Goal: Task Accomplishment & Management: Manage account settings

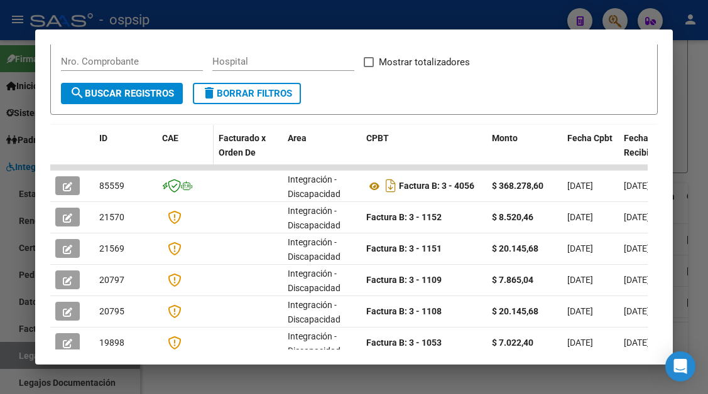
scroll to position [51, 0]
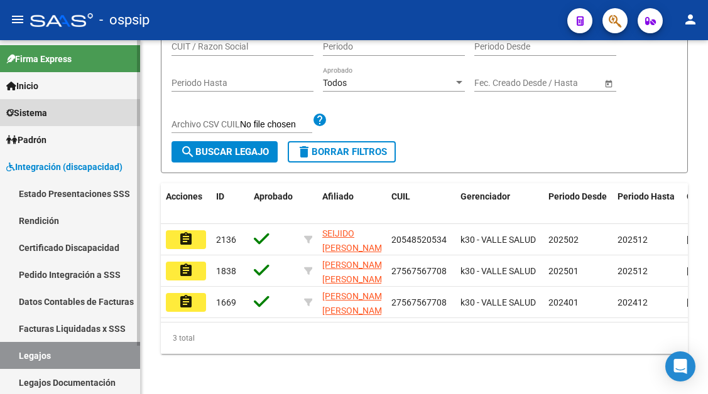
click at [57, 114] on link "Sistema" at bounding box center [70, 112] width 140 height 27
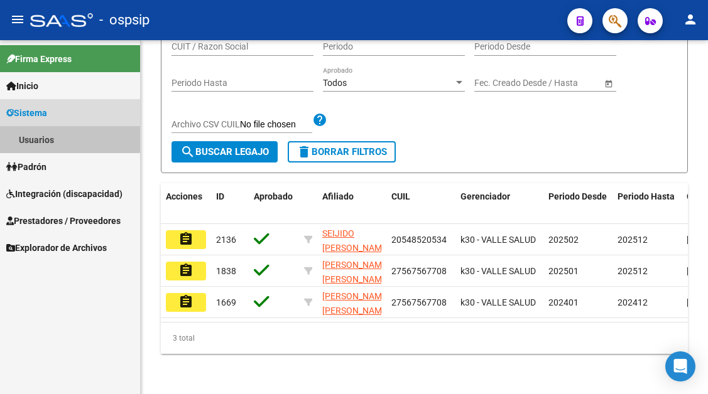
click at [53, 138] on link "Usuarios" at bounding box center [70, 139] width 140 height 27
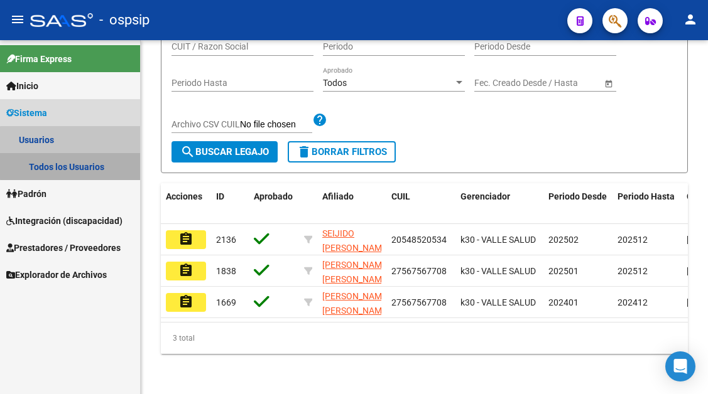
click at [72, 163] on link "Todos los Usuarios" at bounding box center [70, 166] width 140 height 27
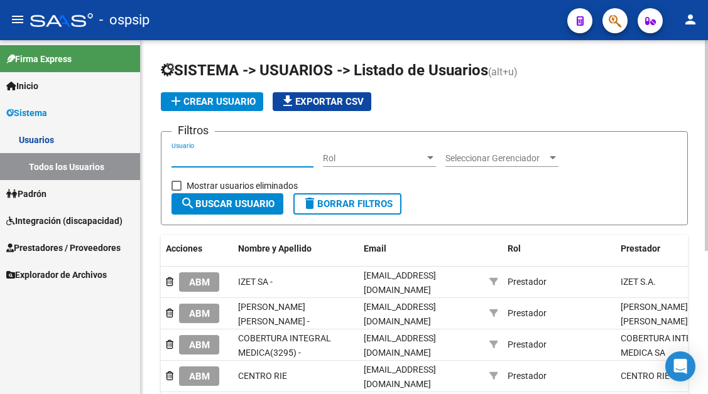
paste input "[EMAIL_ADDRESS][DOMAIN_NAME]"
type input "[EMAIL_ADDRESS][DOMAIN_NAME]"
click at [234, 208] on span "search Buscar Usuario" at bounding box center [227, 203] width 94 height 11
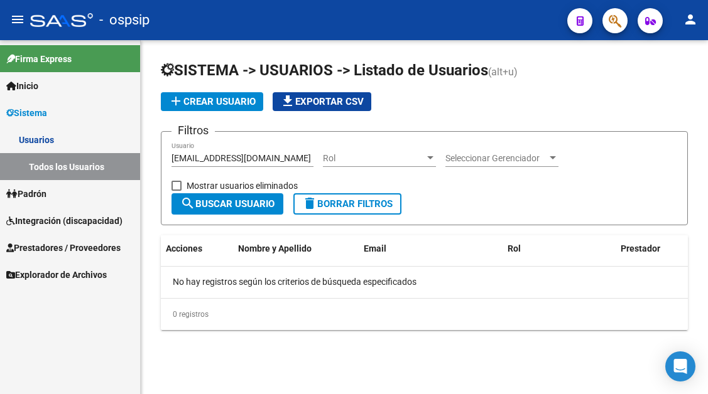
click at [208, 100] on span "add Crear Usuario" at bounding box center [211, 101] width 87 height 11
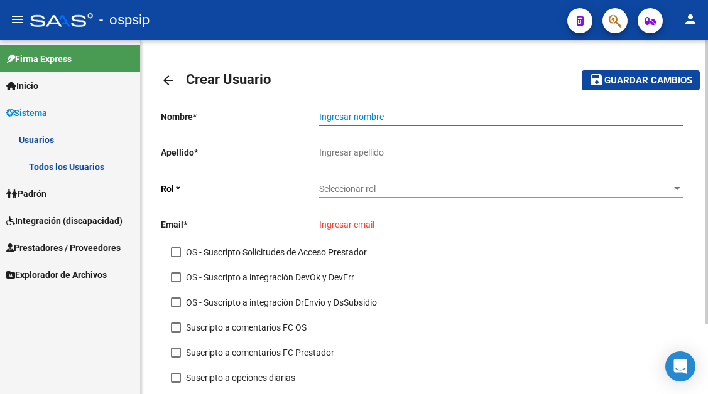
drag, startPoint x: 345, startPoint y: 225, endPoint x: 322, endPoint y: 117, distance: 110.5
click at [322, 117] on input "Ingresar nombre" at bounding box center [501, 117] width 364 height 11
type input "j"
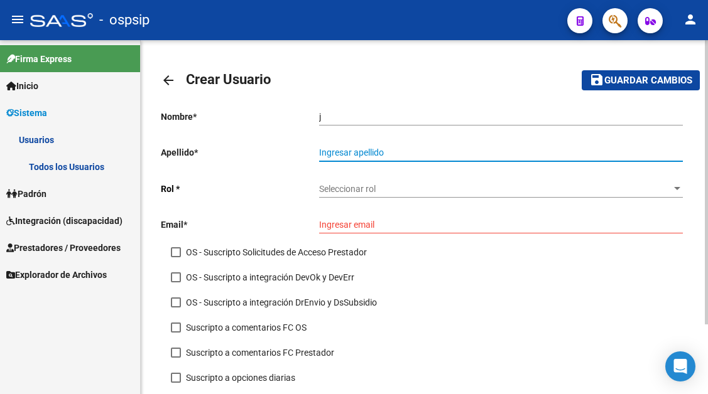
click at [335, 151] on input "Ingresar apellido" at bounding box center [501, 153] width 364 height 11
type input "*"
type input "-"
click at [681, 184] on div at bounding box center [676, 189] width 11 height 10
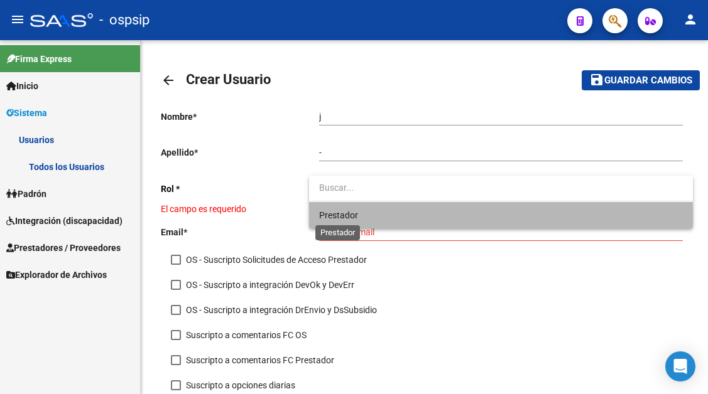
click at [334, 216] on span "Prestador" at bounding box center [338, 215] width 39 height 10
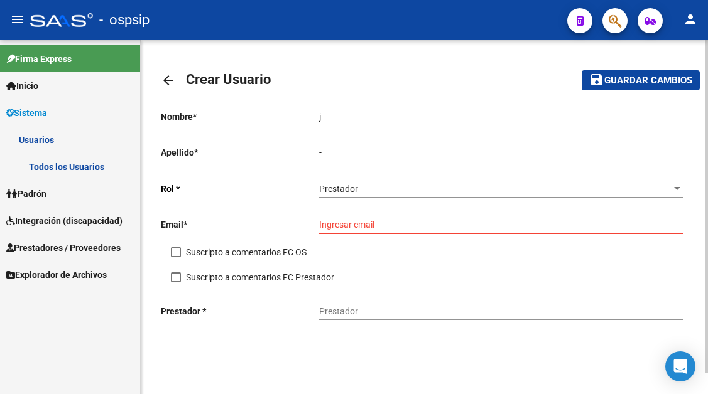
click at [326, 222] on input "Ingresar email" at bounding box center [501, 225] width 364 height 11
paste input "[EMAIL_ADDRESS][DOMAIN_NAME]"
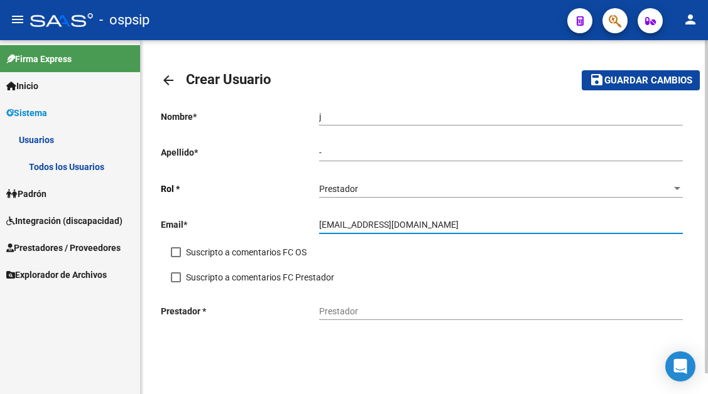
type input "[EMAIL_ADDRESS][DOMAIN_NAME]"
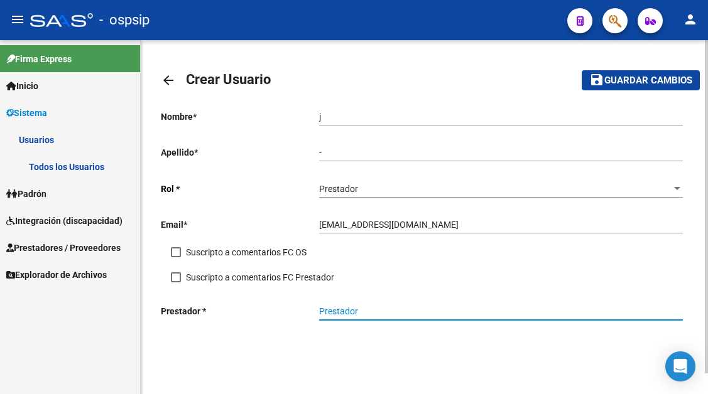
click at [337, 309] on input "Prestador" at bounding box center [501, 312] width 364 height 11
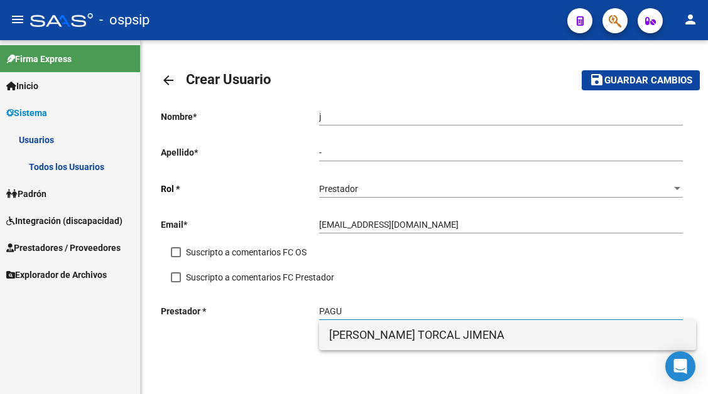
click at [352, 337] on span "[PERSON_NAME] TORCAL JIMENA" at bounding box center [507, 335] width 357 height 30
type input "[PERSON_NAME] TORCAL JIMENA"
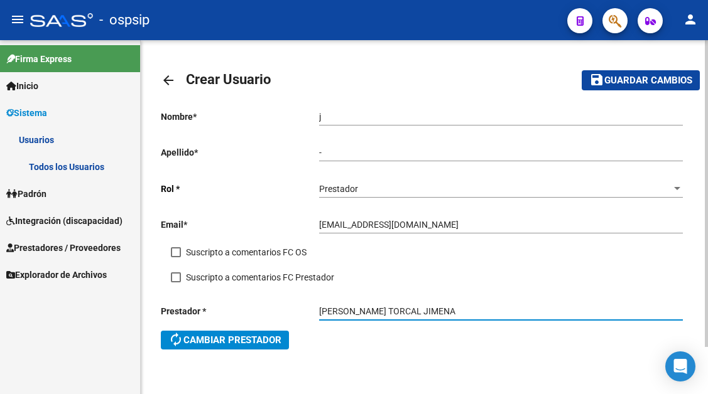
drag, startPoint x: 430, startPoint y: 306, endPoint x: 301, endPoint y: 301, distance: 128.8
click at [301, 301] on div "Prestador * [PERSON_NAME] TORCAL JIMENA Prestador autorenew Cambiar prestador" at bounding box center [424, 329] width 527 height 68
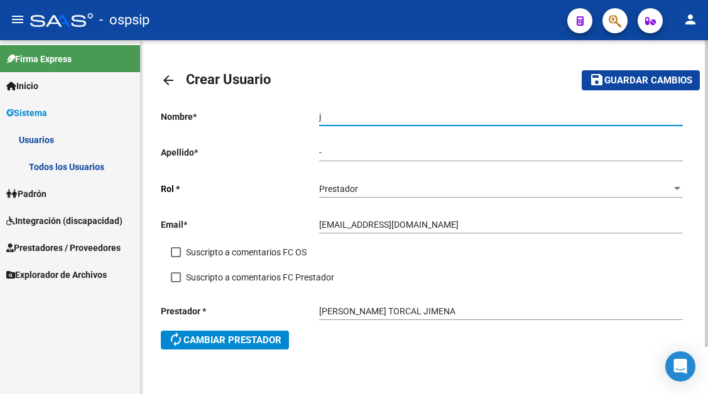
click at [325, 114] on input "j" at bounding box center [501, 117] width 364 height 11
paste input "[PERSON_NAME] TORCAL JIMENA"
type input "[PERSON_NAME] TORCAL JIMENA"
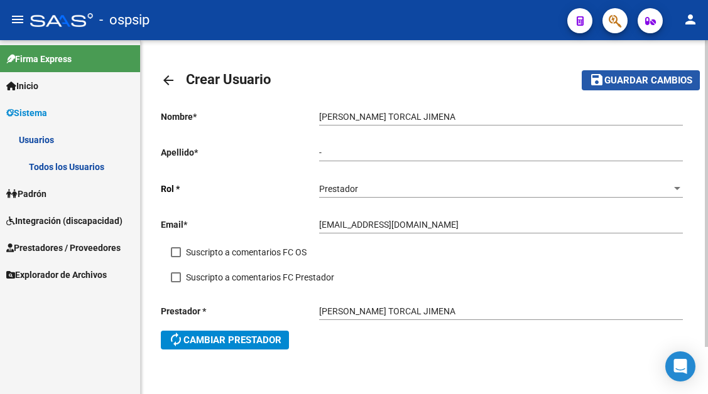
click at [622, 82] on span "Guardar cambios" at bounding box center [648, 80] width 88 height 11
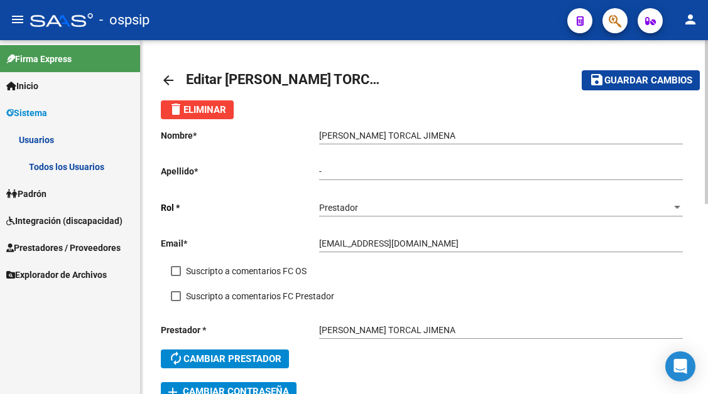
click at [633, 93] on mat-toolbar-row "save Guardar cambios" at bounding box center [625, 80] width 148 height 40
click at [633, 82] on span "Guardar cambios" at bounding box center [648, 80] width 88 height 11
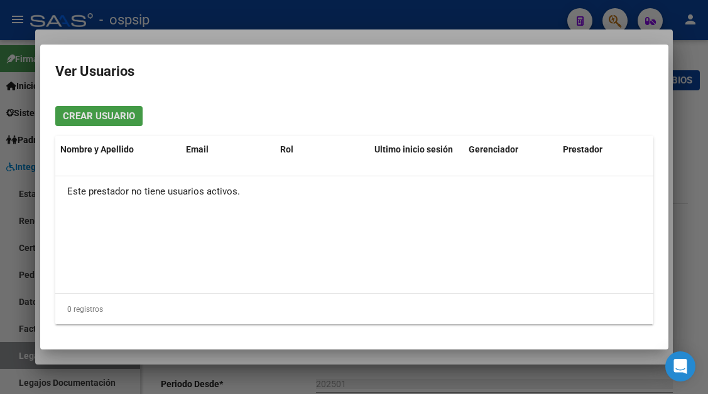
scroll to position [440, 0]
click at [19, 347] on div at bounding box center [354, 197] width 708 height 394
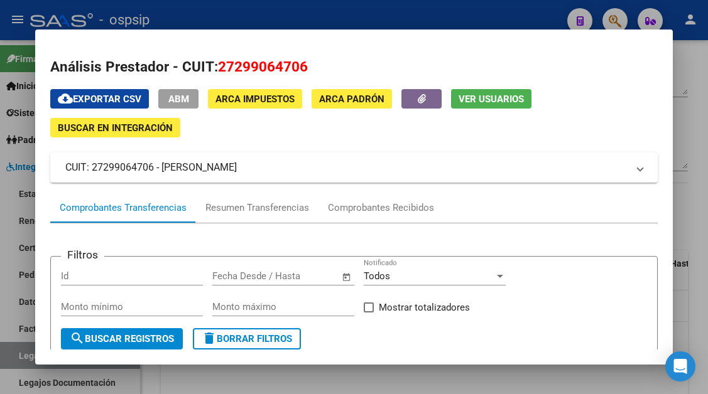
click at [19, 349] on div at bounding box center [354, 197] width 708 height 394
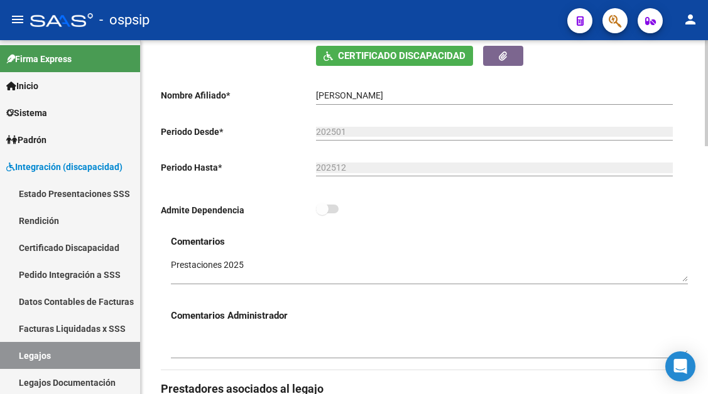
scroll to position [251, 0]
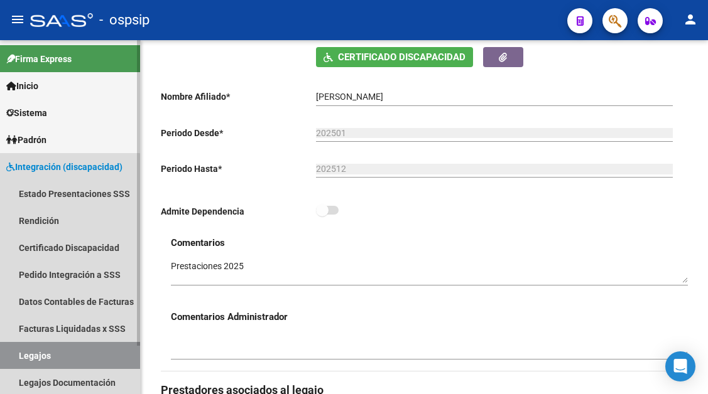
click at [60, 362] on link "Legajos" at bounding box center [70, 355] width 140 height 27
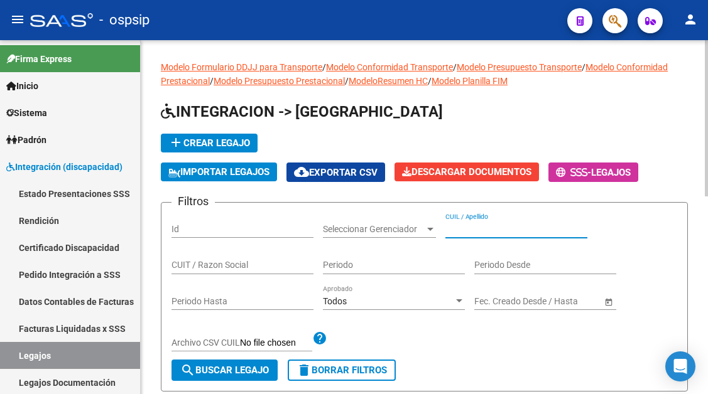
click at [469, 226] on input "CUIL / Apellido" at bounding box center [516, 229] width 142 height 11
click at [477, 232] on input "CUIL / Apellido" at bounding box center [516, 229] width 142 height 11
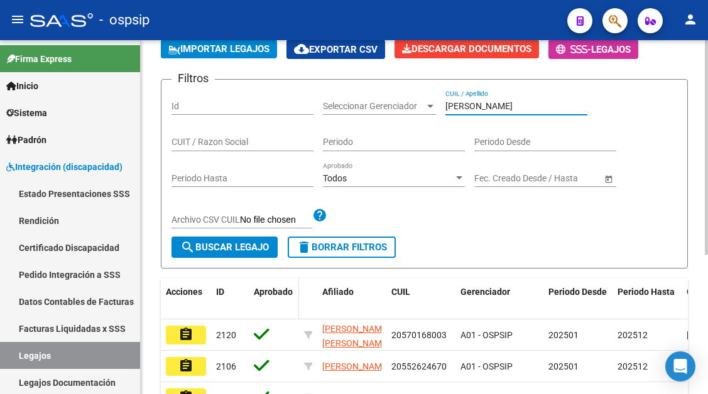
scroll to position [126, 0]
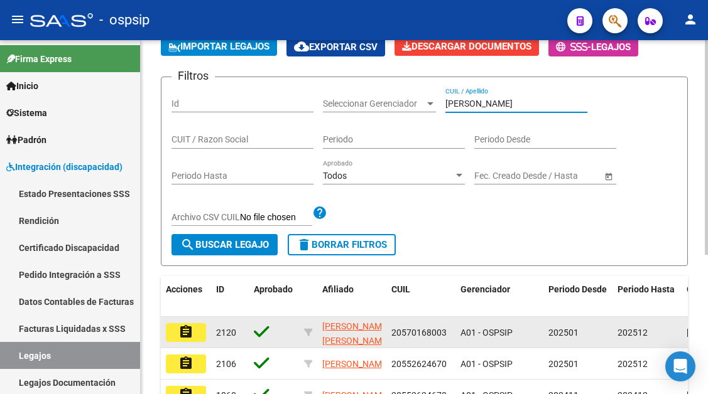
type input "suarez"
click at [185, 328] on mat-icon "assignment" at bounding box center [185, 332] width 15 height 15
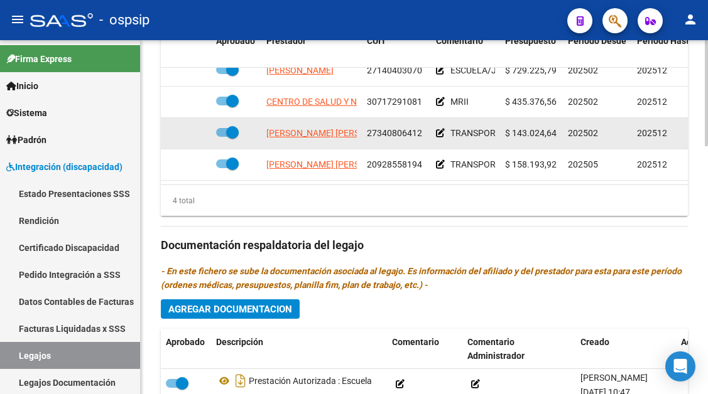
scroll to position [691, 0]
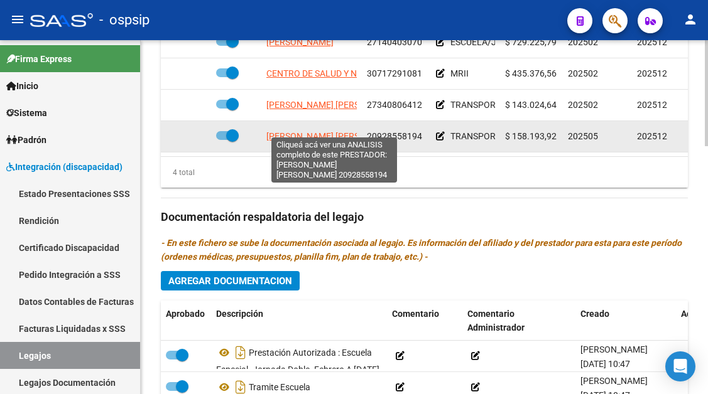
click at [284, 131] on span "GARCIA ARANDA CESAR DIONISIO" at bounding box center [334, 136] width 136 height 10
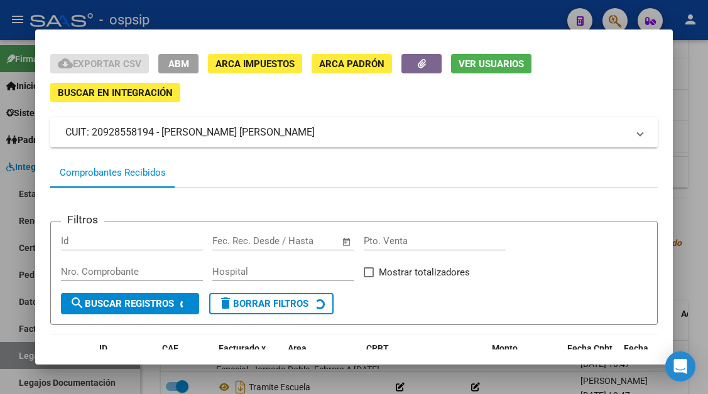
scroll to position [120, 0]
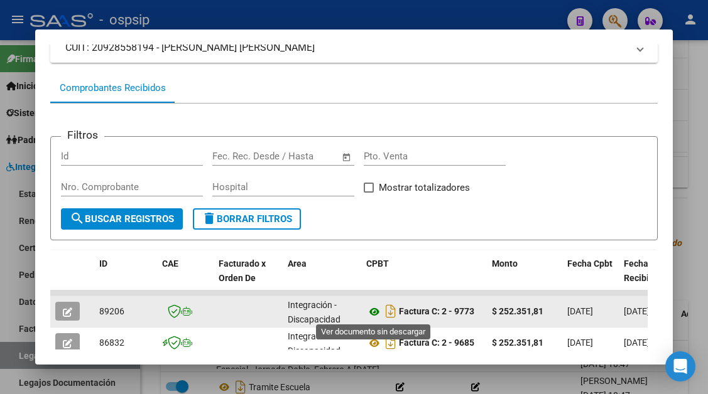
click at [372, 309] on icon at bounding box center [374, 312] width 16 height 15
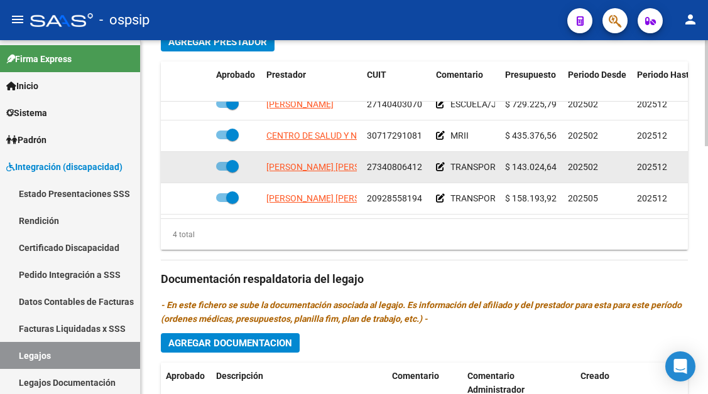
scroll to position [628, 0]
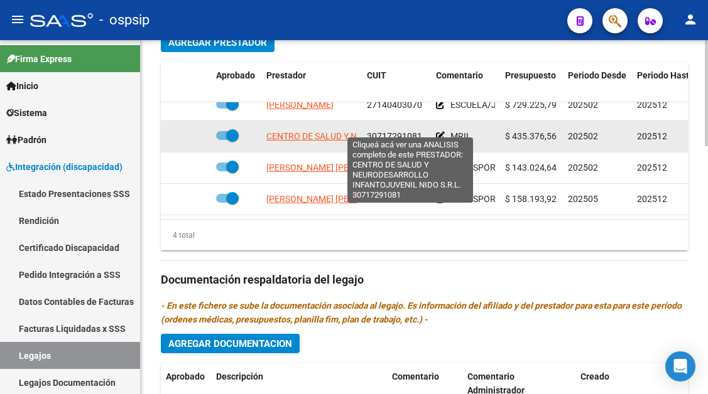
click at [310, 131] on span "CENTRO DE SALUD Y NEURODESARROLLO INFANTOJUVENIL NIDO S.R.L." at bounding box center [411, 136] width 290 height 10
type textarea "30717291081"
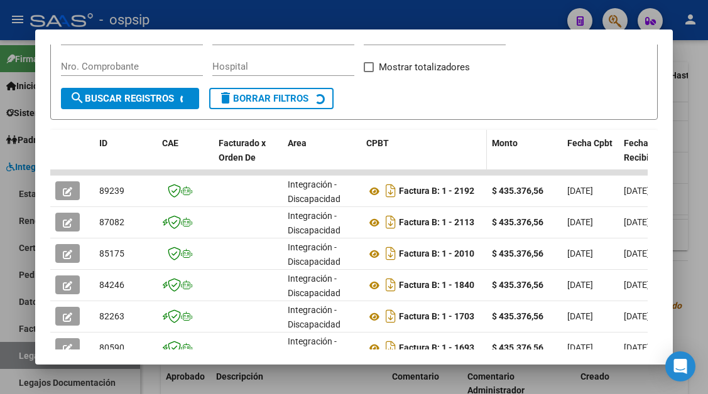
scroll to position [246, 0]
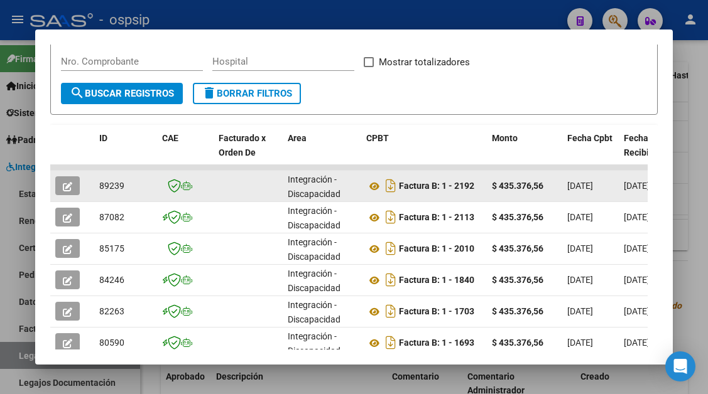
click at [70, 185] on icon "button" at bounding box center [67, 186] width 9 height 9
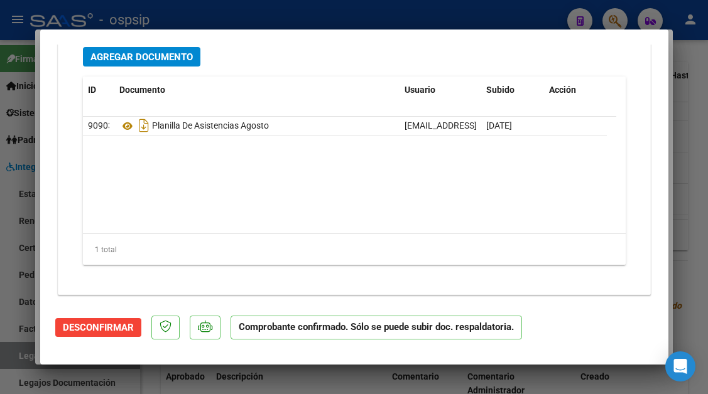
scroll to position [1618, 0]
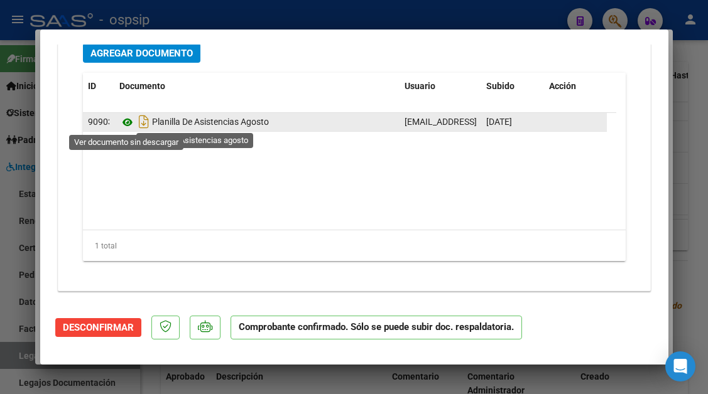
click at [132, 125] on icon at bounding box center [127, 122] width 16 height 15
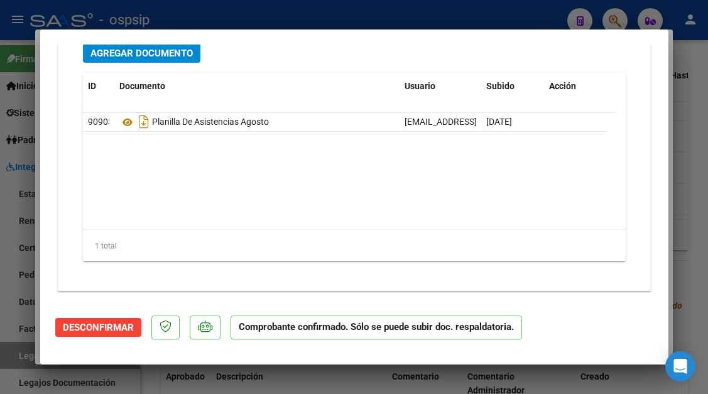
scroll to position [1492, 0]
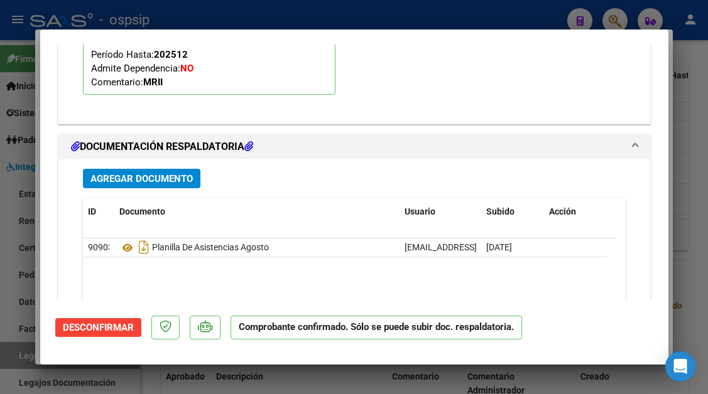
type input "$ 0,00"
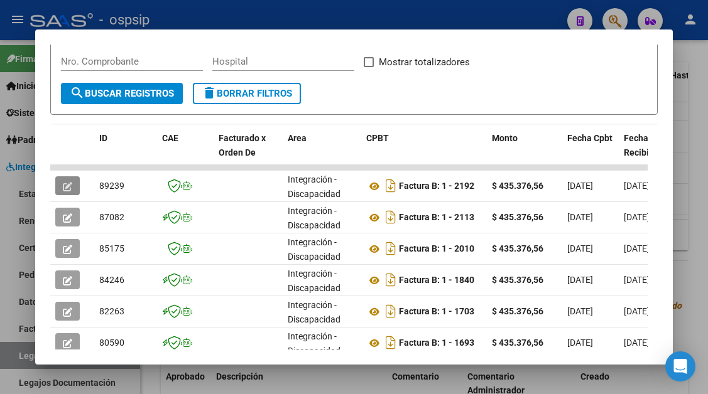
click at [11, 361] on div at bounding box center [354, 197] width 708 height 394
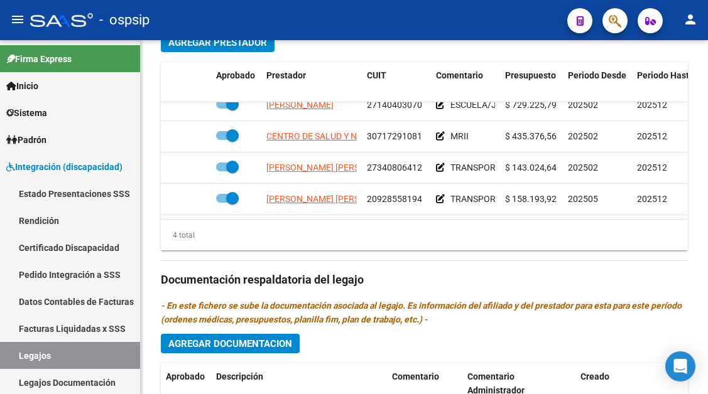
click at [11, 361] on link "Legajos" at bounding box center [70, 355] width 140 height 27
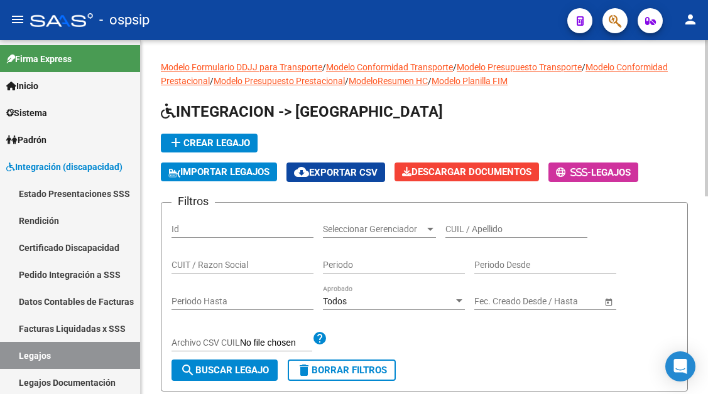
click at [503, 232] on input "CUIL / Apellido" at bounding box center [516, 229] width 142 height 11
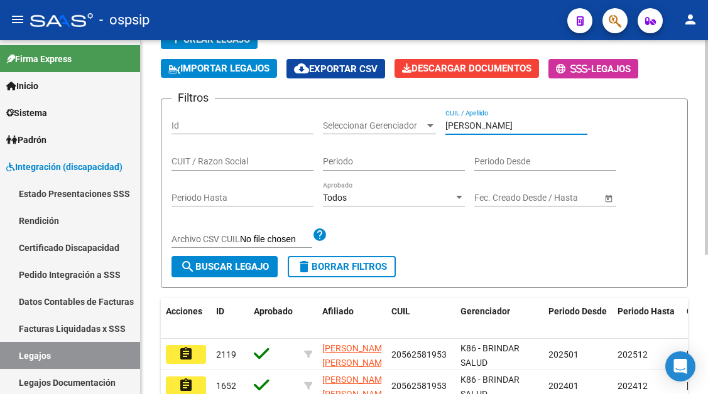
scroll to position [126, 0]
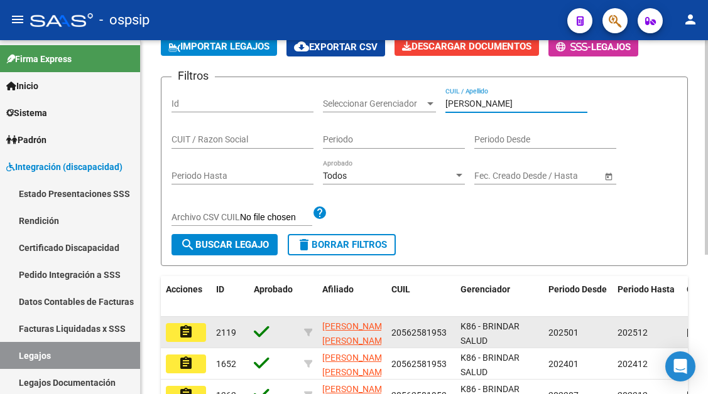
type input "rolon"
click at [191, 330] on mat-icon "assignment" at bounding box center [185, 332] width 15 height 15
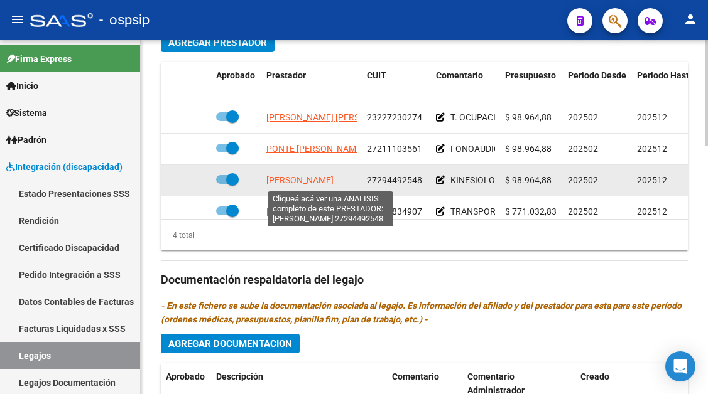
click at [334, 183] on span "FIGUEROA ROSALES ESTEFANIA" at bounding box center [299, 180] width 67 height 10
type textarea "27294492548"
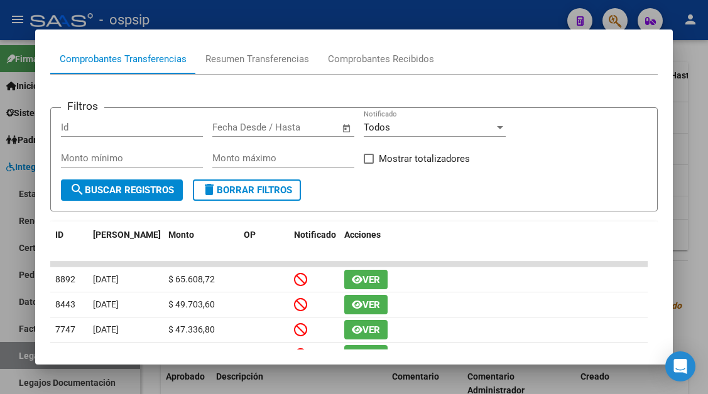
scroll to position [120, 0]
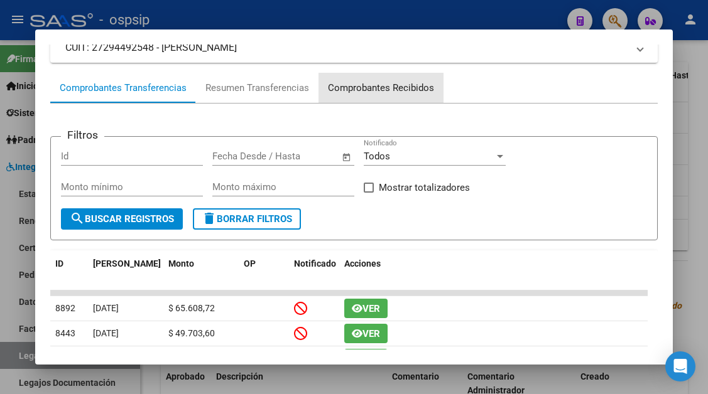
click at [387, 82] on div "Comprobantes Recibidos" at bounding box center [381, 88] width 106 height 14
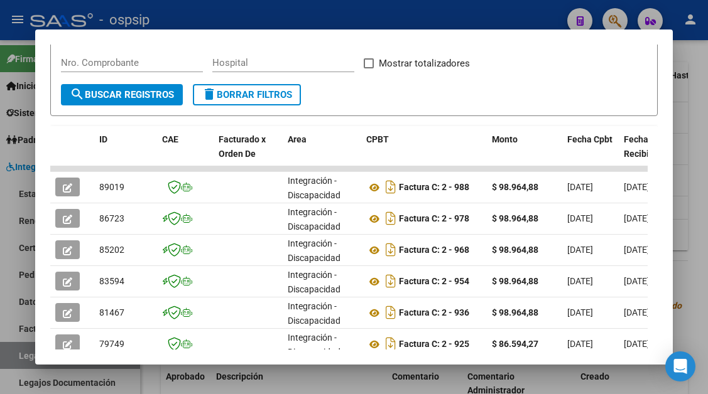
scroll to position [246, 0]
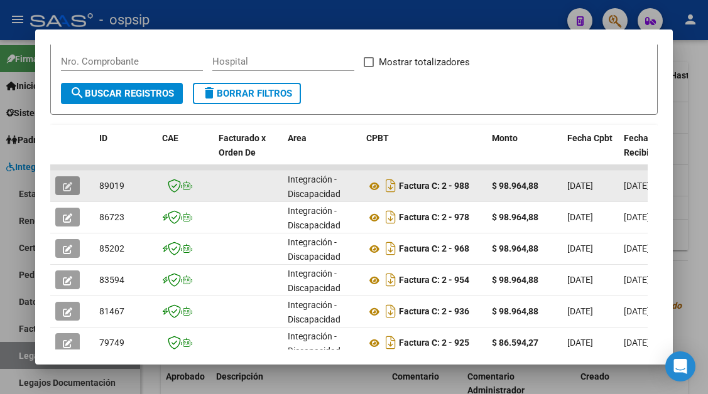
click at [57, 188] on button "button" at bounding box center [67, 185] width 24 height 19
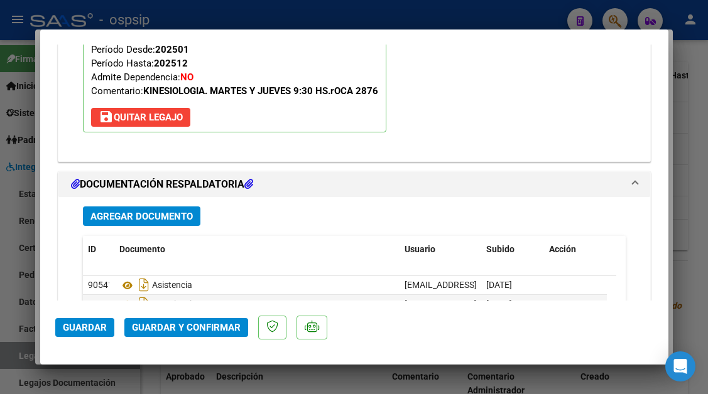
scroll to position [1796, 0]
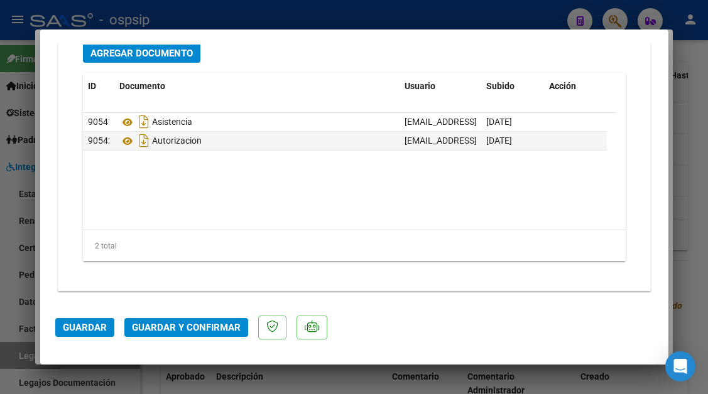
click at [140, 58] on span "Agregar Documento" at bounding box center [141, 53] width 102 height 11
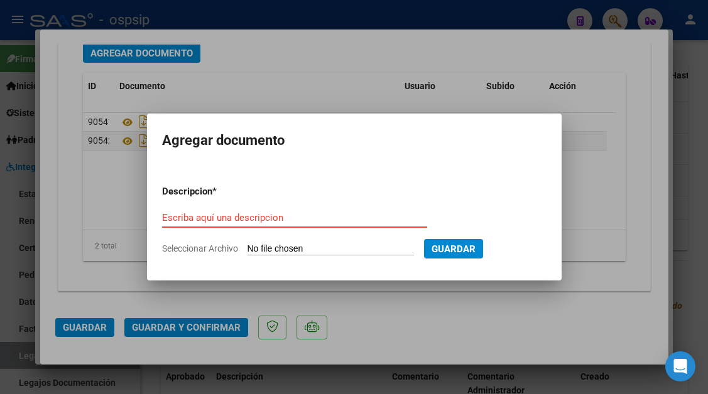
type input "C:\fakepath\IMG_6711.jpeg"
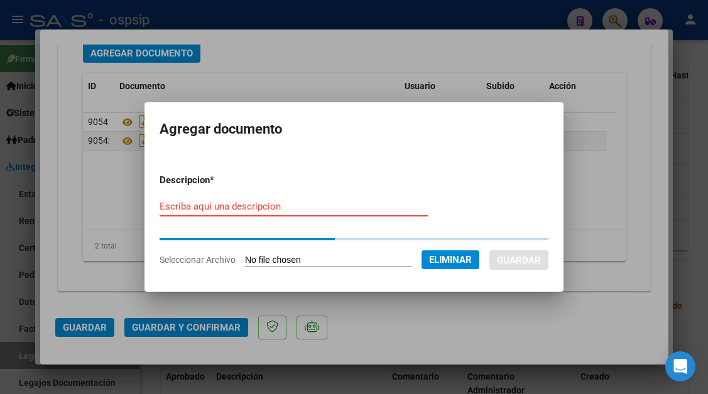
click at [209, 201] on input "Escriba aquí una descripcion" at bounding box center [294, 206] width 268 height 11
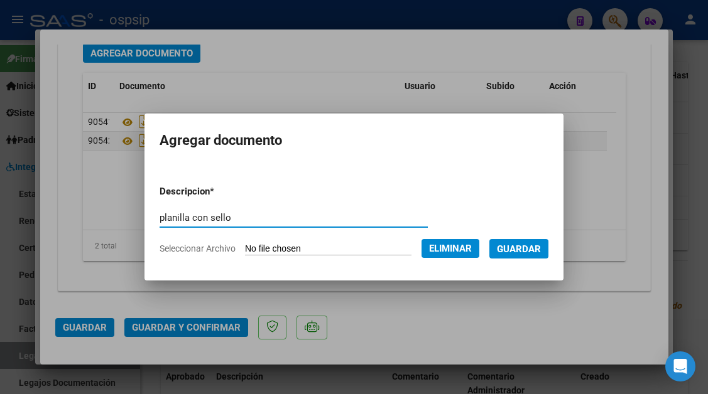
type input "planilla con sello"
click at [527, 252] on span "Guardar" at bounding box center [519, 249] width 44 height 11
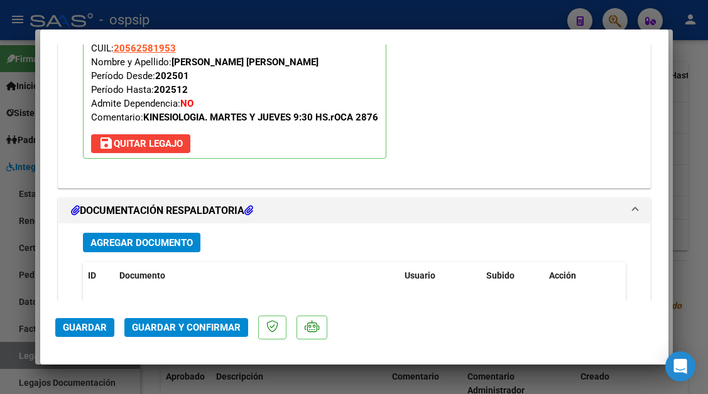
scroll to position [1732, 0]
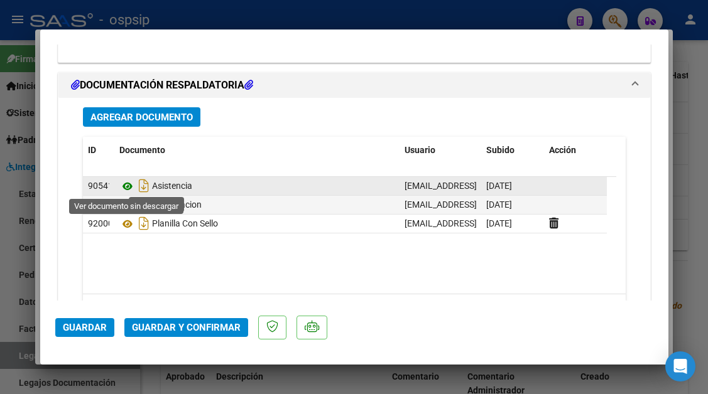
click at [127, 185] on icon at bounding box center [127, 186] width 16 height 15
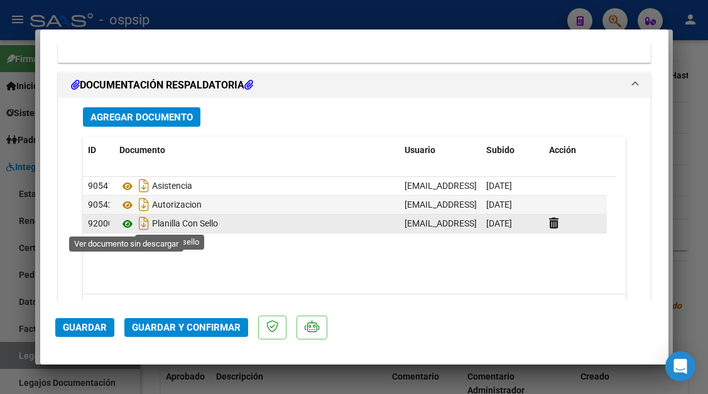
click at [120, 223] on icon at bounding box center [127, 224] width 16 height 15
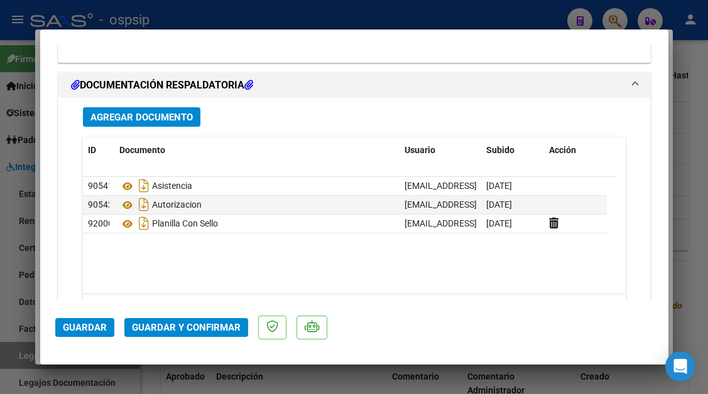
click at [19, 359] on div at bounding box center [354, 197] width 708 height 394
type input "$ 0,00"
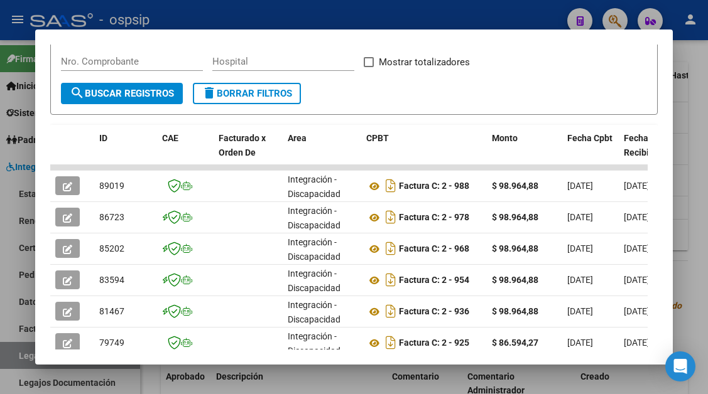
click at [19, 359] on div at bounding box center [354, 197] width 708 height 394
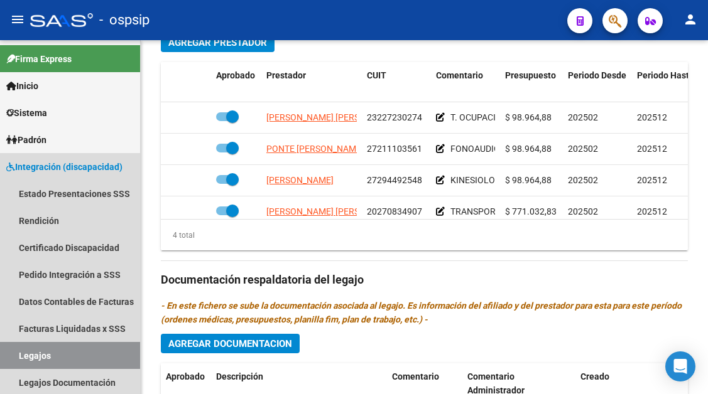
click at [19, 359] on link "Legajos" at bounding box center [70, 355] width 140 height 27
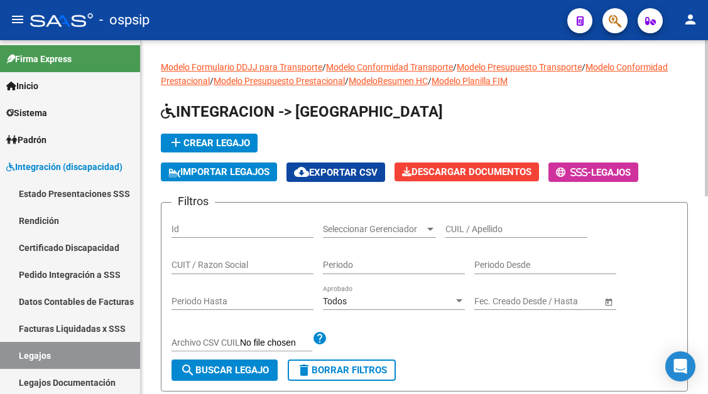
click at [470, 236] on div "CUIL / Apellido" at bounding box center [516, 225] width 142 height 25
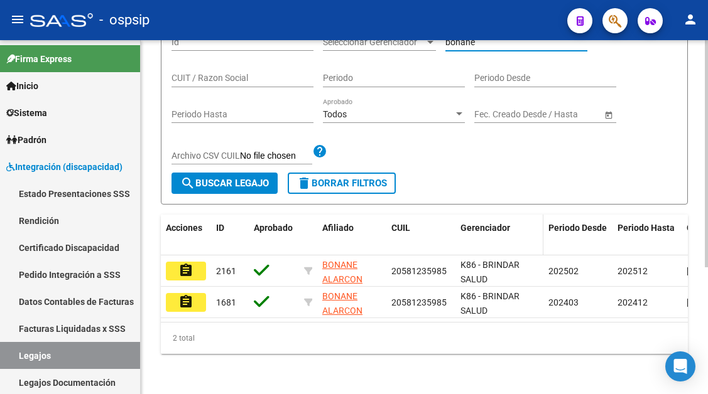
scroll to position [198, 0]
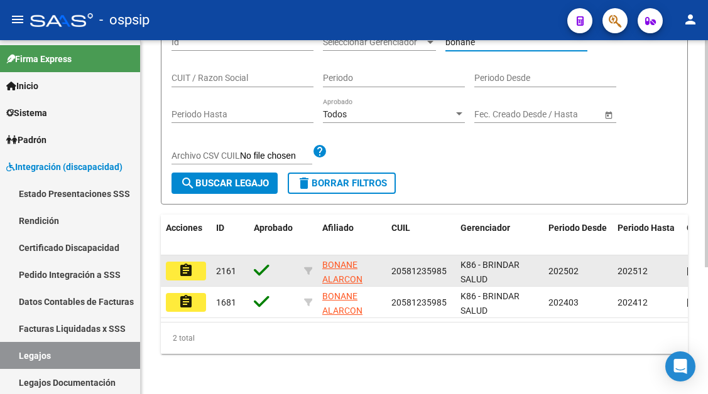
type input "bonane"
click at [190, 263] on mat-icon "assignment" at bounding box center [185, 270] width 15 height 15
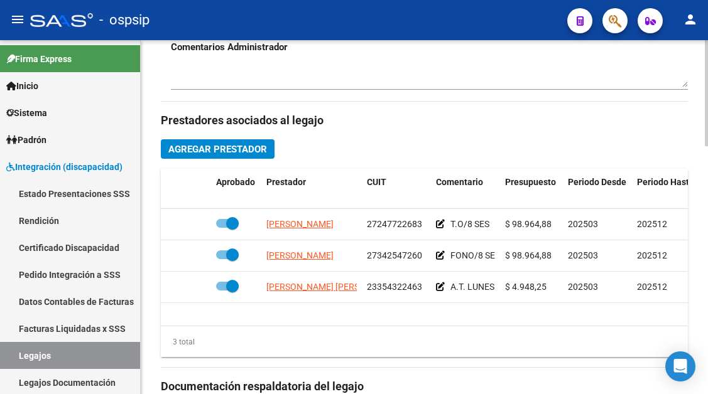
scroll to position [628, 0]
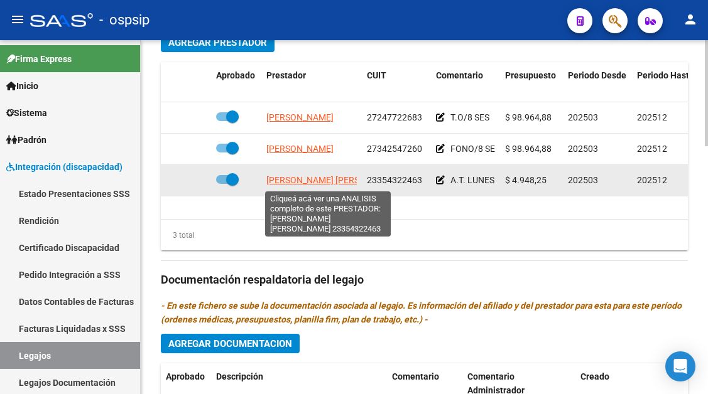
click at [305, 182] on span "CHADER ORTIZ MELINA BELEN" at bounding box center [334, 180] width 136 height 10
type textarea "23354322463"
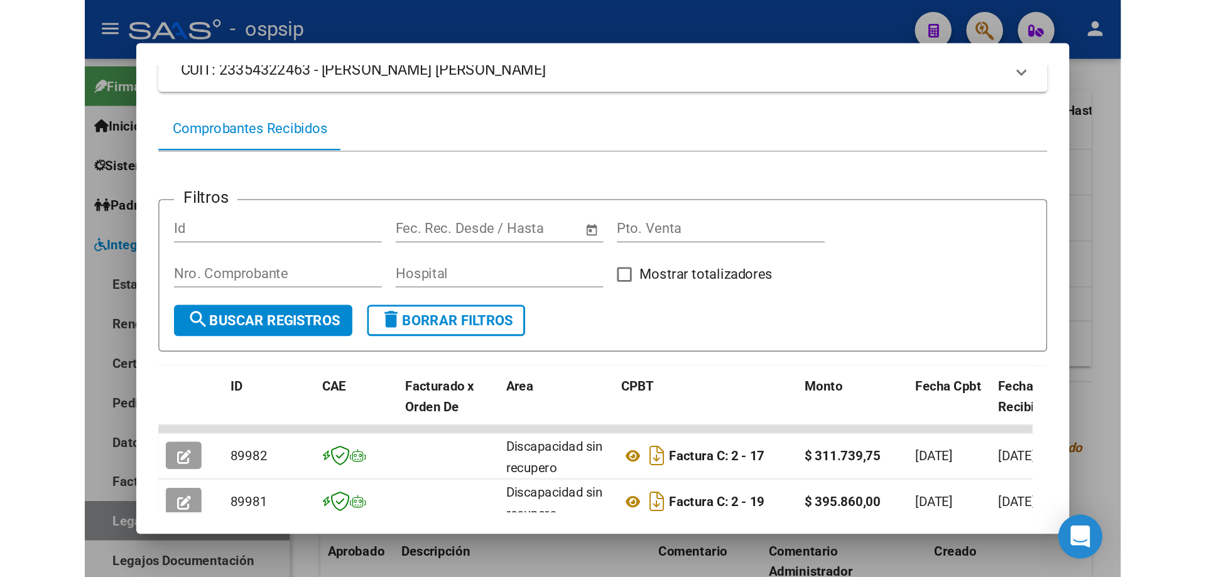
scroll to position [246, 0]
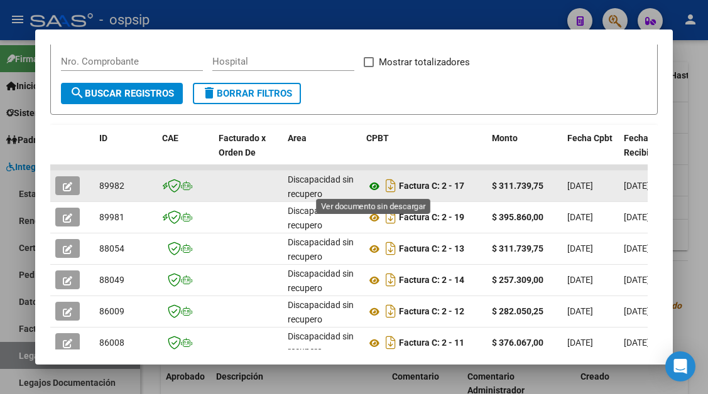
click at [374, 187] on icon at bounding box center [374, 186] width 16 height 15
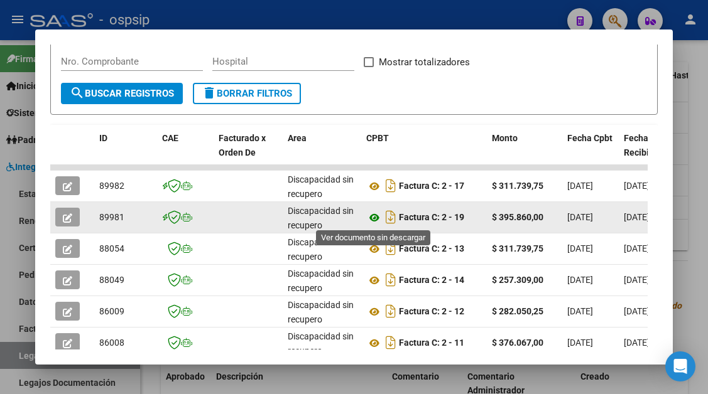
click at [374, 219] on icon at bounding box center [374, 217] width 16 height 15
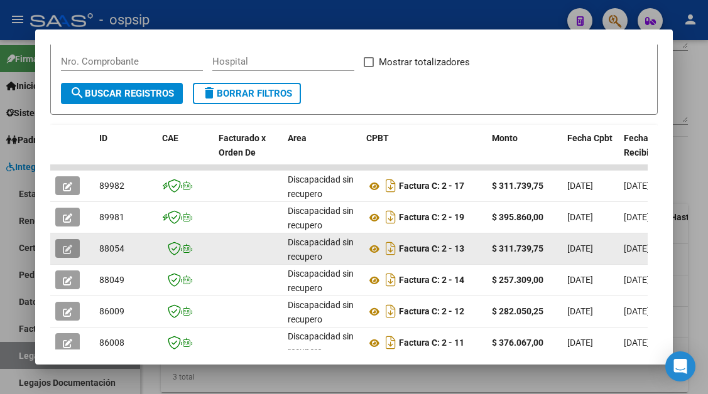
click at [73, 252] on button "button" at bounding box center [67, 248] width 24 height 19
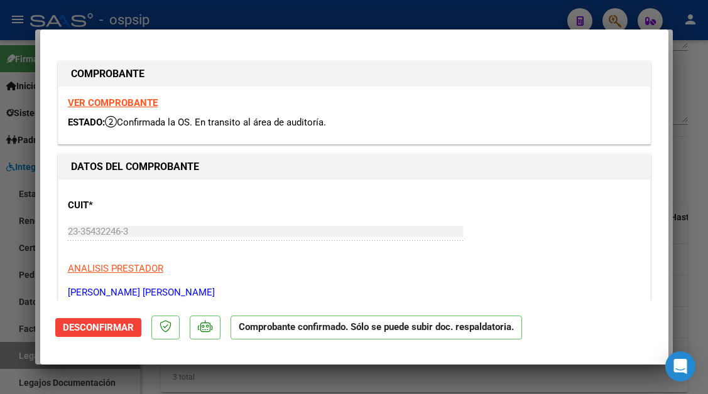
type input "$ 0,00"
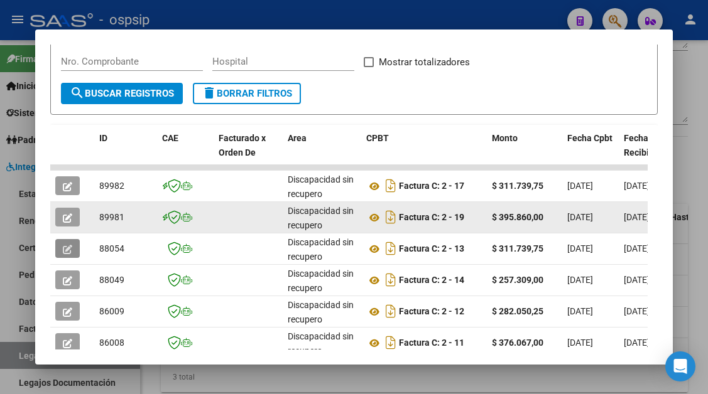
click at [72, 220] on icon "button" at bounding box center [67, 218] width 9 height 9
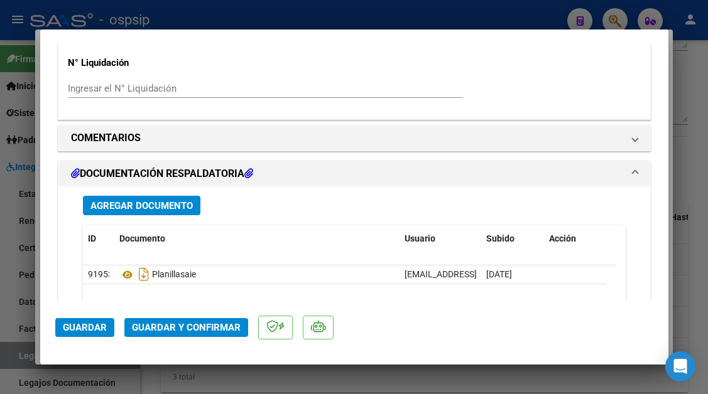
scroll to position [1131, 0]
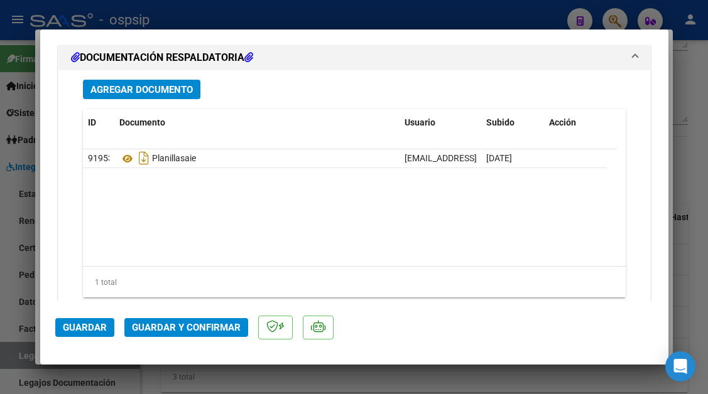
type input "$ 0,00"
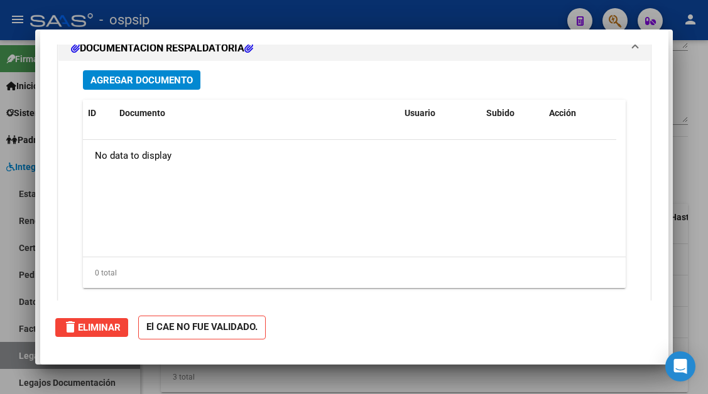
scroll to position [0, 0]
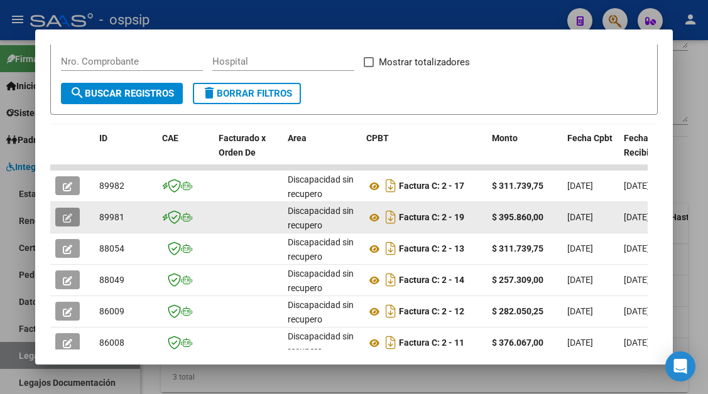
click at [81, 220] on div at bounding box center [72, 217] width 34 height 19
click at [63, 216] on icon "button" at bounding box center [67, 218] width 9 height 9
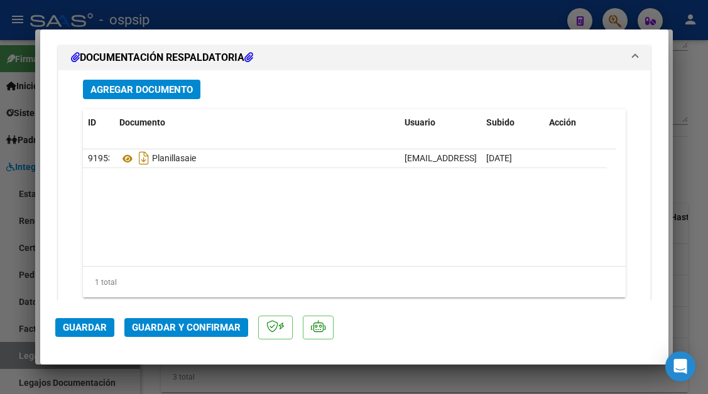
scroll to position [1167, 0]
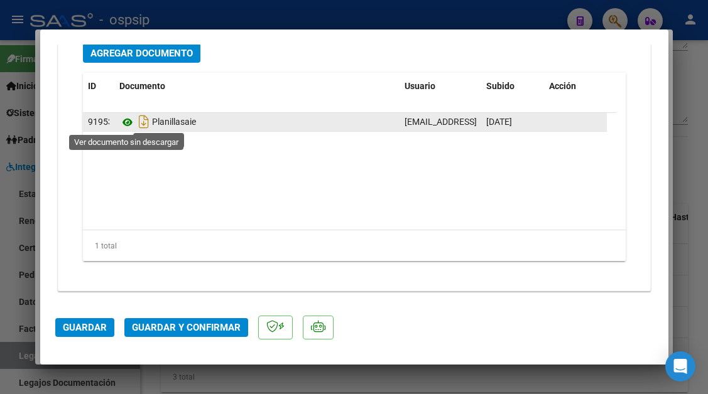
click at [129, 119] on icon at bounding box center [127, 122] width 16 height 15
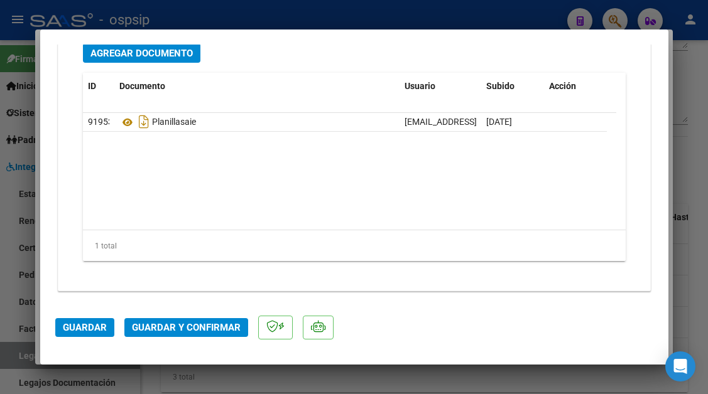
type input "$ 0,00"
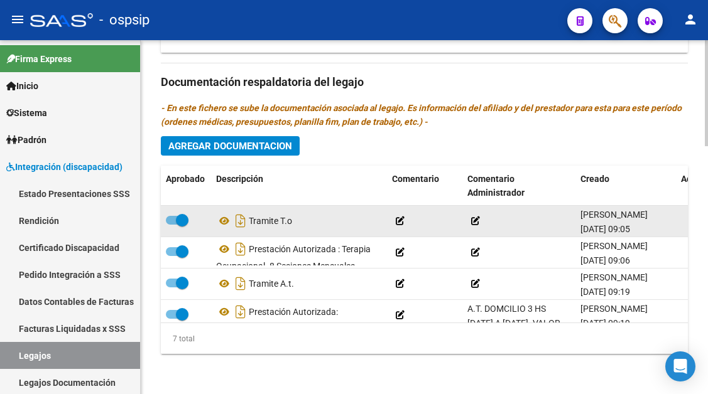
scroll to position [117, 0]
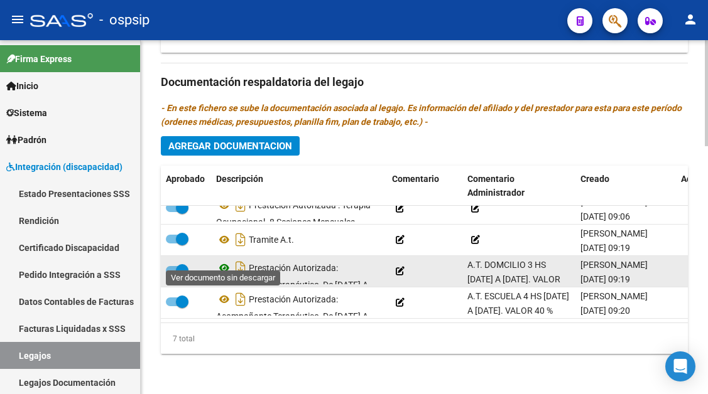
click at [227, 263] on icon at bounding box center [224, 268] width 16 height 15
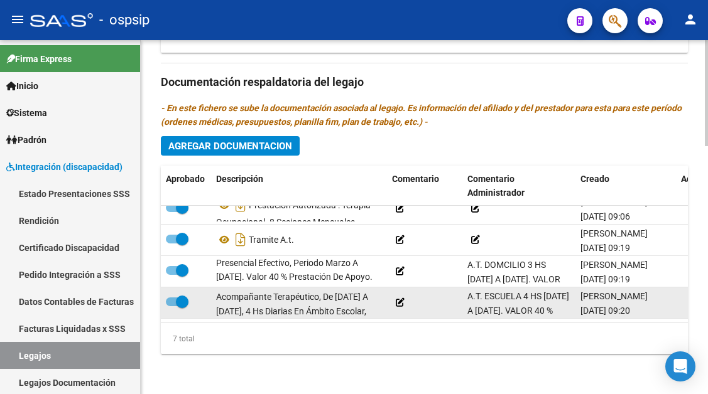
scroll to position [0, 0]
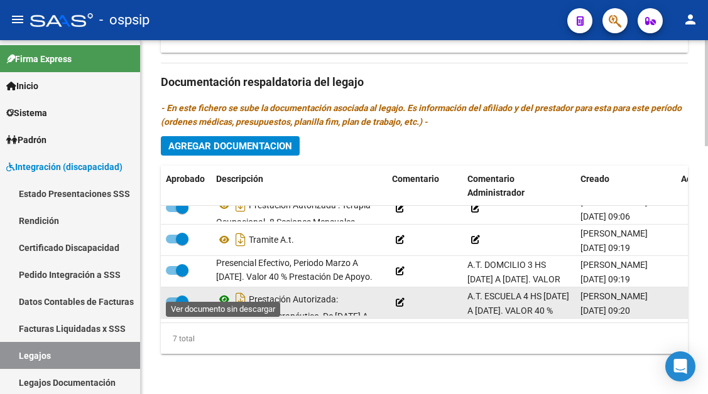
click at [222, 292] on icon at bounding box center [224, 299] width 16 height 15
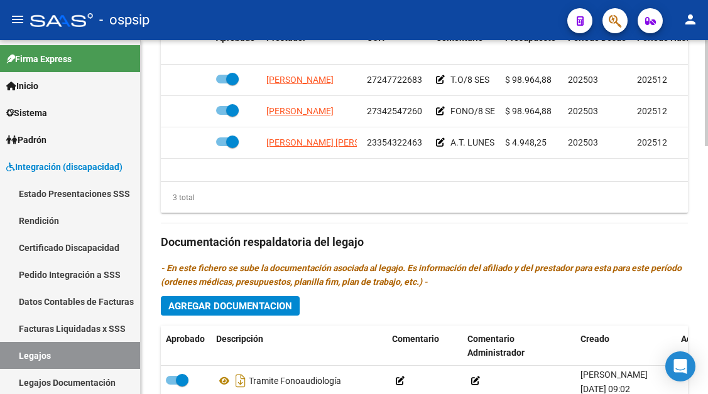
scroll to position [639, 0]
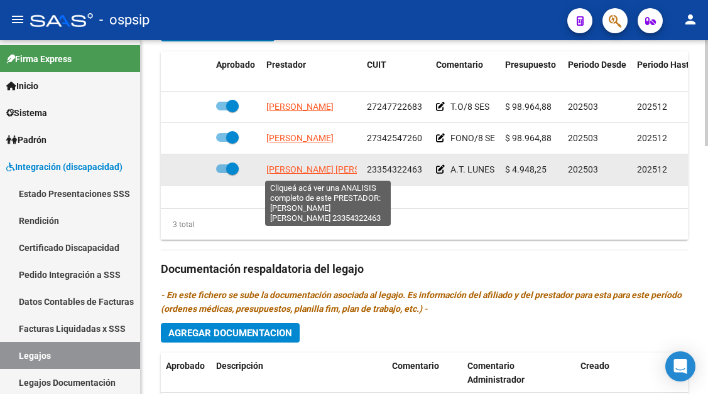
click at [296, 168] on span "CHADER ORTIZ MELINA BELEN" at bounding box center [334, 170] width 136 height 10
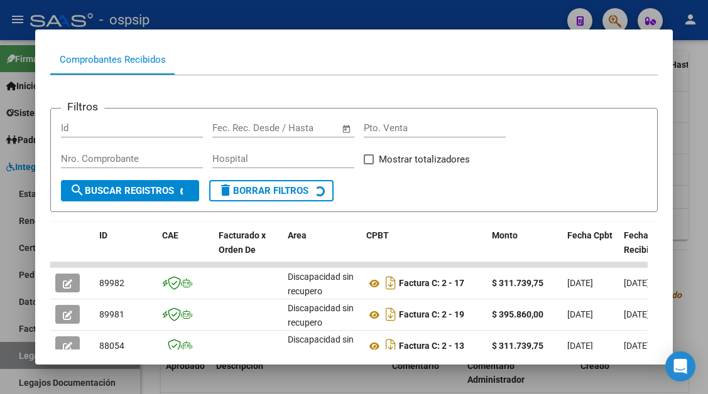
scroll to position [211, 0]
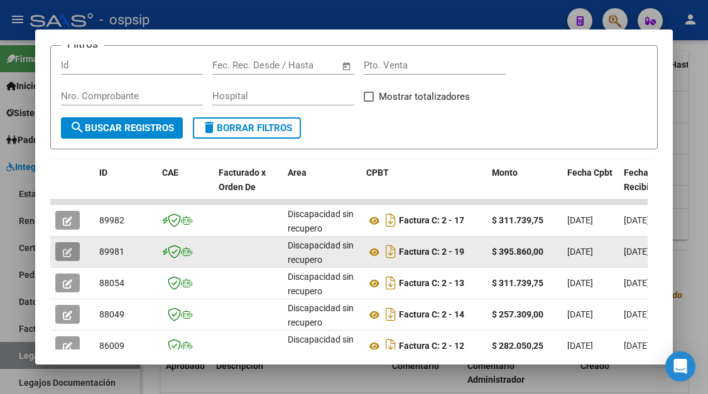
click at [75, 253] on button "button" at bounding box center [67, 251] width 24 height 19
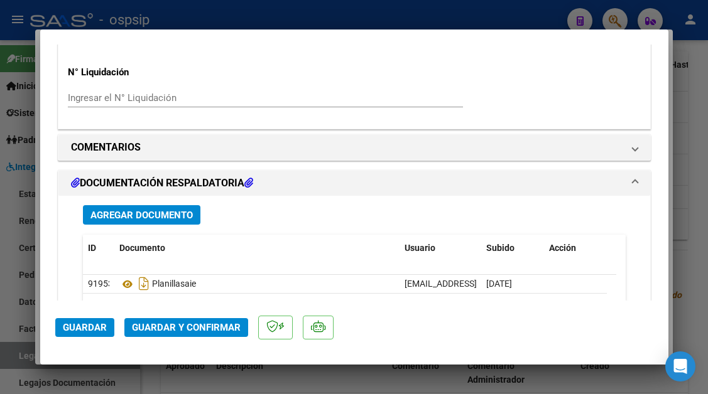
scroll to position [1167, 0]
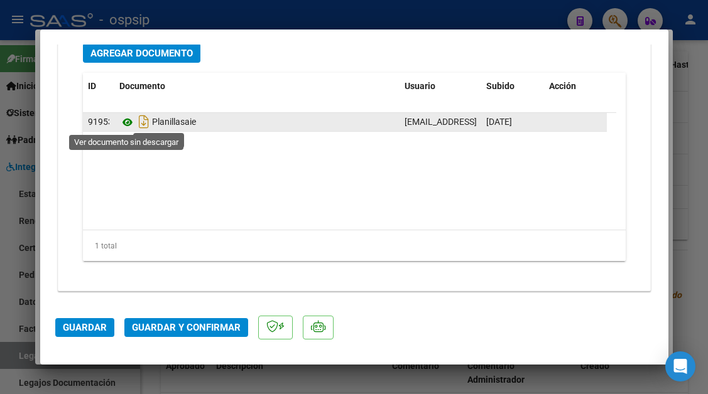
click at [125, 129] on icon at bounding box center [127, 122] width 16 height 15
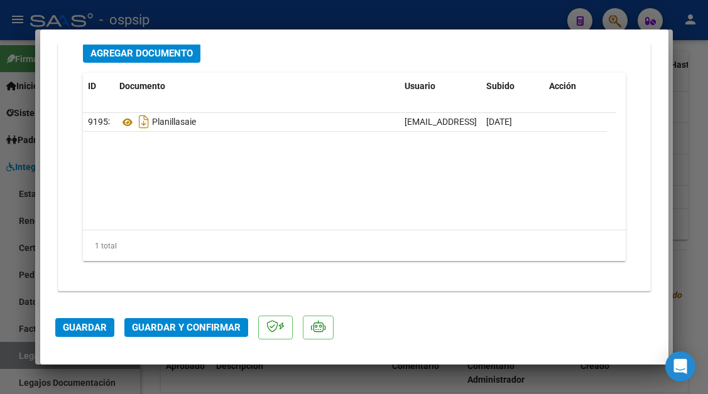
click at [19, 359] on div at bounding box center [354, 197] width 708 height 394
type input "$ 0,00"
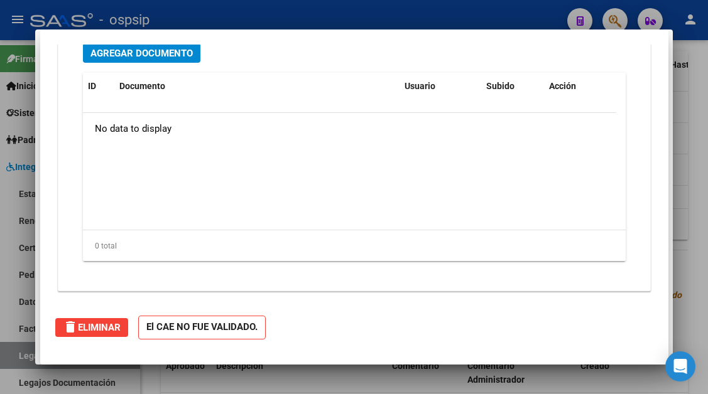
scroll to position [0, 0]
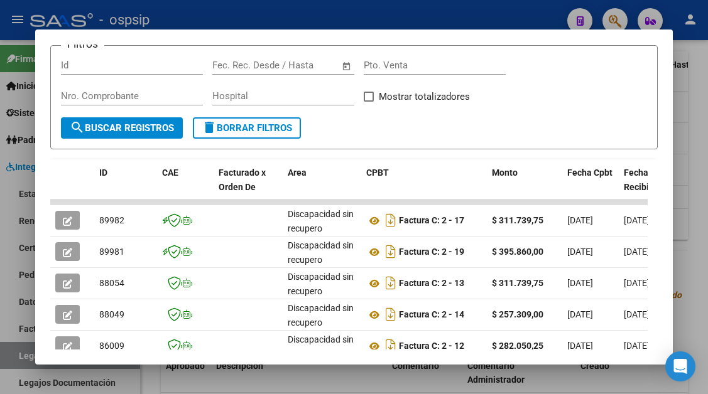
click at [26, 351] on div at bounding box center [354, 197] width 708 height 394
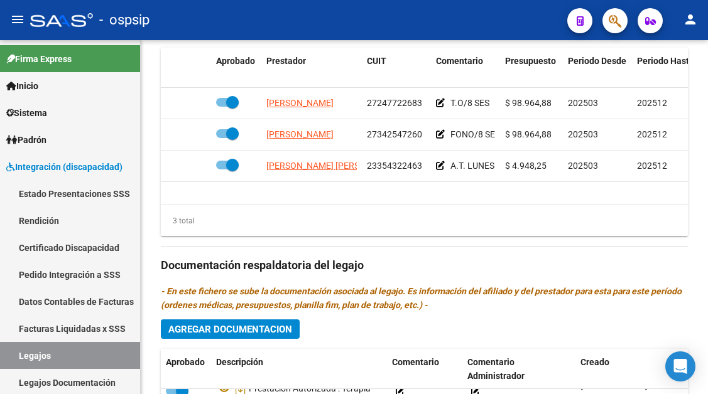
scroll to position [576, 0]
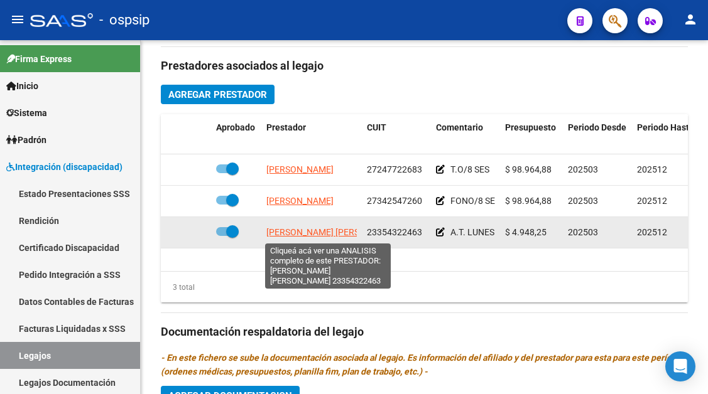
click at [281, 232] on span "CHADER ORTIZ MELINA BELEN" at bounding box center [334, 232] width 136 height 10
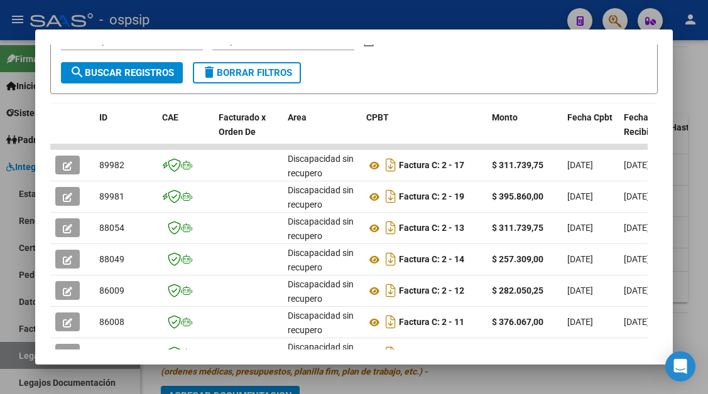
scroll to position [274, 0]
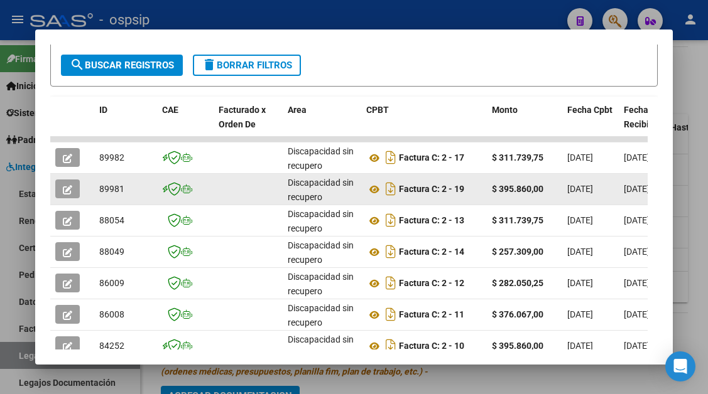
click at [71, 196] on button "button" at bounding box center [67, 189] width 24 height 19
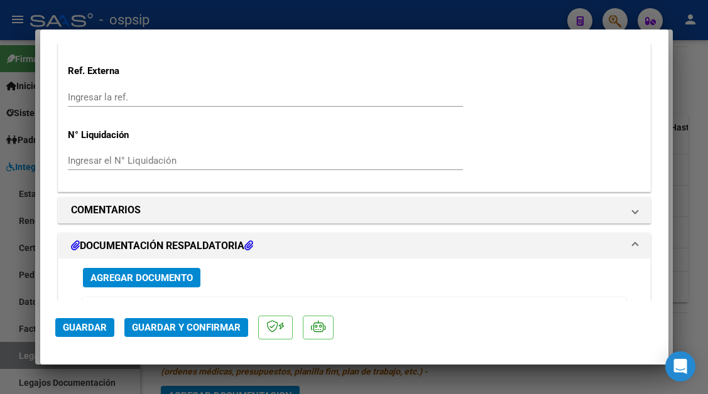
scroll to position [1167, 0]
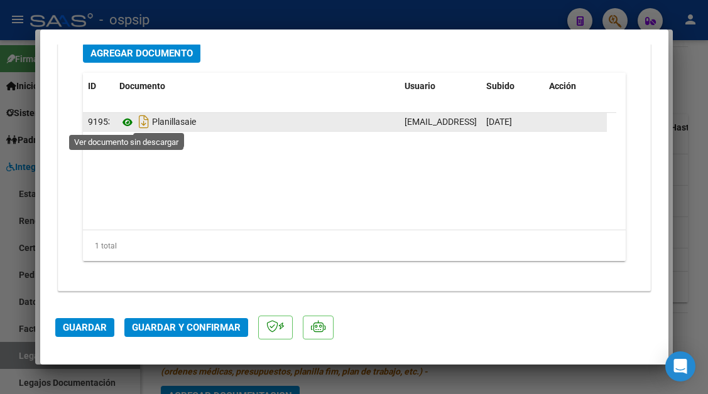
click at [129, 124] on icon at bounding box center [127, 122] width 16 height 15
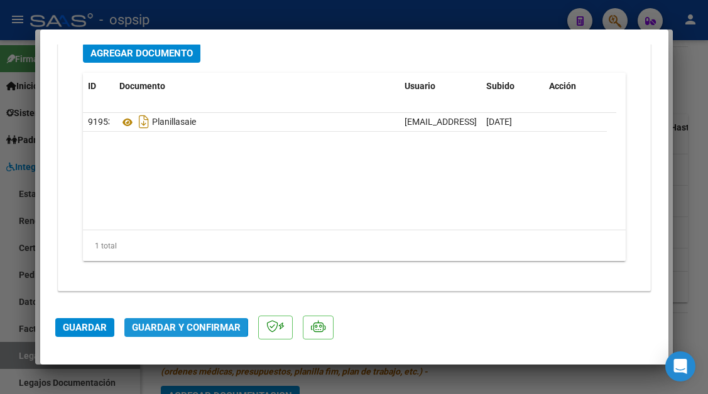
click at [164, 325] on span "Guardar y Confirmar" at bounding box center [186, 327] width 109 height 11
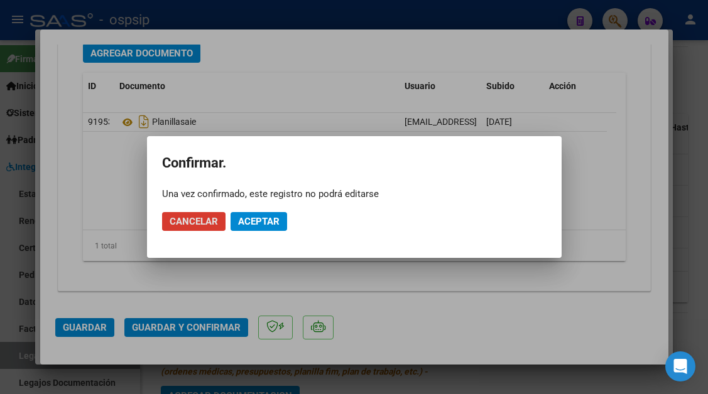
click at [245, 223] on span "Aceptar" at bounding box center [258, 221] width 41 height 11
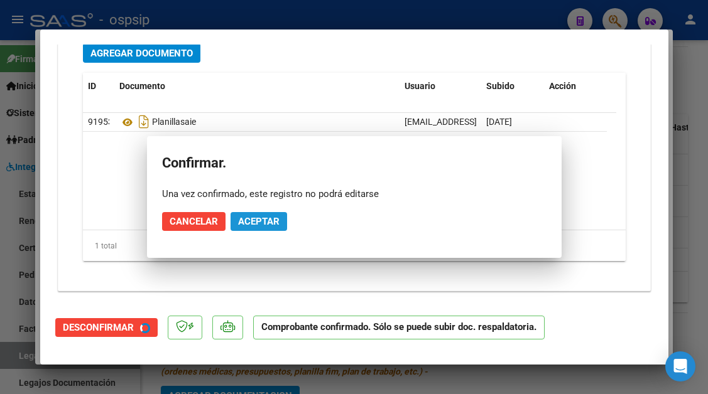
scroll to position [1131, 0]
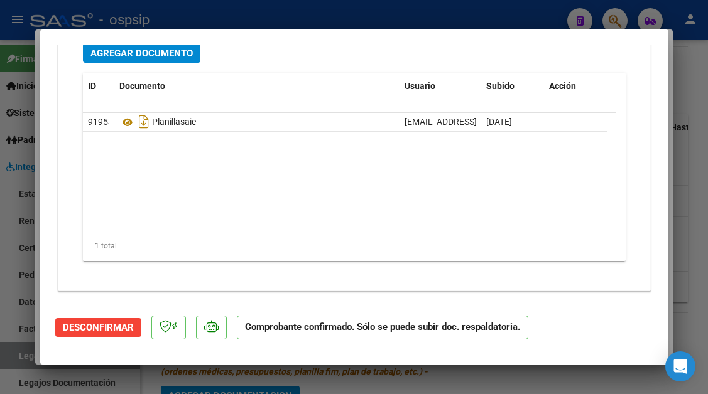
click at [9, 355] on div at bounding box center [354, 197] width 708 height 394
type input "$ 0,00"
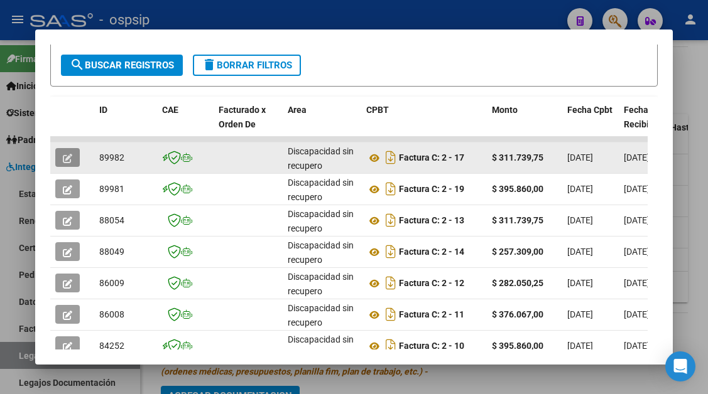
click at [71, 154] on icon "button" at bounding box center [67, 158] width 9 height 9
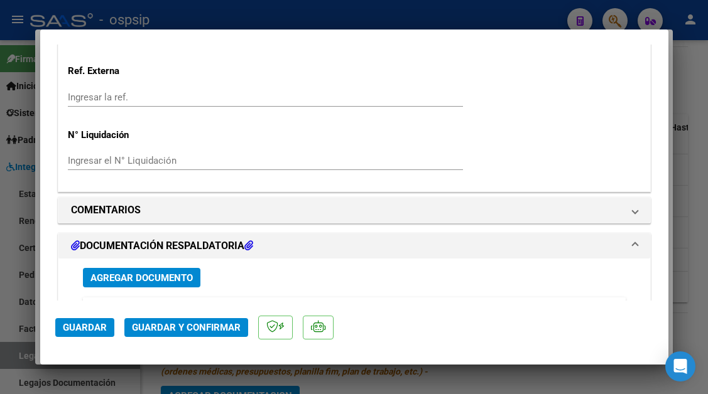
scroll to position [1068, 0]
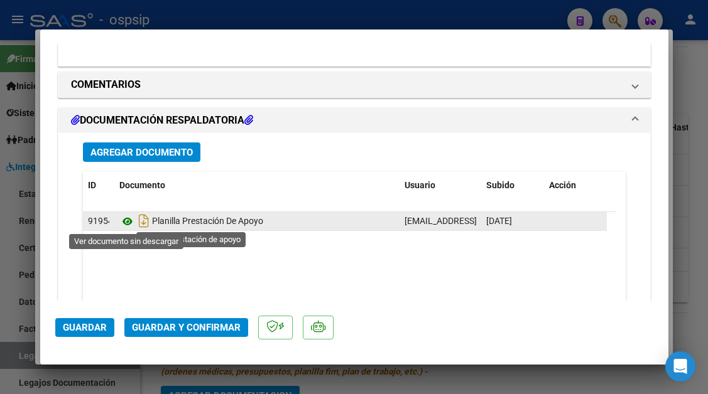
click at [125, 225] on icon at bounding box center [127, 221] width 16 height 15
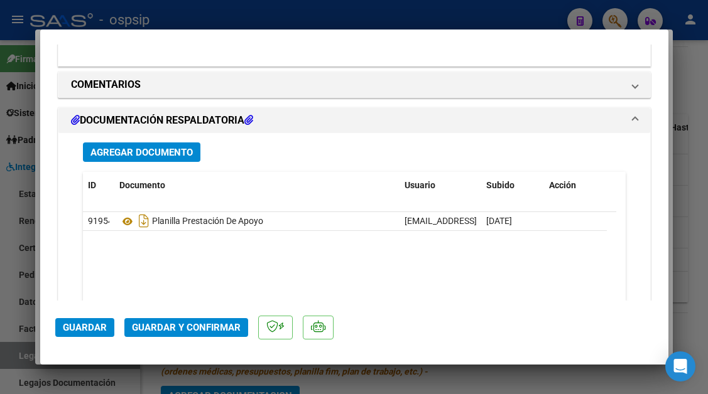
click at [26, 356] on div at bounding box center [354, 197] width 708 height 394
type input "$ 0,00"
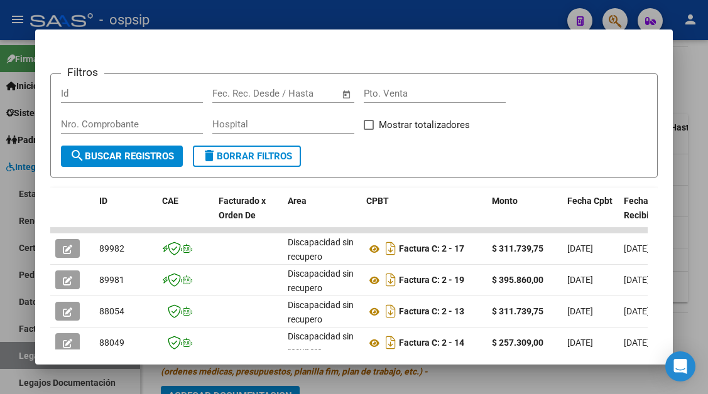
scroll to position [337, 0]
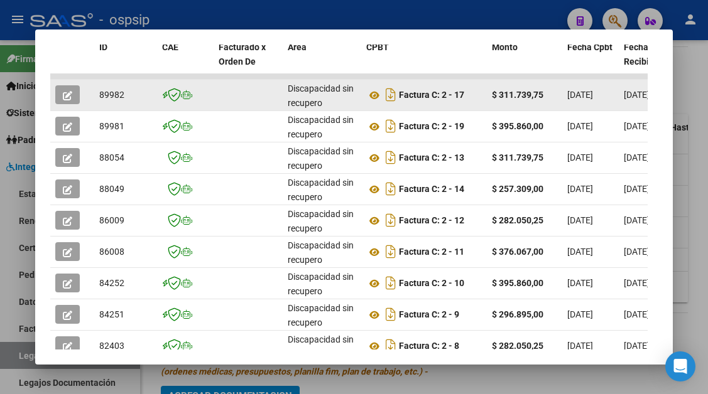
click at [68, 94] on icon "button" at bounding box center [67, 95] width 9 height 9
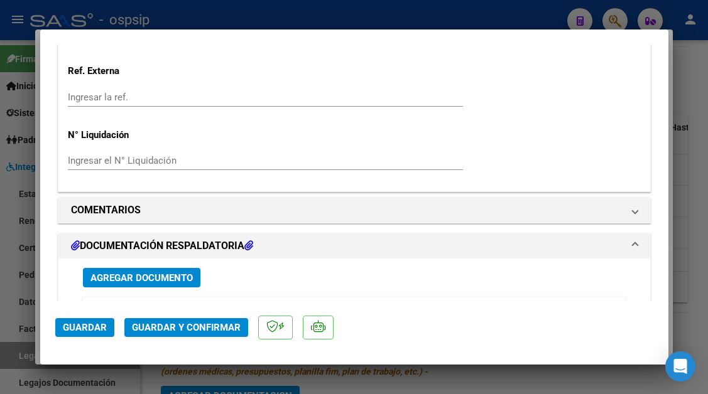
scroll to position [1131, 0]
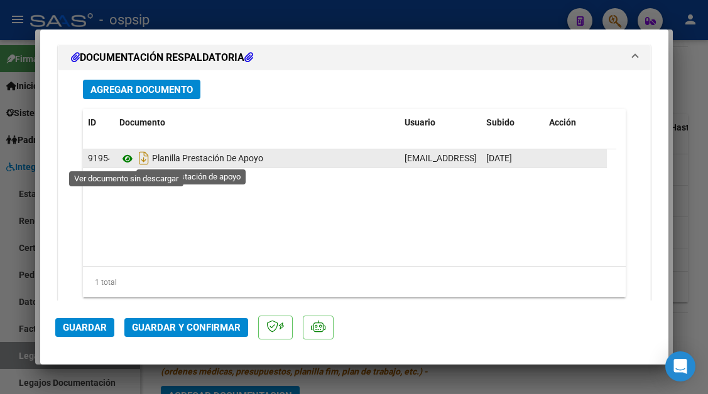
click at [128, 155] on icon at bounding box center [127, 158] width 16 height 15
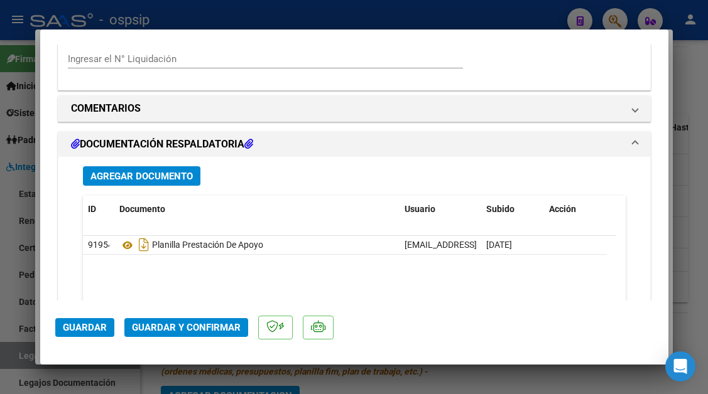
scroll to position [879, 0]
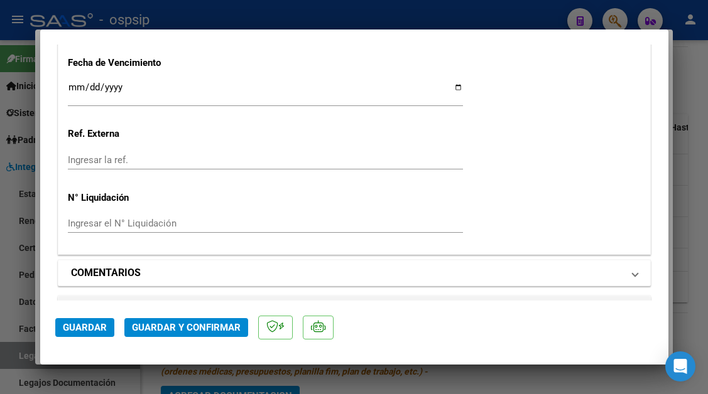
click at [620, 268] on span "COMENTARIOS" at bounding box center [351, 273] width 561 height 15
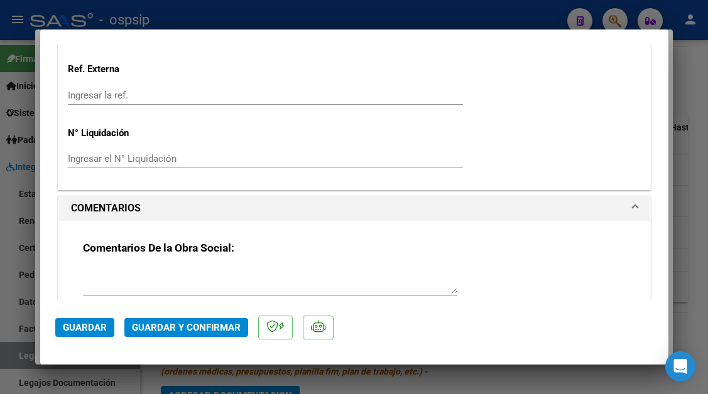
scroll to position [1005, 0]
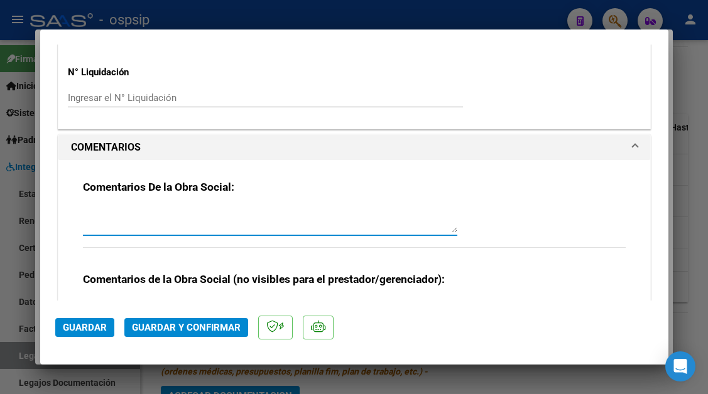
click at [123, 216] on textarea at bounding box center [270, 220] width 374 height 25
type textarea "debito 15/08 feriado"
click at [193, 332] on span "Guardar y Confirmar" at bounding box center [186, 327] width 109 height 11
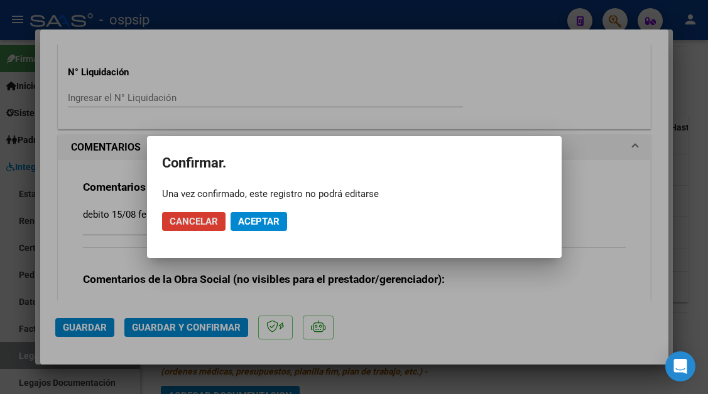
click at [259, 226] on span "Aceptar" at bounding box center [258, 221] width 41 height 11
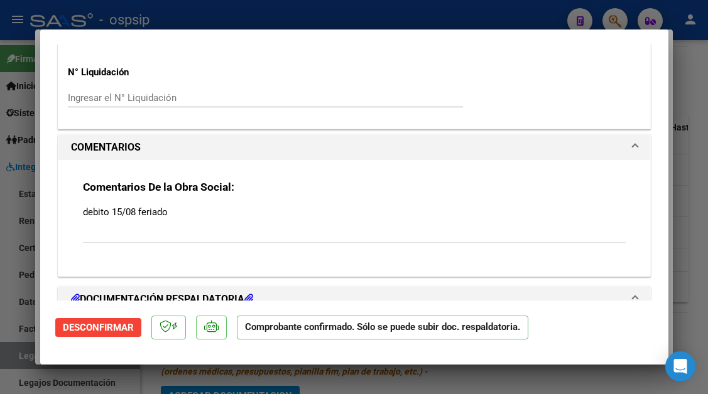
click at [3, 363] on div at bounding box center [354, 197] width 708 height 394
type input "$ 0,00"
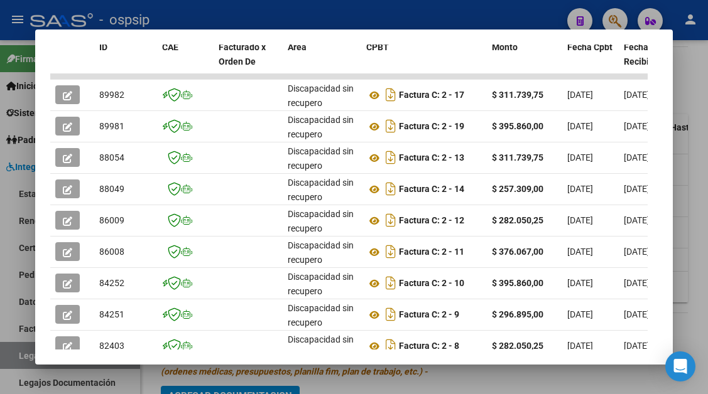
click at [4, 363] on div at bounding box center [354, 197] width 708 height 394
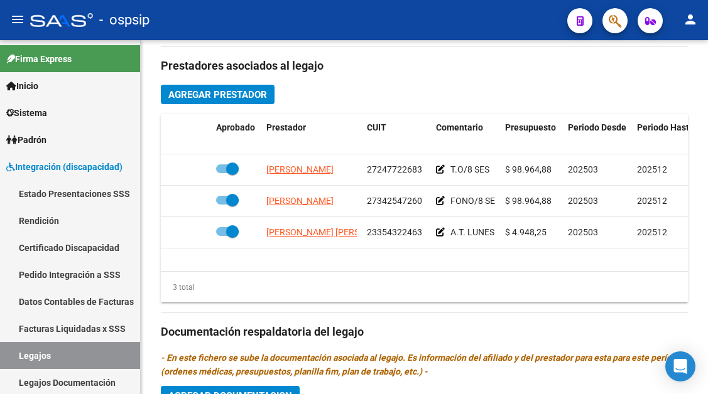
click at [4, 363] on link "Legajos" at bounding box center [70, 355] width 140 height 27
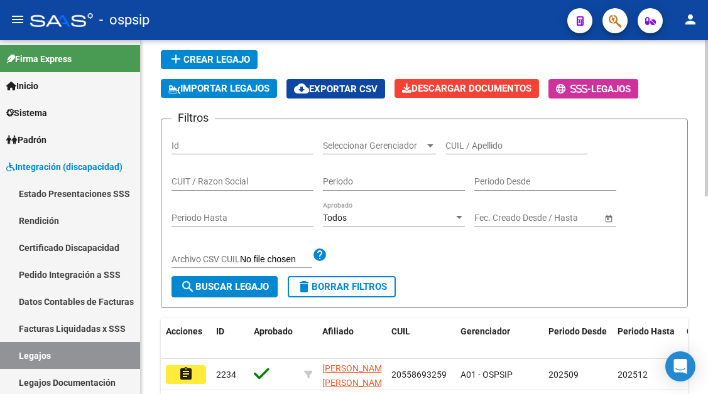
scroll to position [62, 0]
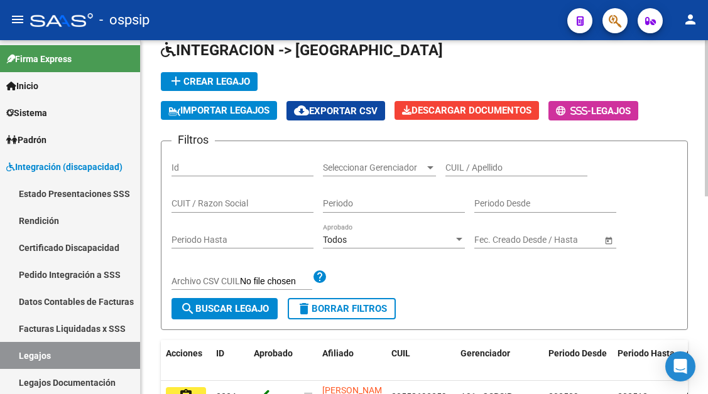
click at [464, 155] on div "CUIL / Apellido" at bounding box center [516, 163] width 142 height 25
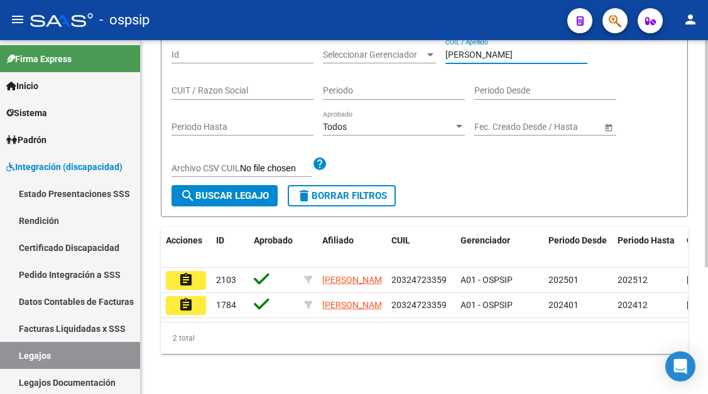
scroll to position [198, 0]
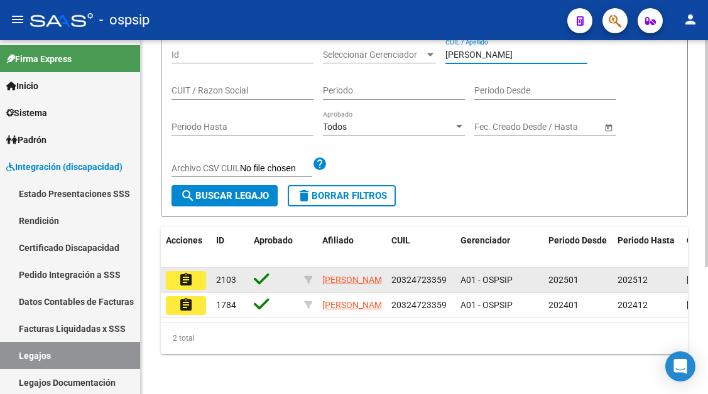
type input "patuglio"
click at [167, 271] on button "assignment" at bounding box center [186, 280] width 40 height 19
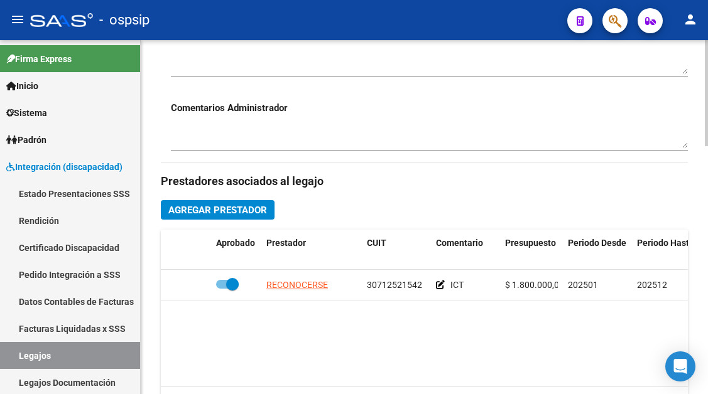
scroll to position [565, 0]
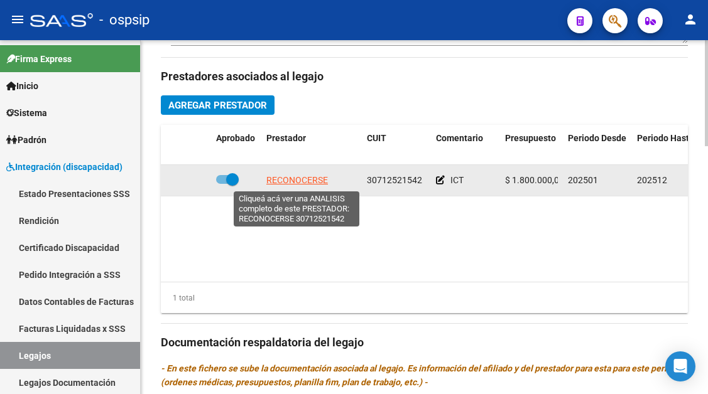
click at [281, 183] on span "RECONOCERSE" at bounding box center [297, 180] width 62 height 10
type textarea "30712521542"
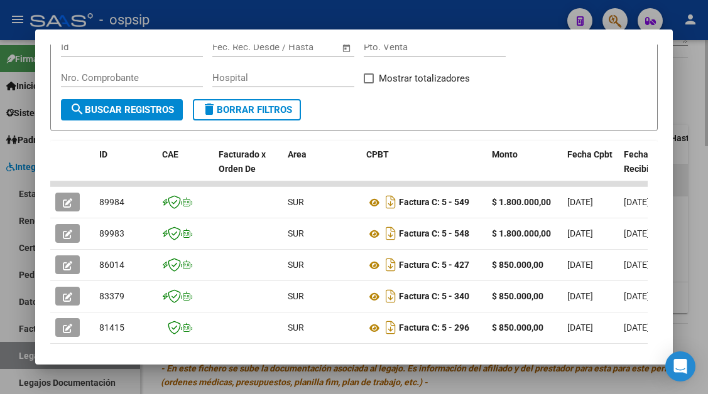
scroll to position [246, 0]
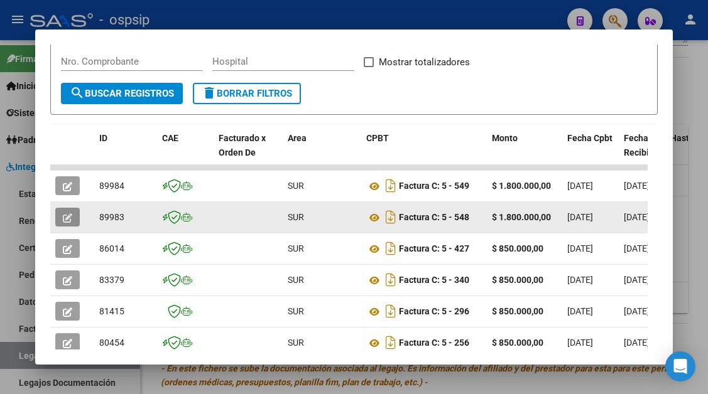
click at [67, 212] on span "button" at bounding box center [67, 217] width 9 height 11
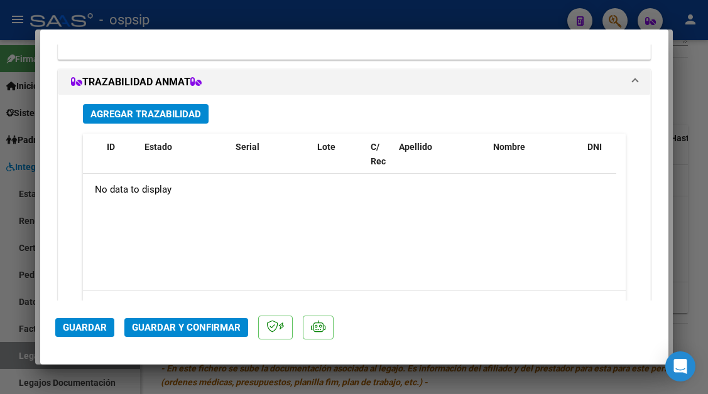
scroll to position [1445, 0]
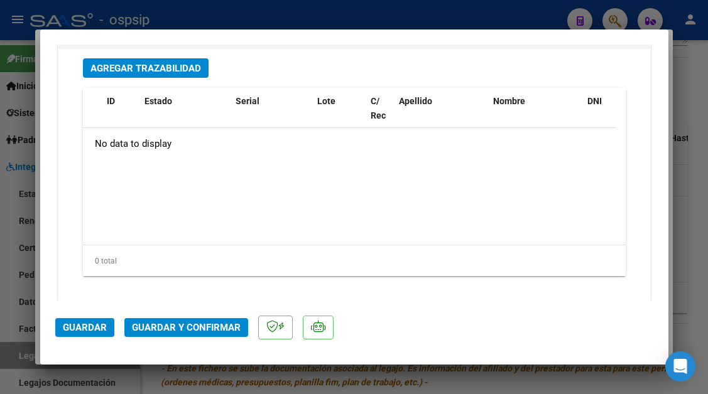
type input "$ 0,00"
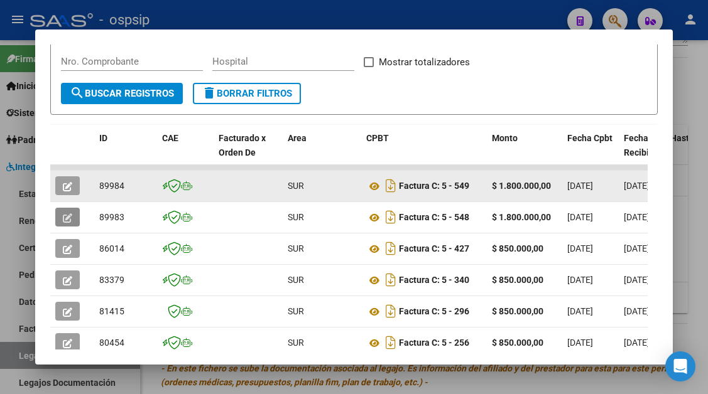
click at [62, 184] on button "button" at bounding box center [67, 185] width 24 height 19
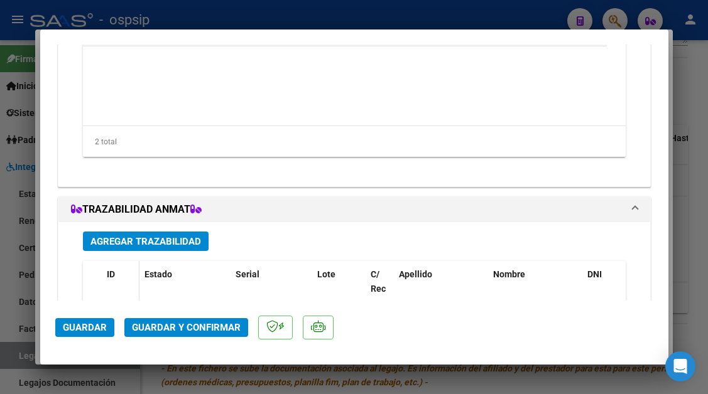
scroll to position [1146, 0]
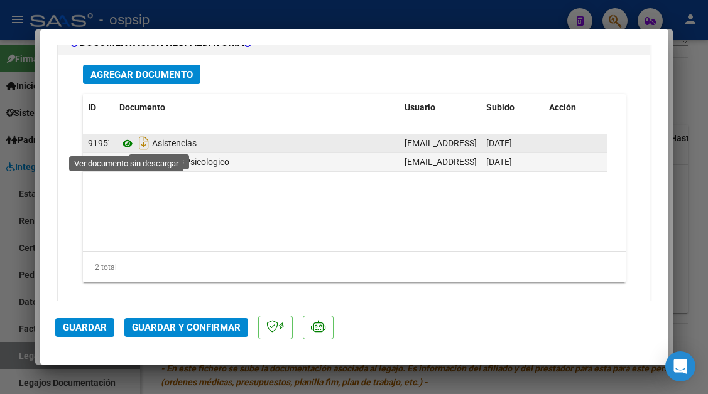
click at [127, 144] on icon at bounding box center [127, 143] width 16 height 15
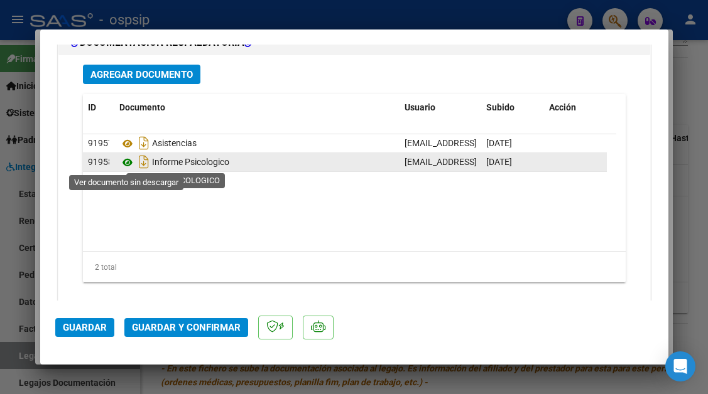
click at [128, 166] on icon at bounding box center [127, 162] width 16 height 15
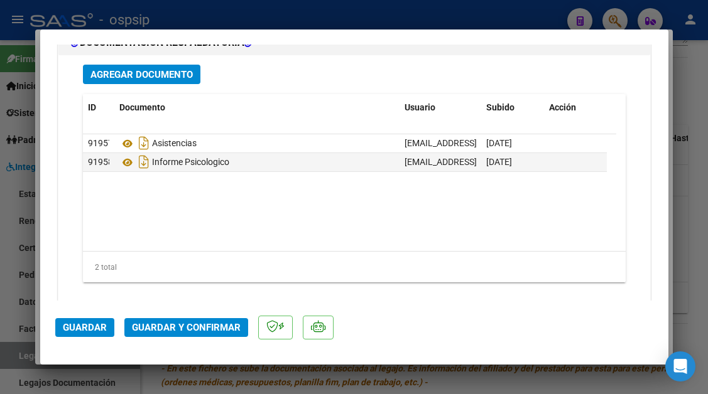
click at [185, 326] on span "Guardar y Confirmar" at bounding box center [186, 327] width 109 height 11
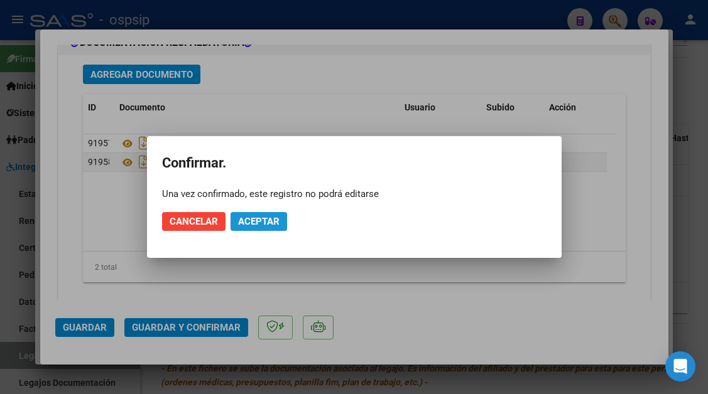
click at [271, 224] on span "Aceptar" at bounding box center [258, 221] width 41 height 11
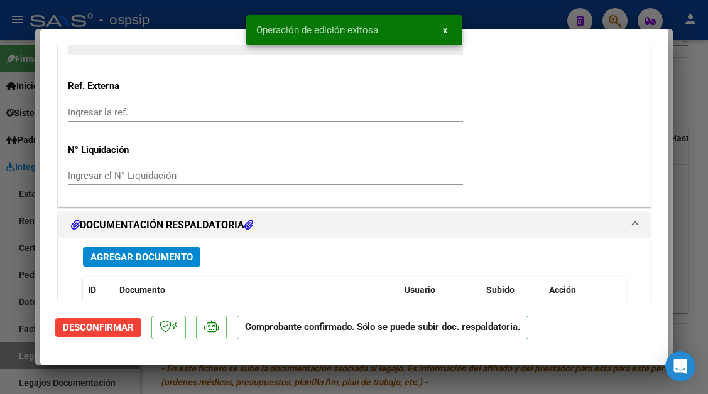
scroll to position [921, 0]
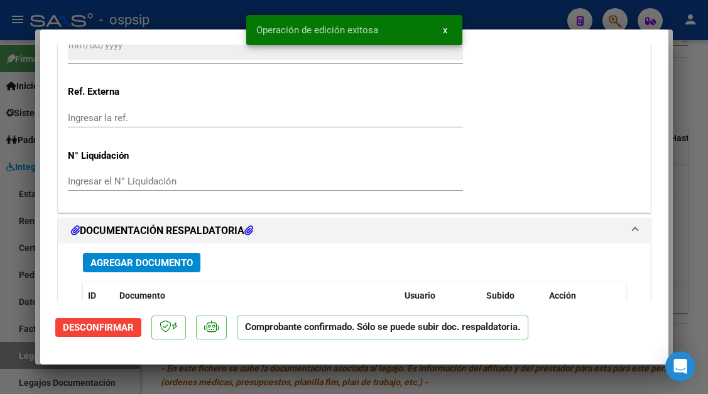
type input "$ 0,00"
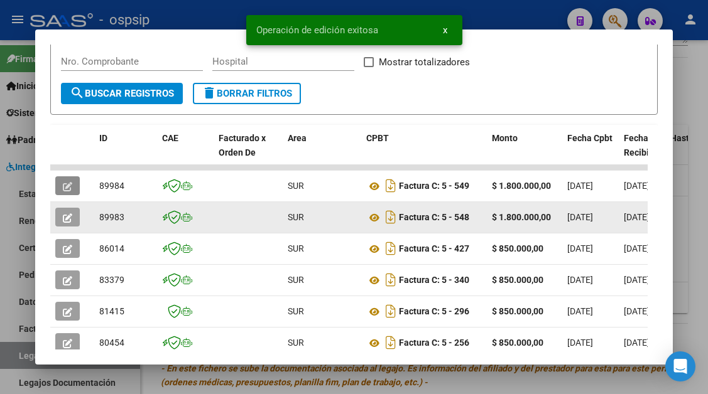
click at [65, 212] on span "button" at bounding box center [67, 217] width 9 height 11
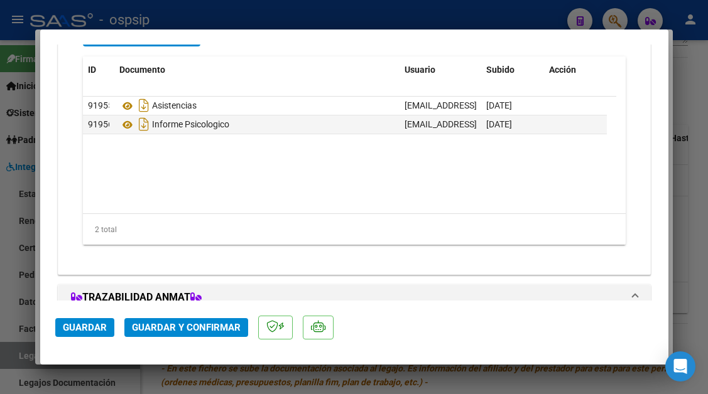
scroll to position [1193, 0]
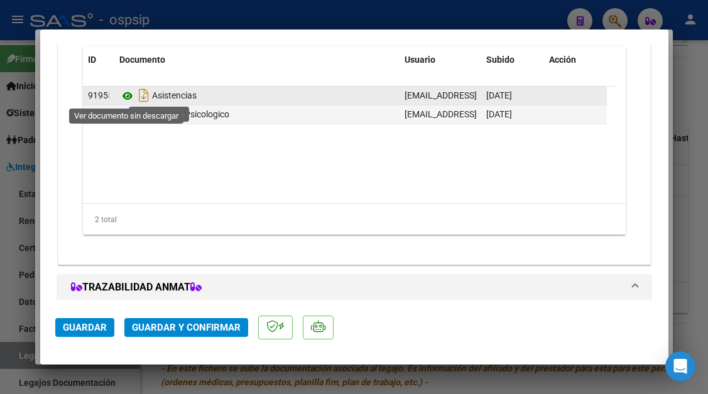
click at [127, 96] on icon at bounding box center [127, 96] width 16 height 15
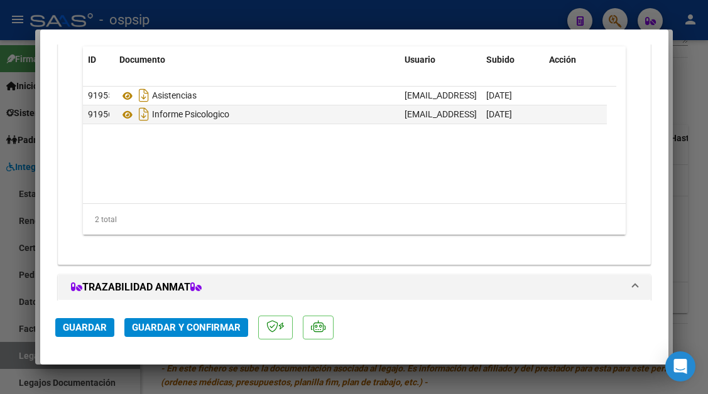
click at [178, 328] on span "Guardar y Confirmar" at bounding box center [186, 327] width 109 height 11
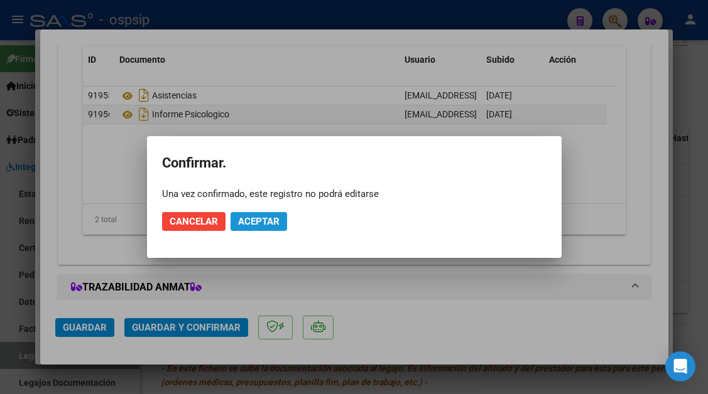
click at [253, 217] on span "Aceptar" at bounding box center [258, 221] width 41 height 11
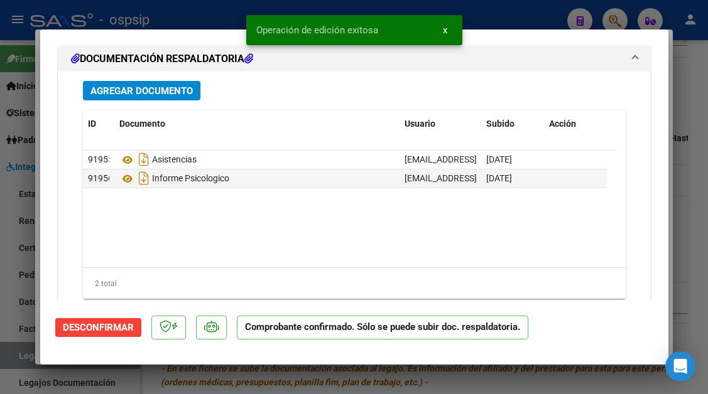
scroll to position [1032, 0]
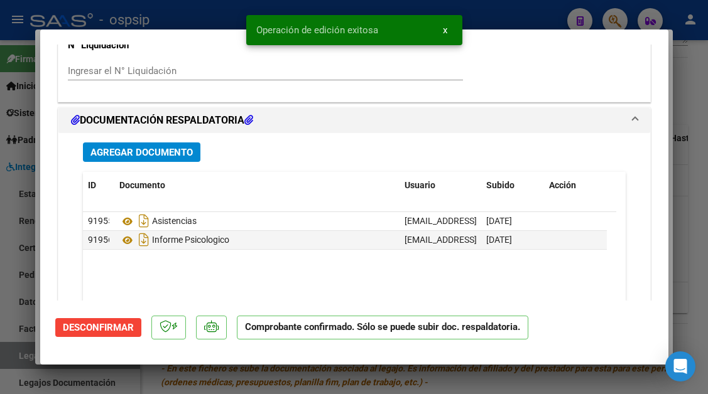
type input "$ 0,00"
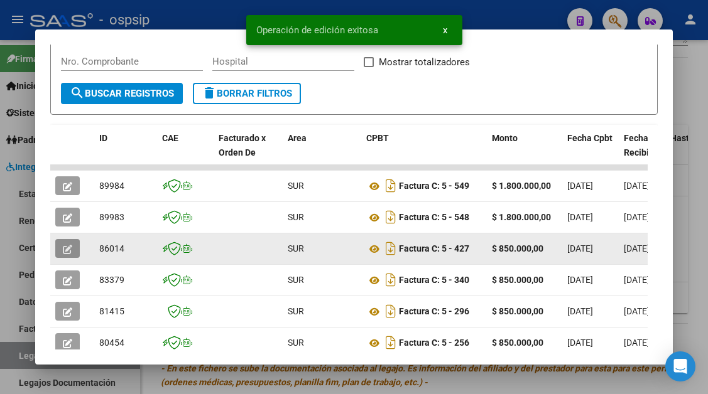
click at [62, 239] on button "button" at bounding box center [67, 248] width 24 height 19
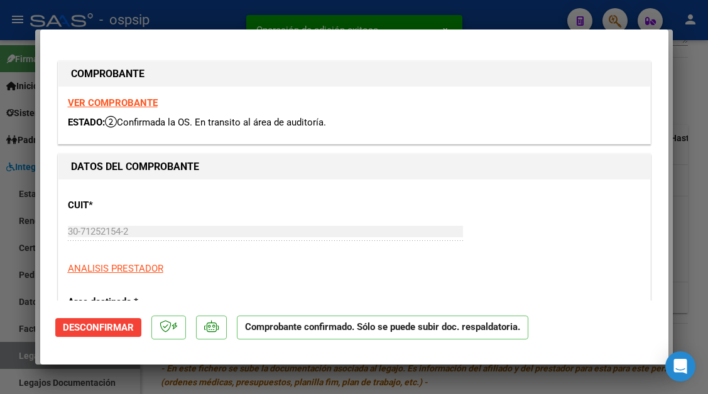
type input "$ 0,00"
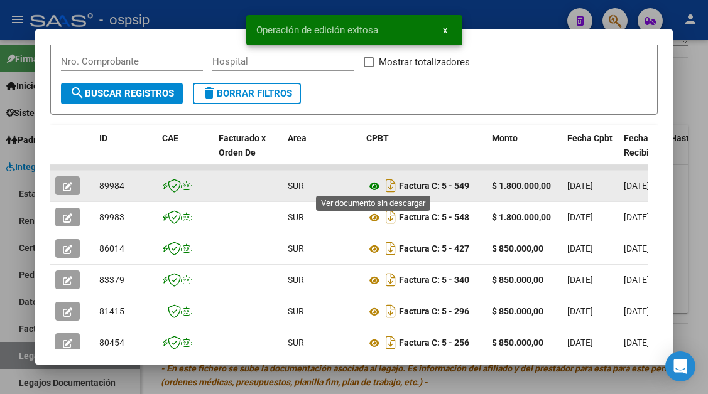
click at [377, 184] on icon at bounding box center [374, 186] width 16 height 15
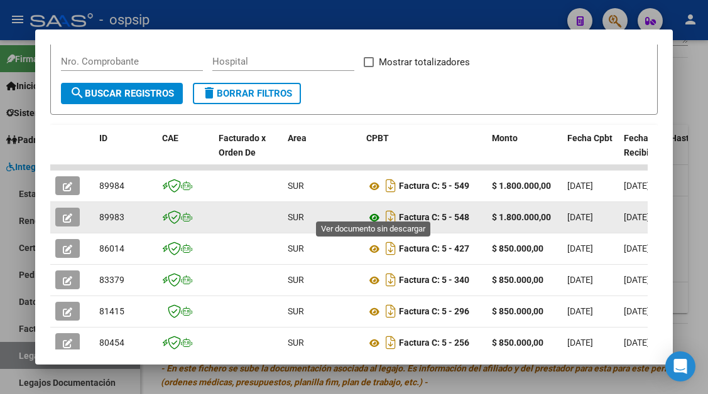
click at [377, 211] on icon at bounding box center [374, 217] width 16 height 15
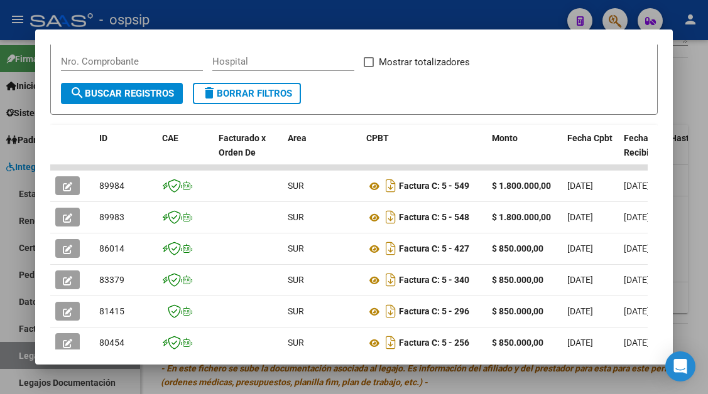
click at [380, 114] on form "Filtros Id Fecha inicio – Fecha fin Fec. Rec. Desde / Hasta Pto. Venta Nro. Com…" at bounding box center [353, 63] width 607 height 104
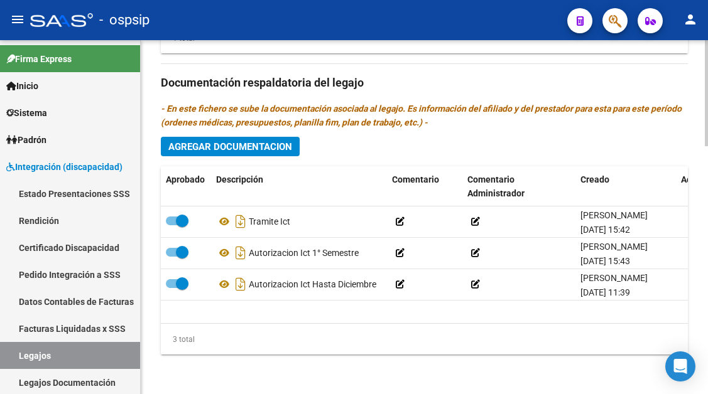
scroll to position [827, 0]
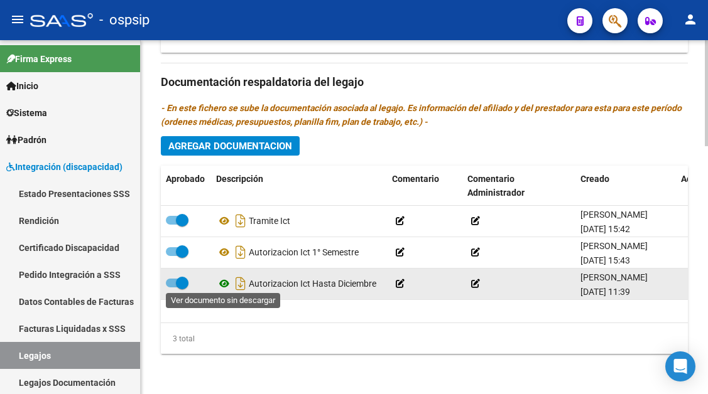
click at [222, 280] on icon at bounding box center [224, 283] width 16 height 15
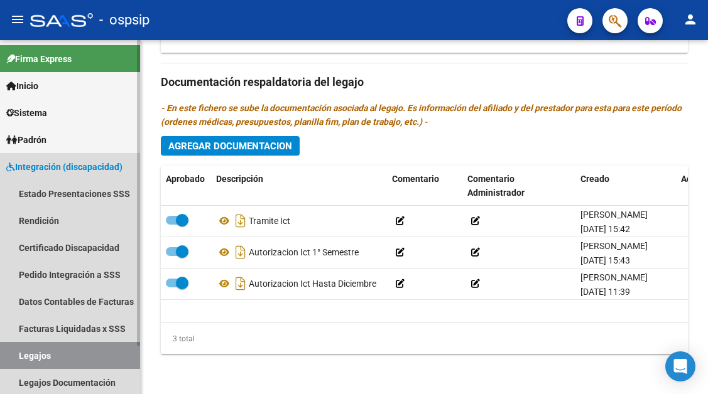
click at [46, 349] on link "Legajos" at bounding box center [70, 355] width 140 height 27
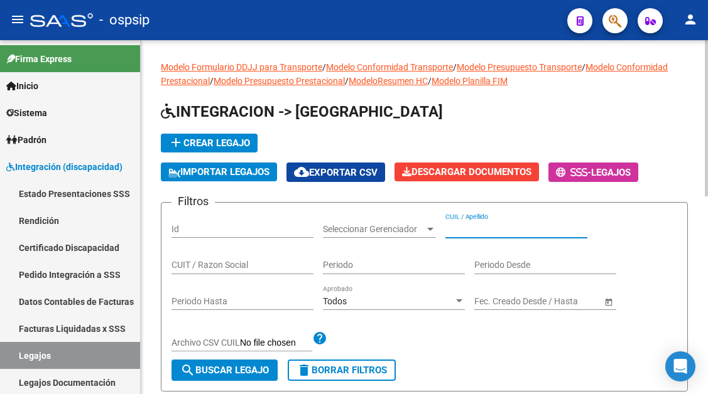
click at [472, 231] on input "CUIL / Apellido" at bounding box center [516, 229] width 142 height 11
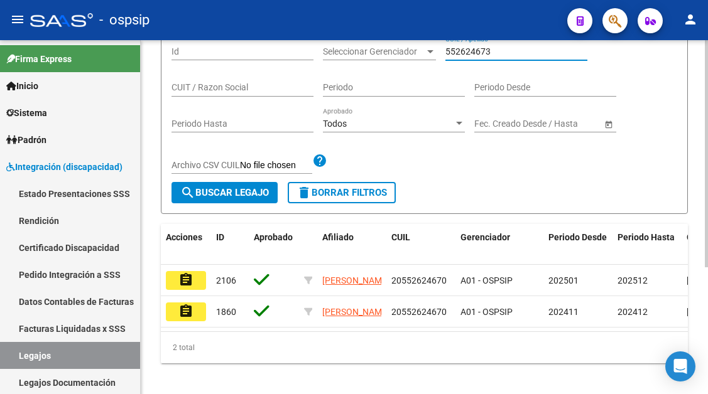
scroll to position [198, 0]
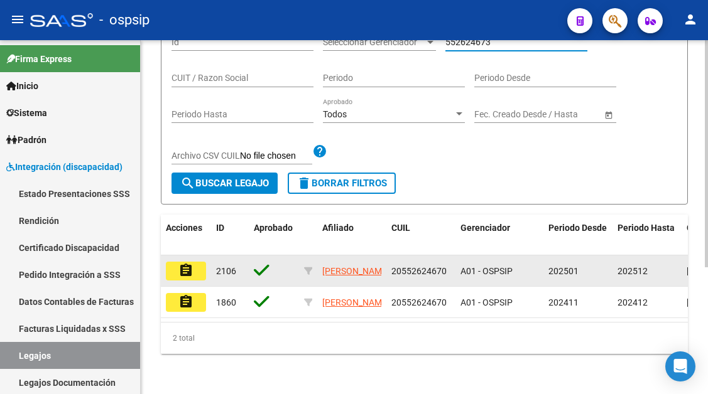
type input "552624673"
click at [188, 263] on mat-icon "assignment" at bounding box center [185, 270] width 15 height 15
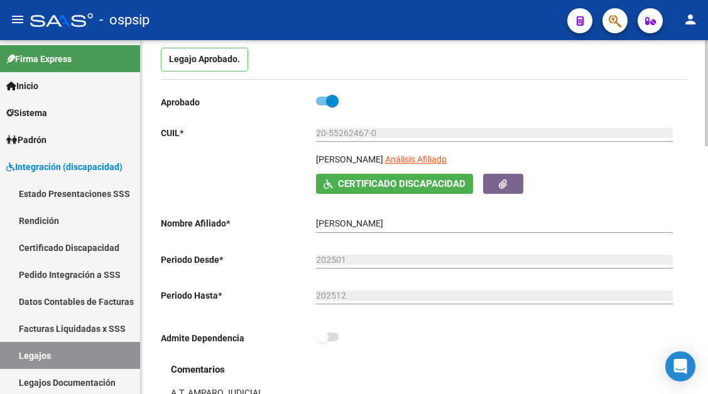
scroll to position [126, 0]
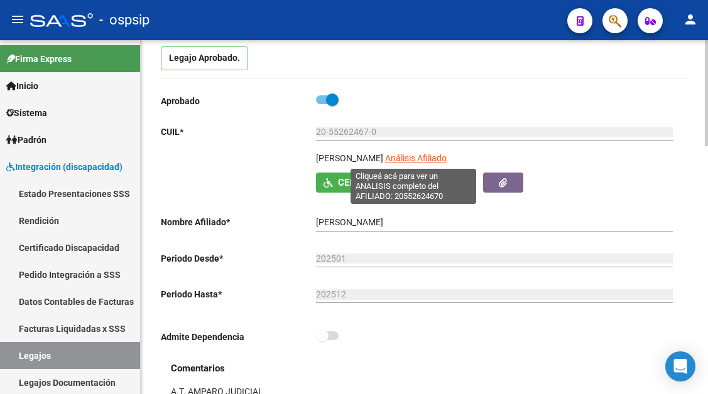
click at [414, 154] on span "Análisis Afiliado" at bounding box center [416, 158] width 62 height 10
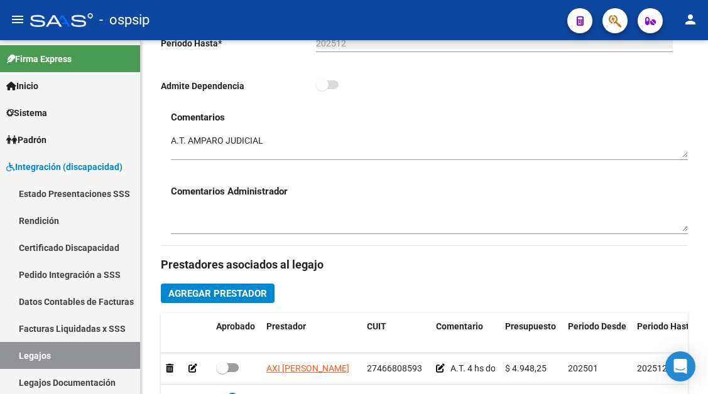
scroll to position [502, 0]
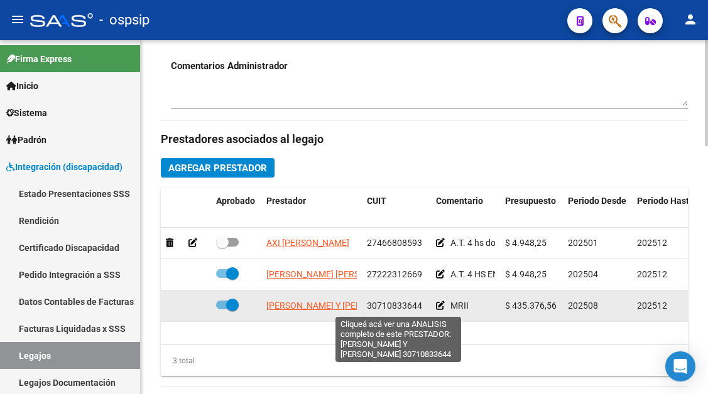
click at [294, 302] on span "GAMBARRUTTA LAURA CECILIA Y RUBILLO ROSANA CLAUDIA S.H." at bounding box center [337, 306] width 143 height 10
type textarea "30710833644"
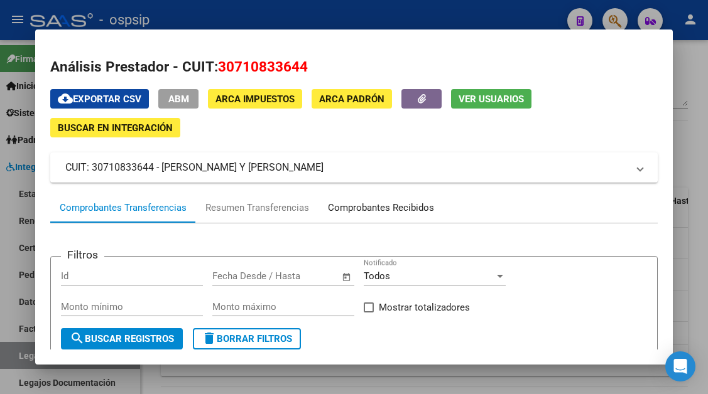
click at [345, 215] on div "Comprobantes Recibidos" at bounding box center [380, 208] width 125 height 30
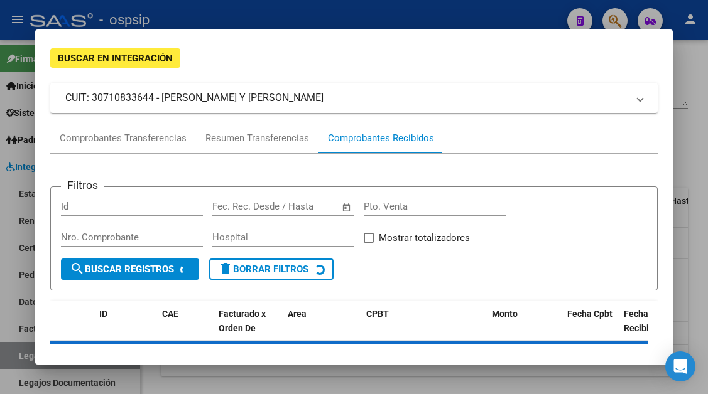
scroll to position [120, 0]
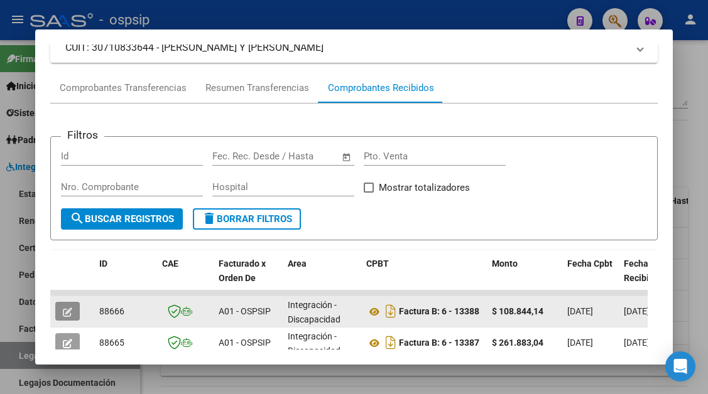
click at [62, 305] on button "button" at bounding box center [67, 311] width 24 height 19
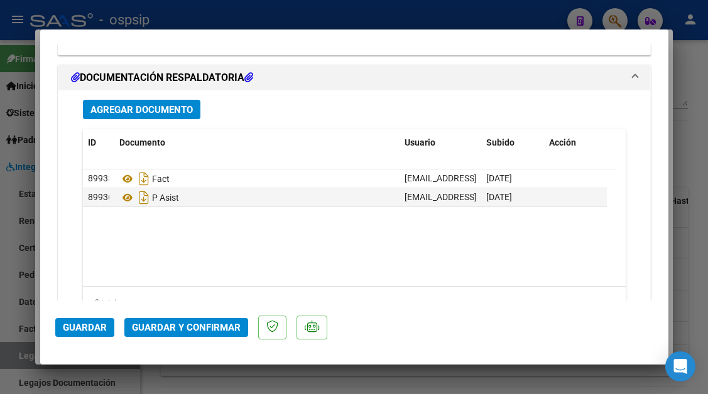
scroll to position [1597, 0]
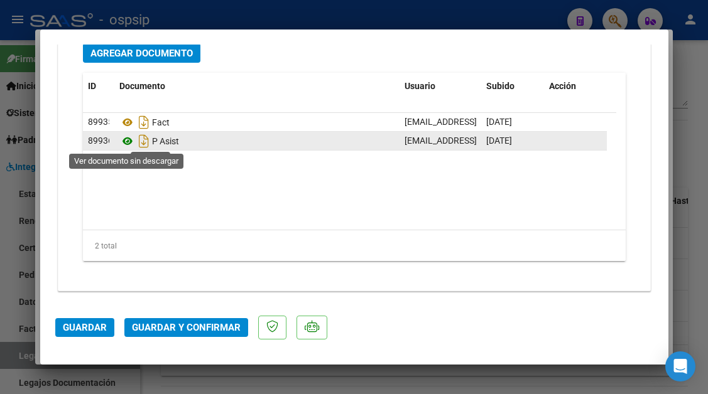
click at [126, 142] on icon at bounding box center [127, 141] width 16 height 15
click at [122, 138] on icon at bounding box center [127, 141] width 16 height 15
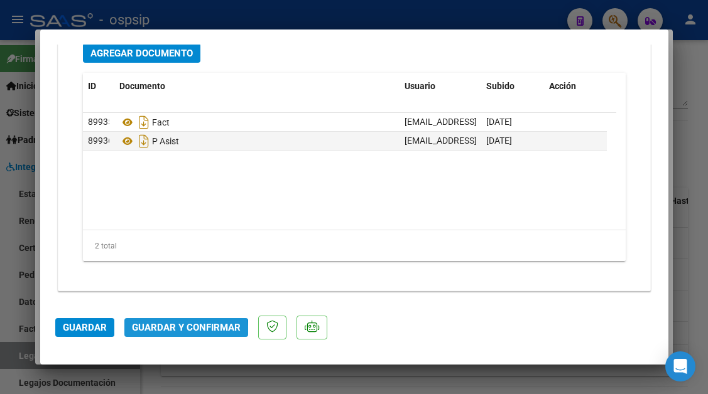
click at [169, 336] on button "Guardar y Confirmar" at bounding box center [186, 327] width 124 height 19
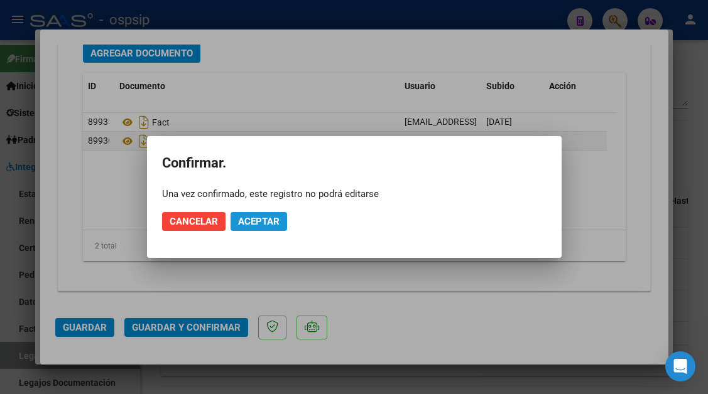
click at [250, 229] on button "Aceptar" at bounding box center [259, 221] width 57 height 19
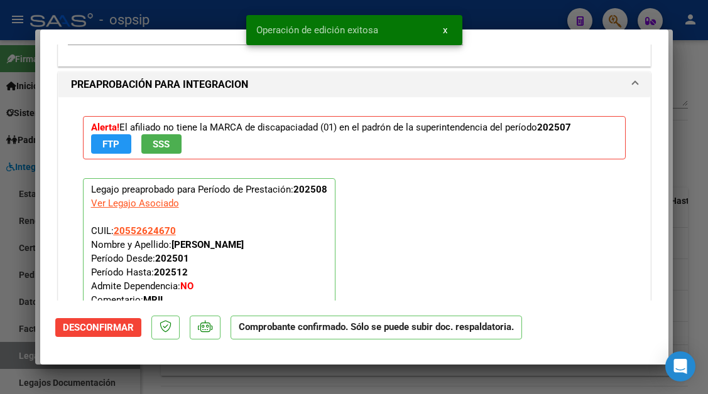
scroll to position [1014, 0]
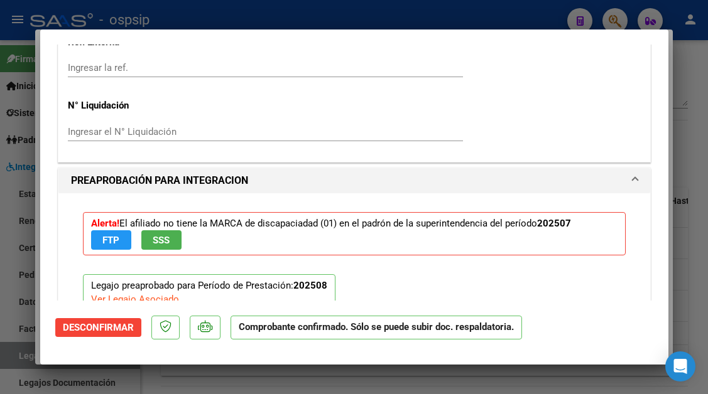
click at [9, 357] on div at bounding box center [354, 197] width 708 height 394
type input "$ 0,00"
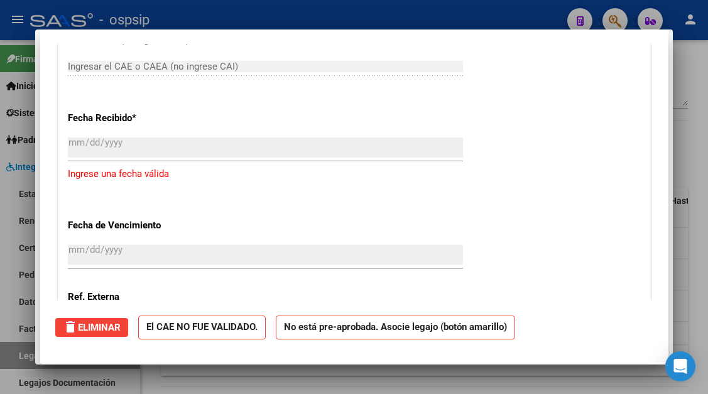
scroll to position [0, 0]
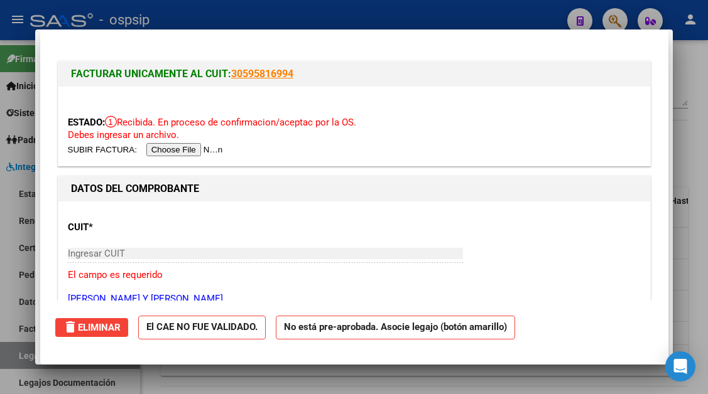
click at [9, 357] on div at bounding box center [354, 197] width 708 height 394
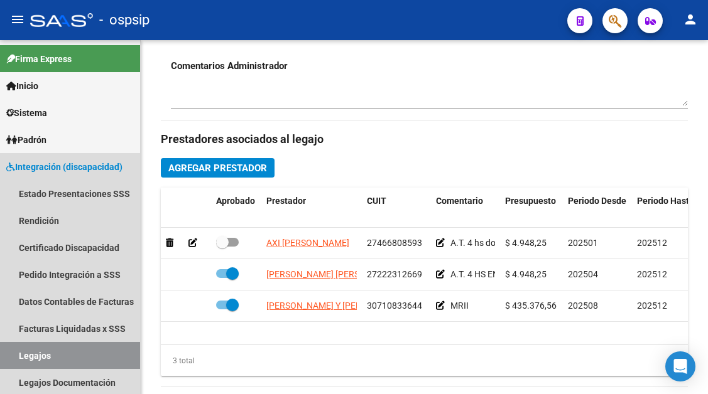
click at [9, 357] on link "Legajos" at bounding box center [70, 355] width 140 height 27
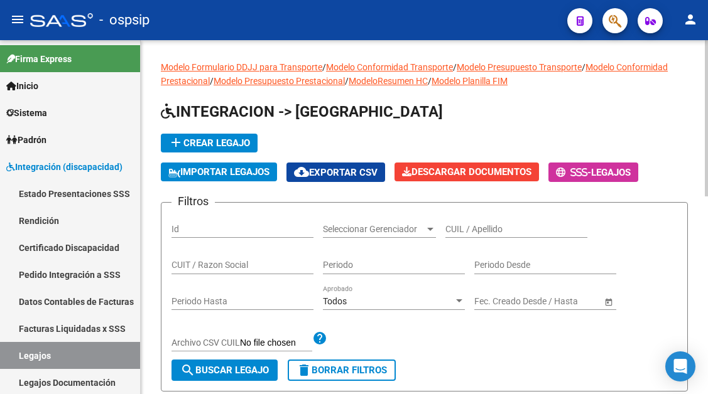
click at [462, 236] on div "CUIL / Apellido" at bounding box center [516, 225] width 142 height 25
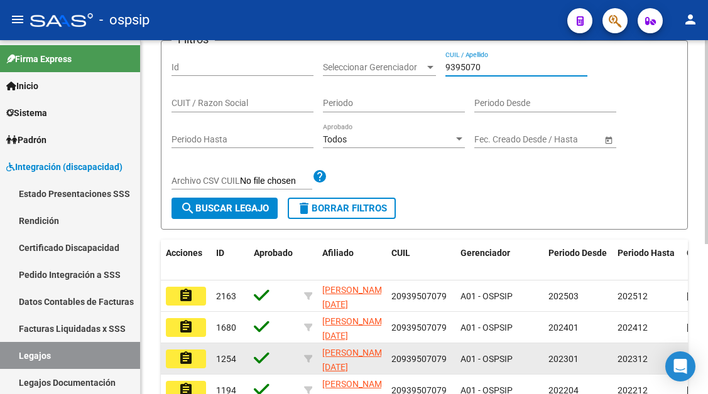
scroll to position [188, 0]
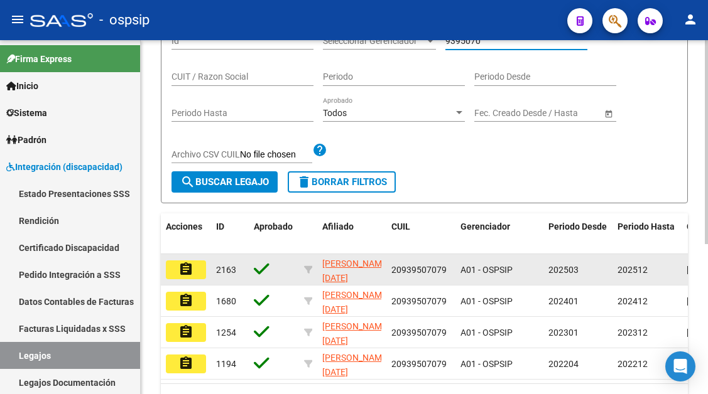
type input "9395070"
click at [187, 271] on mat-icon "assignment" at bounding box center [185, 269] width 15 height 15
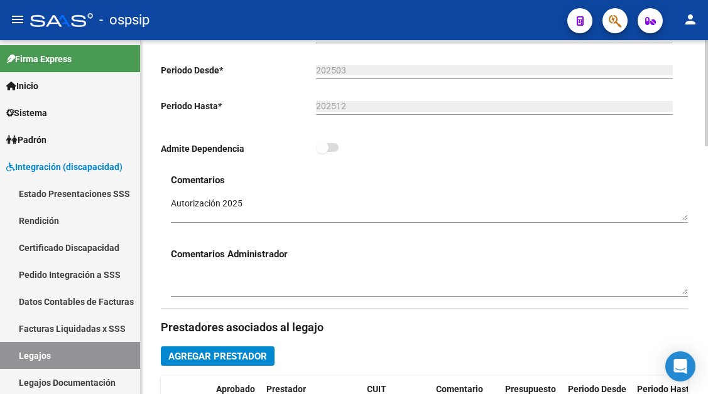
scroll to position [565, 0]
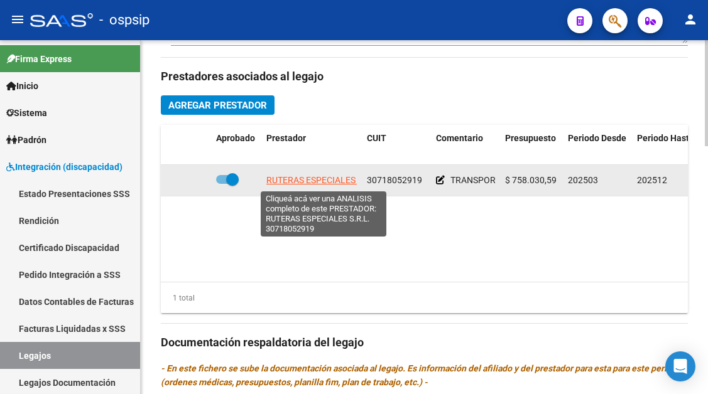
click at [309, 182] on span "RUTERAS ESPECIALES S.R.L." at bounding box center [323, 180] width 114 height 10
type textarea "30718052919"
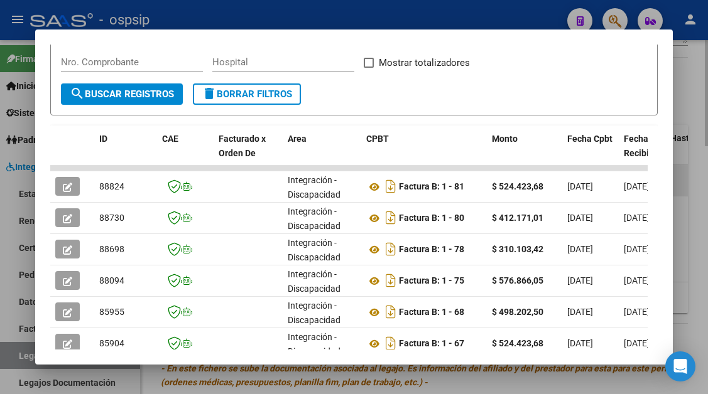
scroll to position [246, 0]
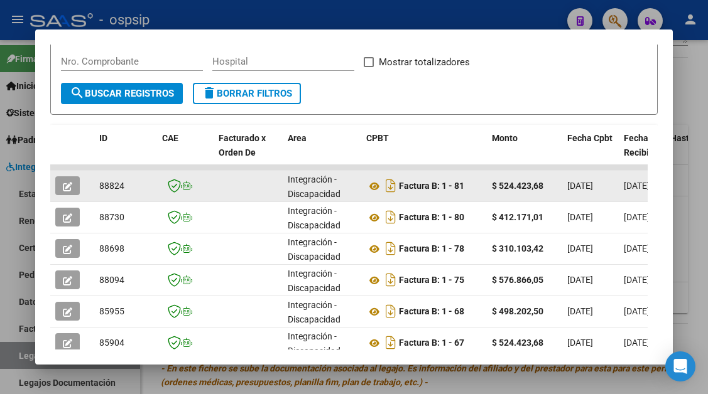
click at [72, 184] on icon "button" at bounding box center [67, 186] width 9 height 9
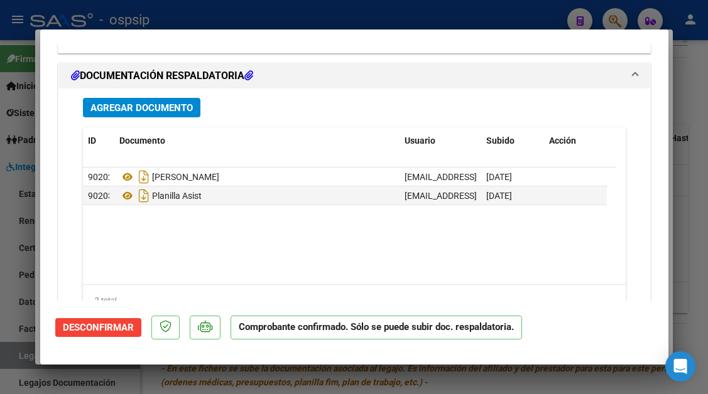
scroll to position [1440, 0]
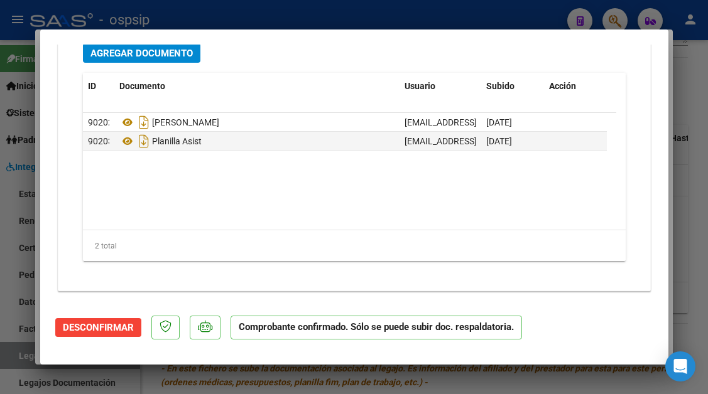
type input "$ 0,00"
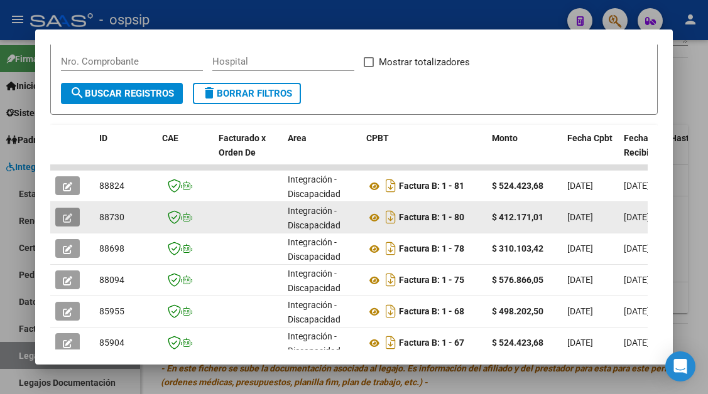
click at [77, 219] on button "button" at bounding box center [67, 217] width 24 height 19
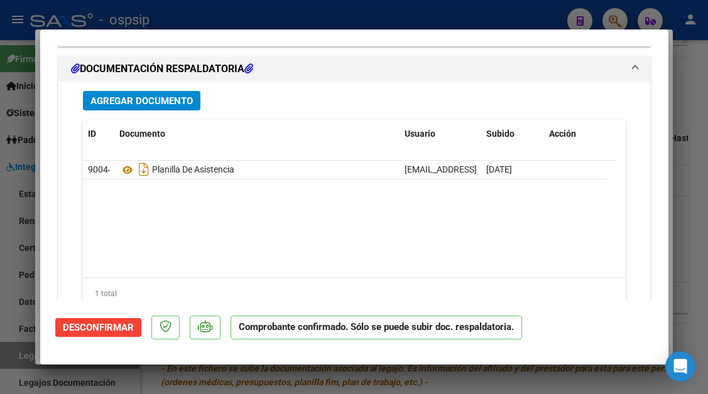
scroll to position [1618, 0]
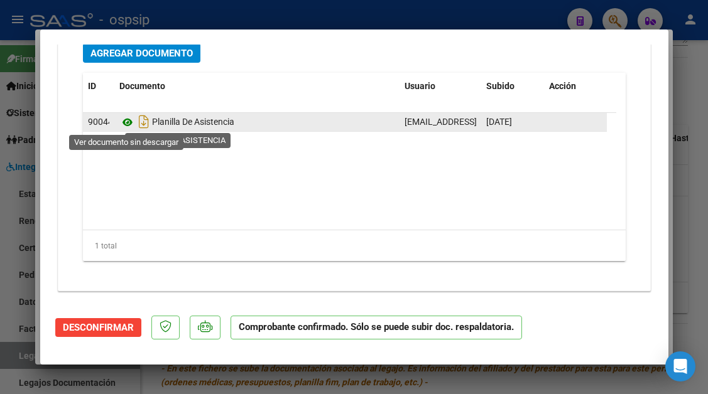
click at [129, 119] on icon at bounding box center [127, 122] width 16 height 15
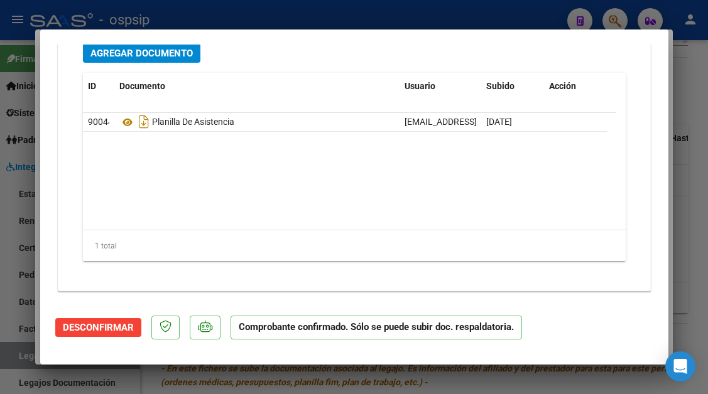
type input "$ 0,00"
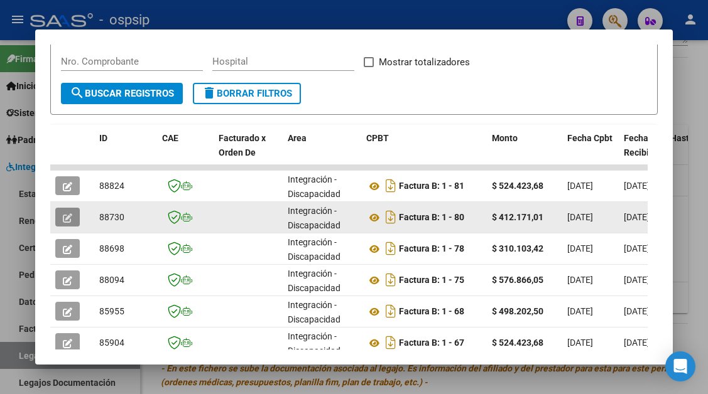
click at [67, 210] on button "button" at bounding box center [67, 217] width 24 height 19
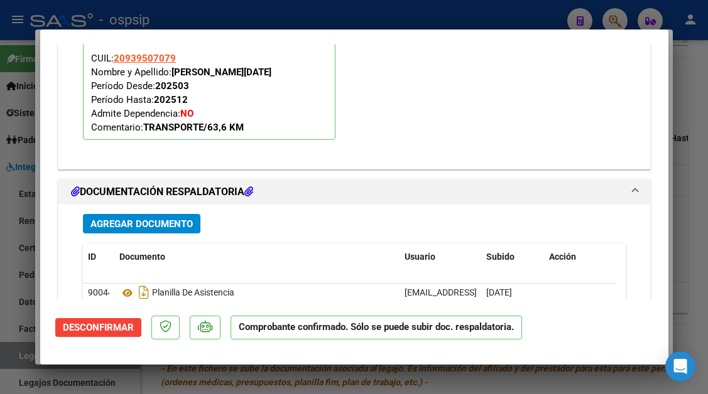
scroll to position [1570, 0]
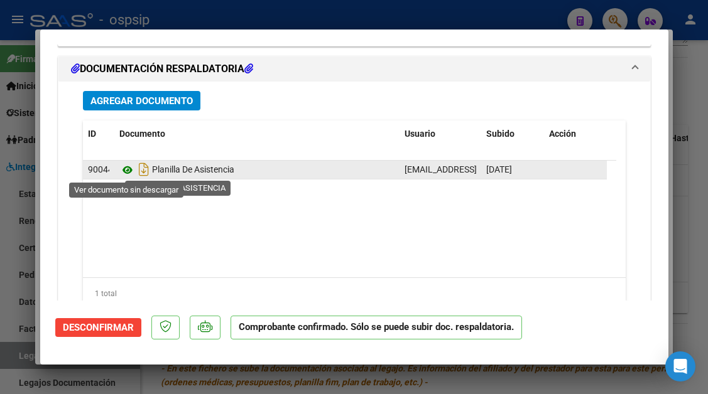
click at [126, 175] on icon at bounding box center [127, 170] width 16 height 15
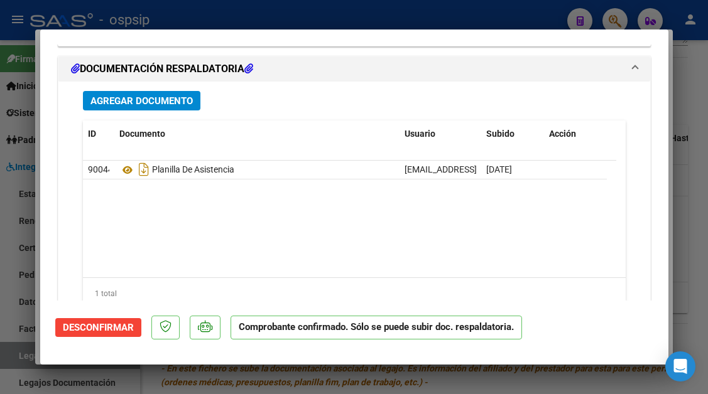
type input "$ 0,00"
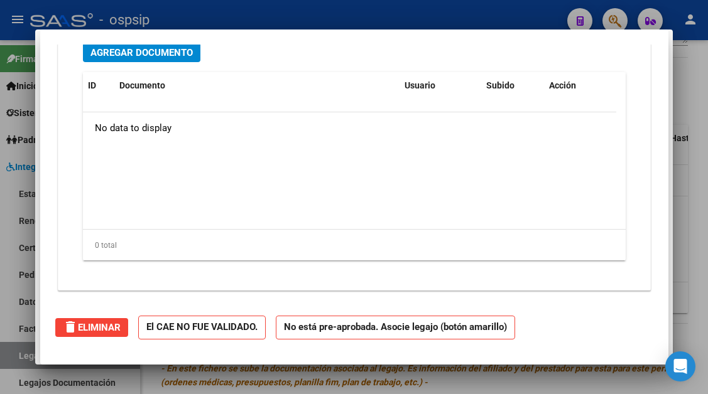
scroll to position [0, 0]
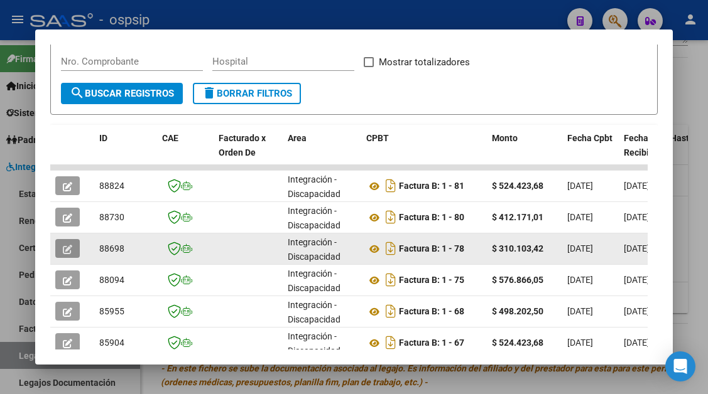
click at [65, 251] on icon "button" at bounding box center [67, 249] width 9 height 9
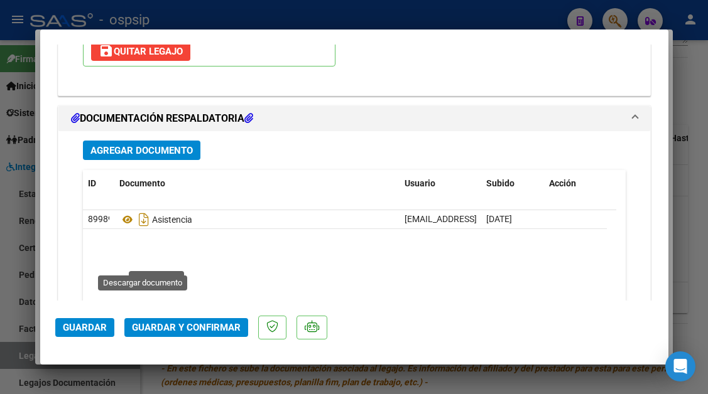
scroll to position [1507, 0]
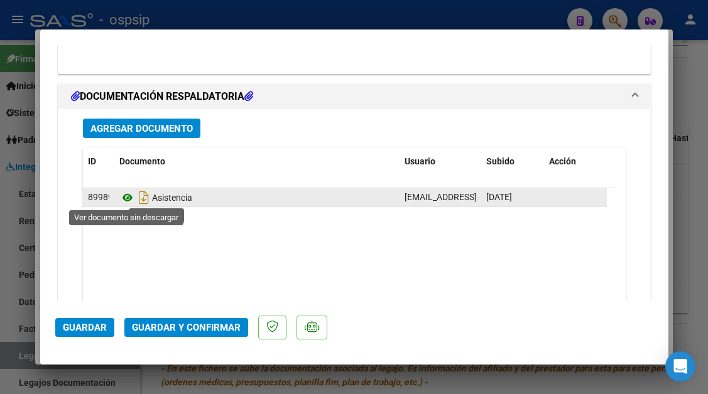
click at [125, 193] on icon at bounding box center [127, 197] width 16 height 15
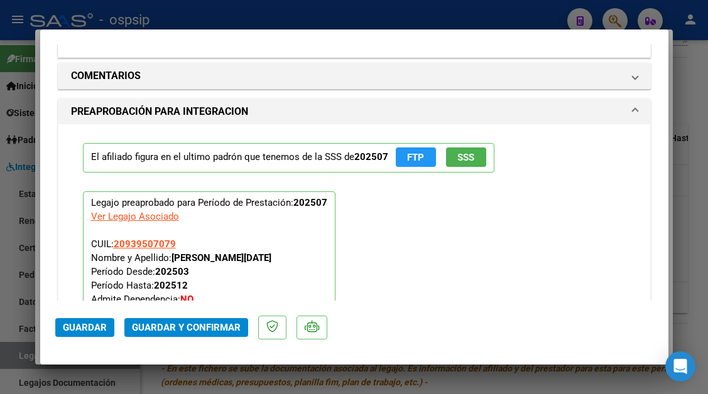
scroll to position [1131, 0]
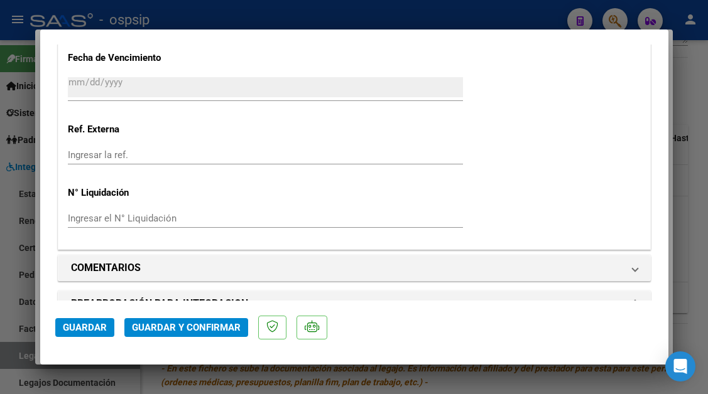
type input "$ 0,00"
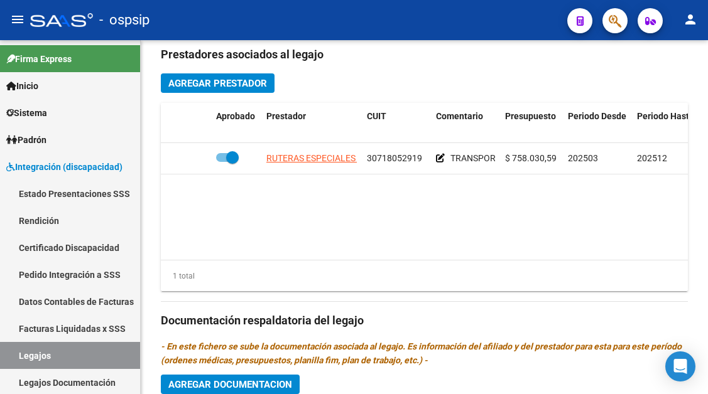
scroll to position [565, 0]
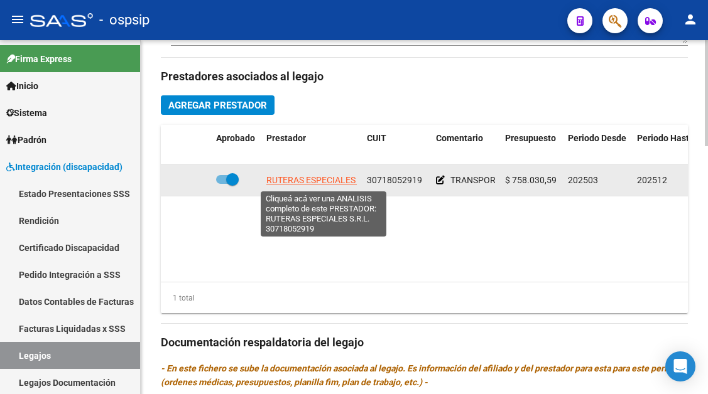
click at [314, 178] on span "RUTERAS ESPECIALES S.R.L." at bounding box center [323, 180] width 114 height 10
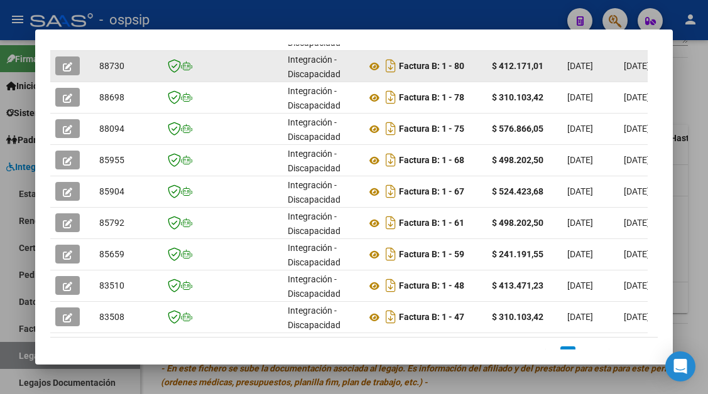
scroll to position [399, 0]
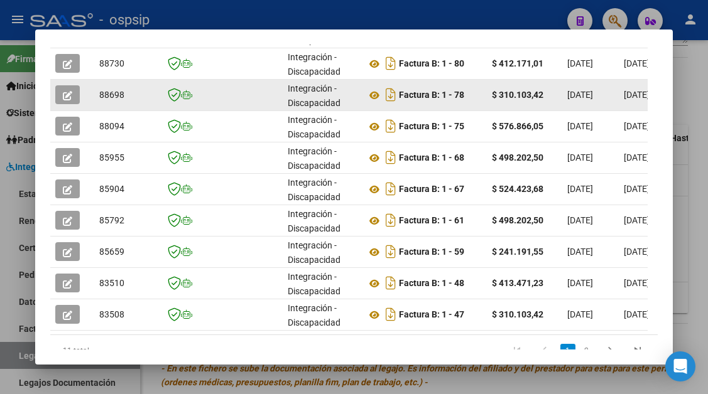
click at [71, 92] on icon "button" at bounding box center [67, 95] width 9 height 9
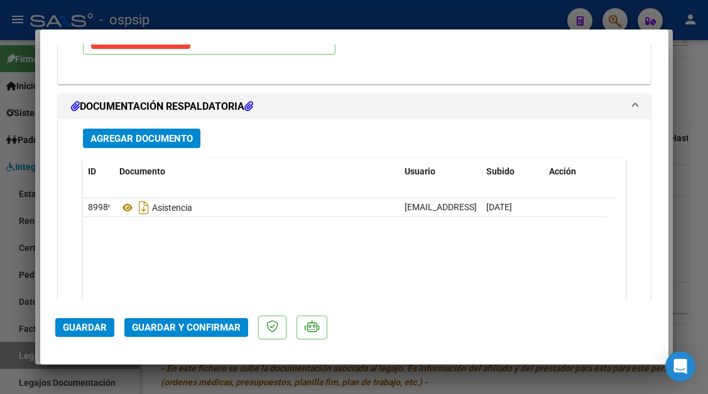
scroll to position [1570, 0]
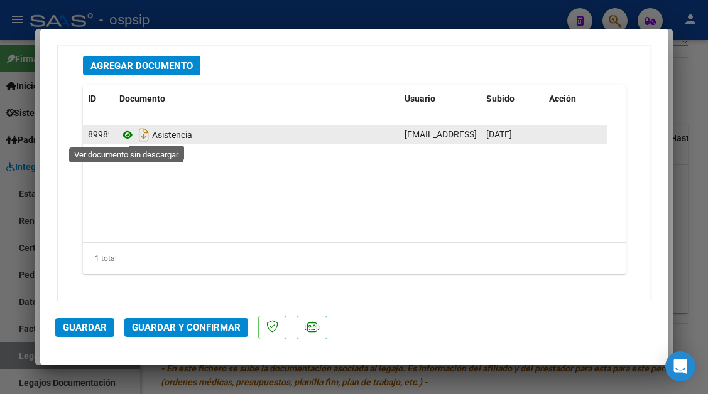
click at [129, 133] on icon at bounding box center [127, 134] width 16 height 15
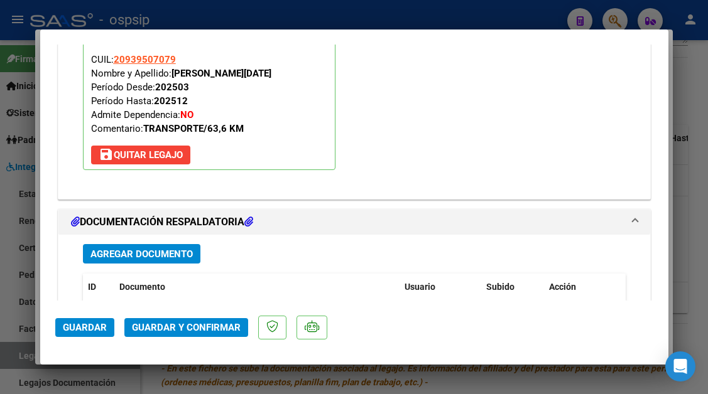
type input "$ 0,00"
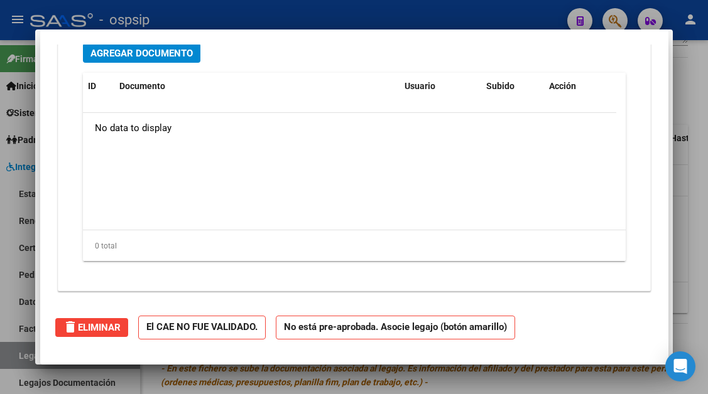
scroll to position [1044, 0]
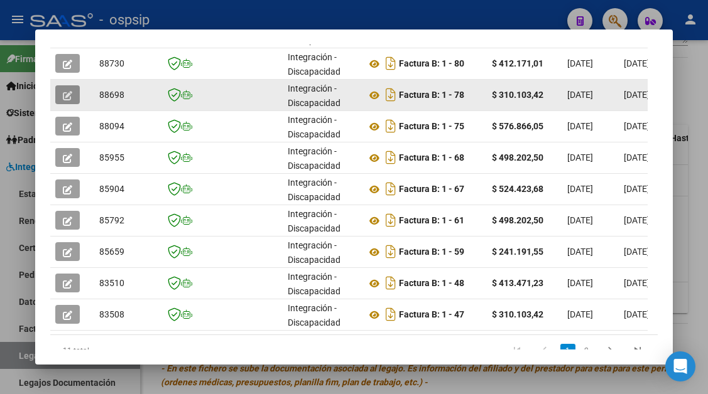
click at [73, 98] on button "button" at bounding box center [67, 94] width 24 height 19
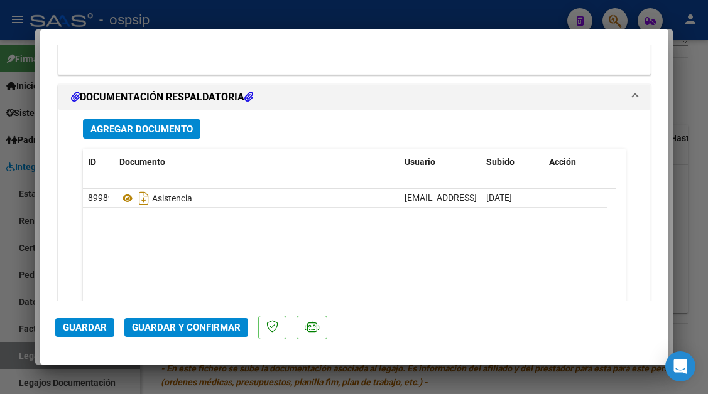
scroll to position [1507, 0]
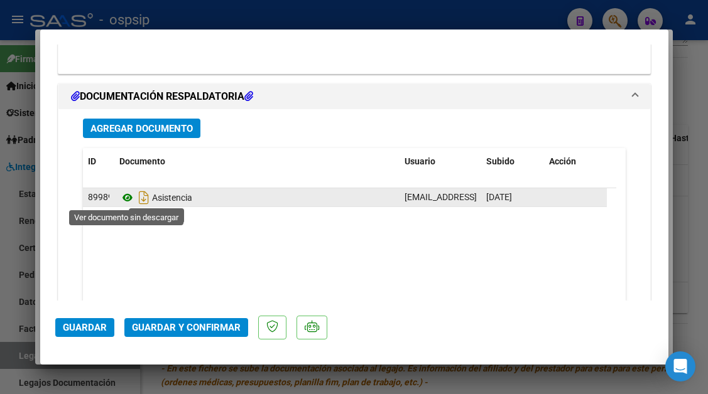
click at [129, 197] on icon at bounding box center [127, 197] width 16 height 15
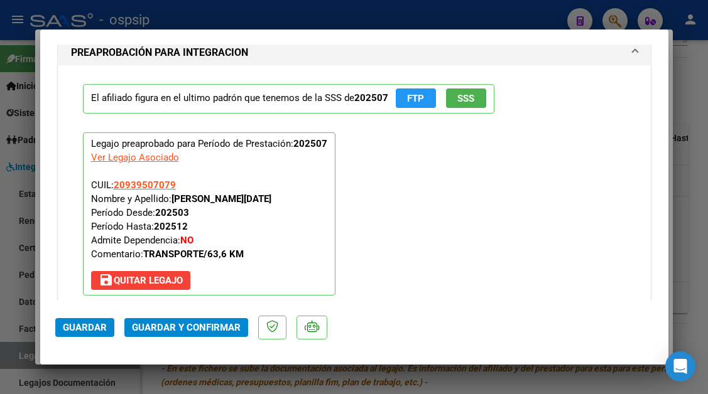
scroll to position [1131, 0]
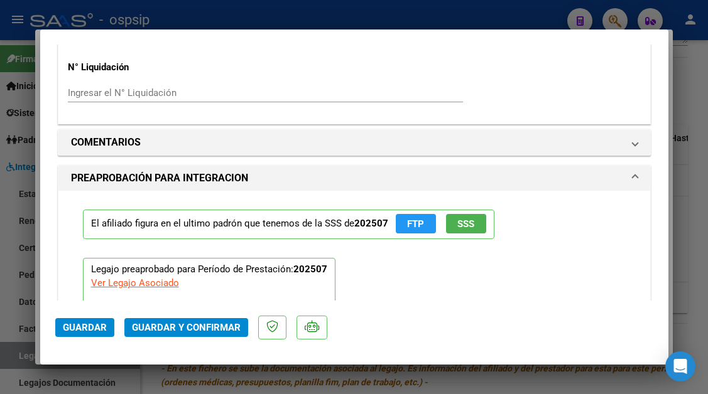
type input "$ 0,00"
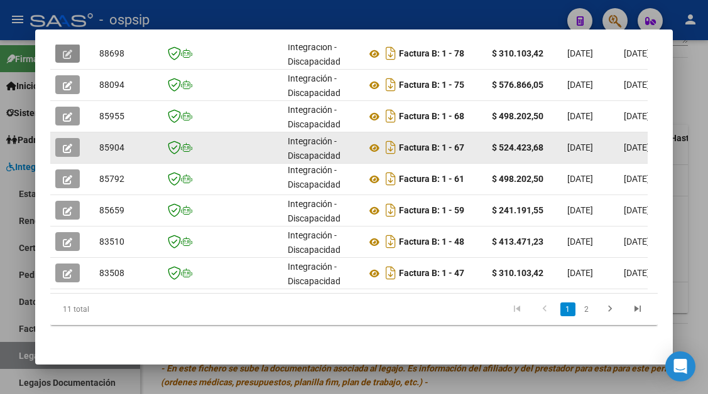
scroll to position [325, 0]
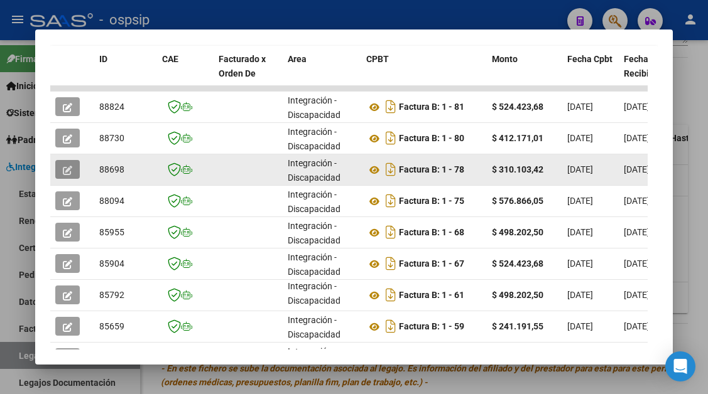
click at [61, 169] on button "button" at bounding box center [67, 169] width 24 height 19
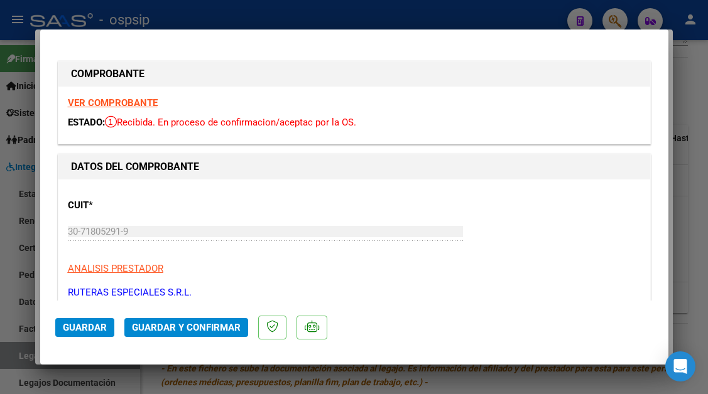
click at [166, 326] on span "Guardar y Confirmar" at bounding box center [186, 327] width 109 height 11
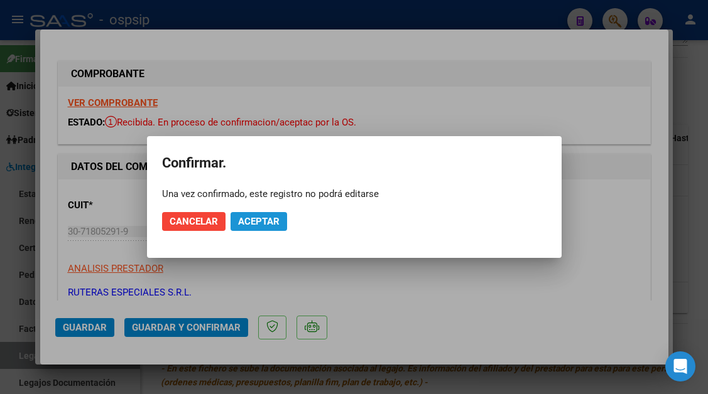
click at [242, 224] on span "Aceptar" at bounding box center [258, 221] width 41 height 11
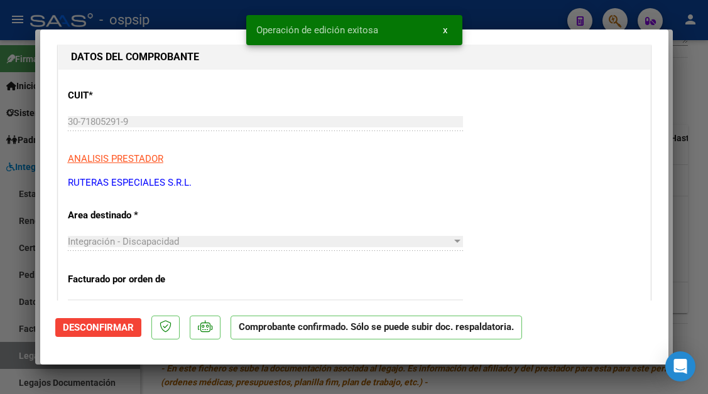
scroll to position [188, 0]
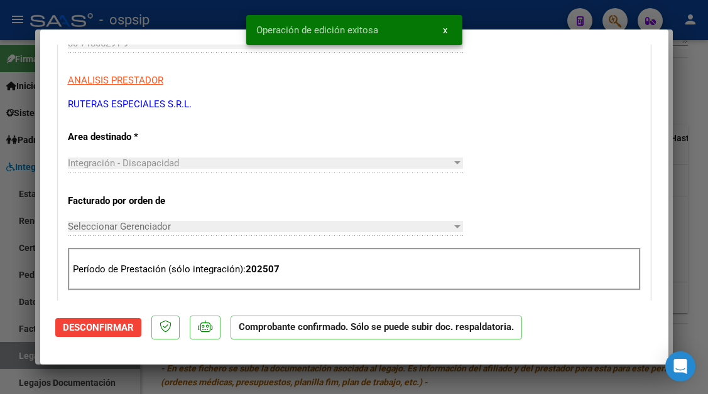
type input "$ 0,00"
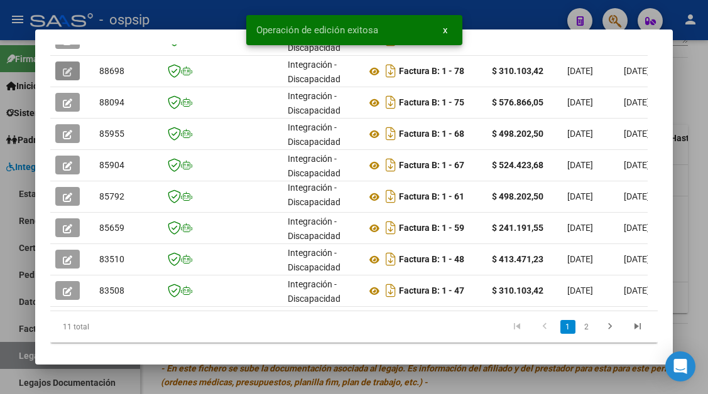
scroll to position [450, 0]
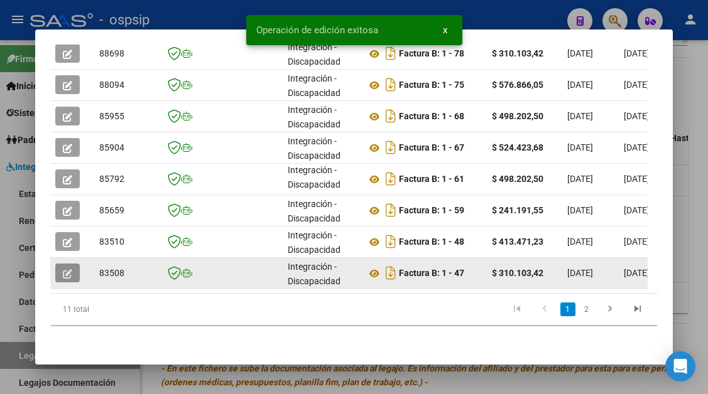
click at [69, 268] on span "button" at bounding box center [67, 273] width 9 height 11
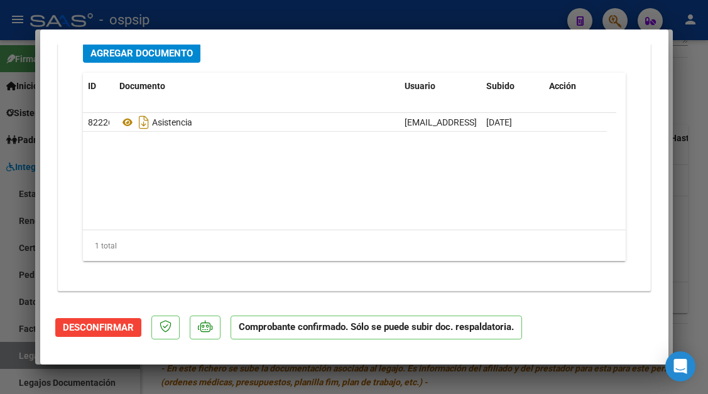
scroll to position [1607, 0]
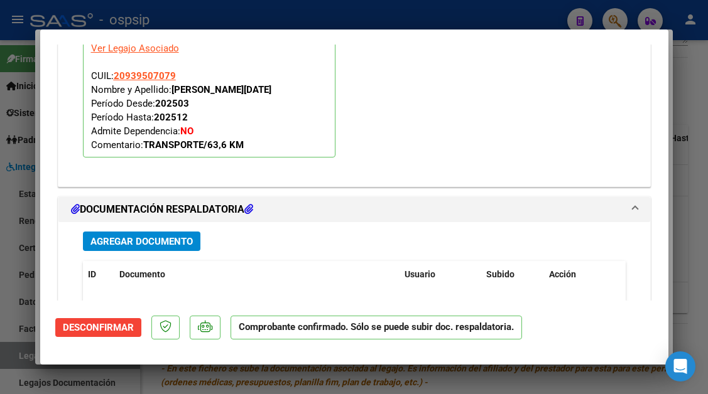
type input "$ 0,00"
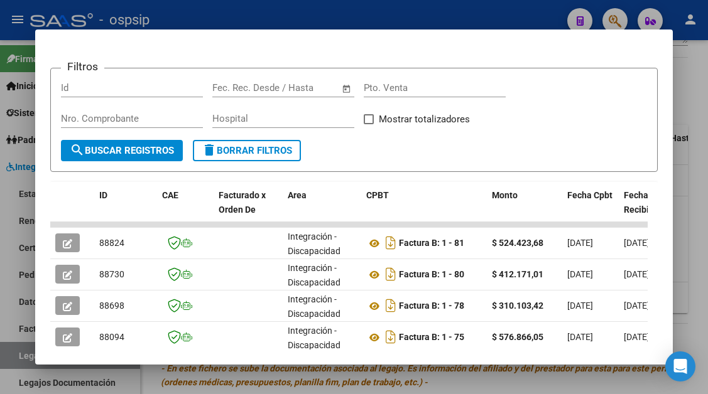
scroll to position [377, 0]
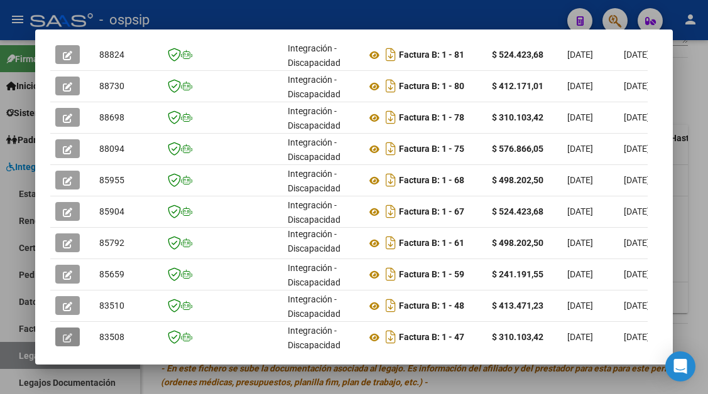
click at [29, 346] on div at bounding box center [354, 197] width 708 height 394
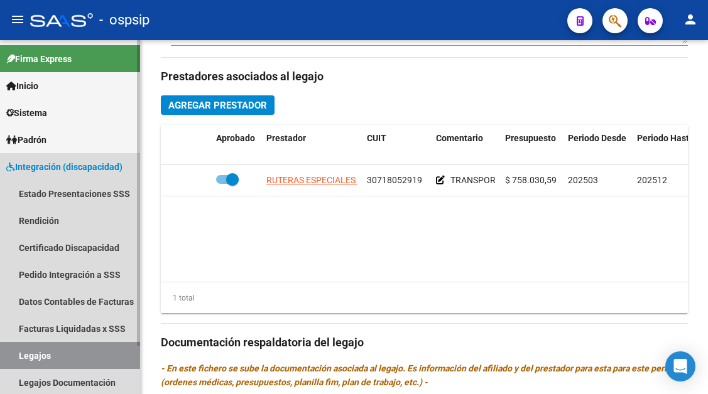
click at [21, 355] on link "Legajos" at bounding box center [70, 355] width 140 height 27
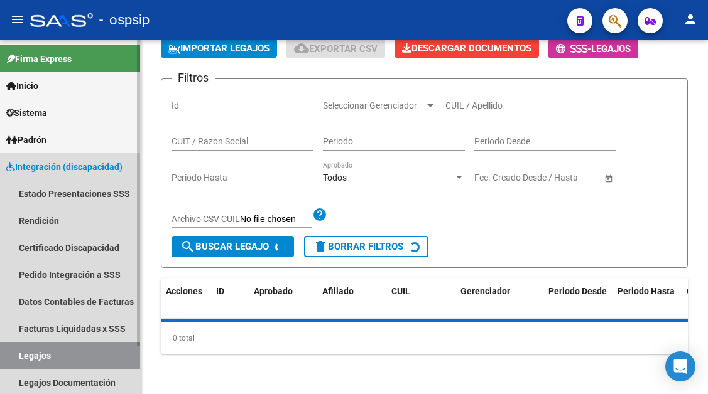
click at [21, 355] on link "Legajos" at bounding box center [70, 355] width 140 height 27
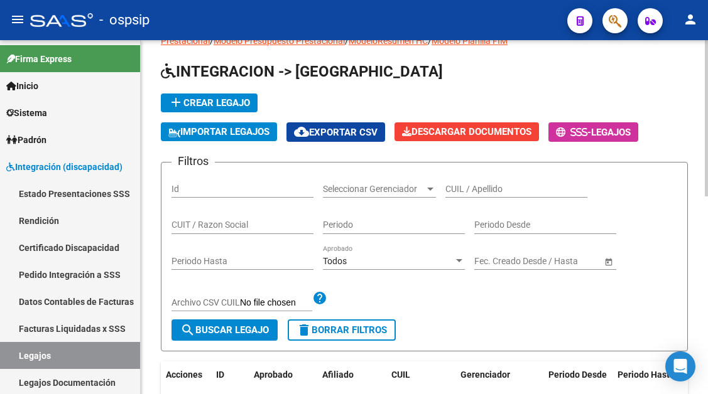
scroll to position [9, 0]
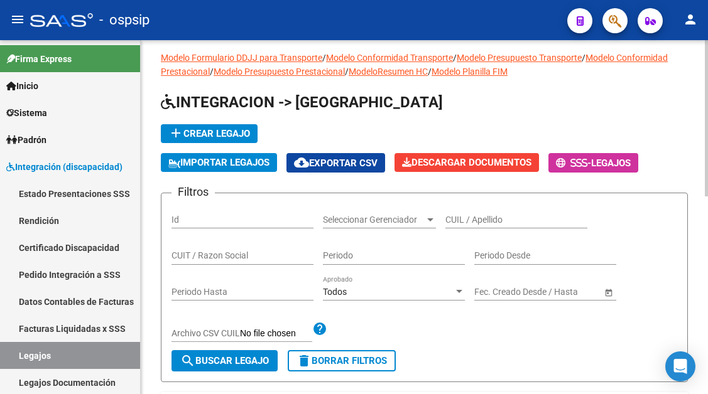
click at [461, 218] on input "CUIL / Apellido" at bounding box center [516, 220] width 142 height 11
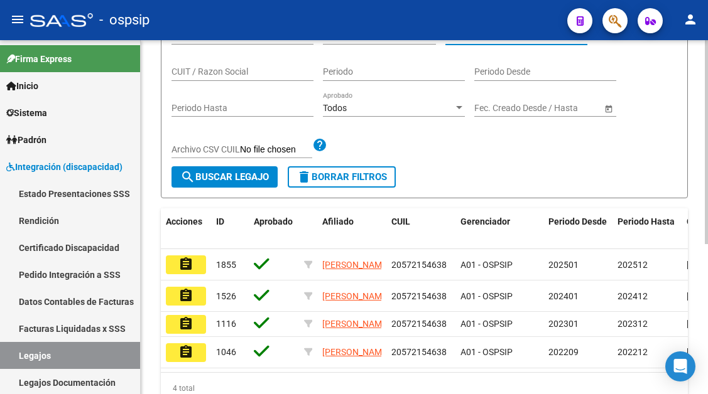
scroll to position [198, 0]
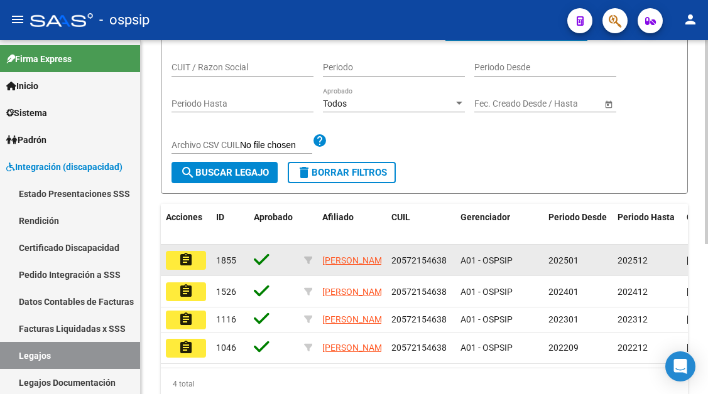
type input "57215463"
click at [195, 260] on button "assignment" at bounding box center [186, 260] width 40 height 19
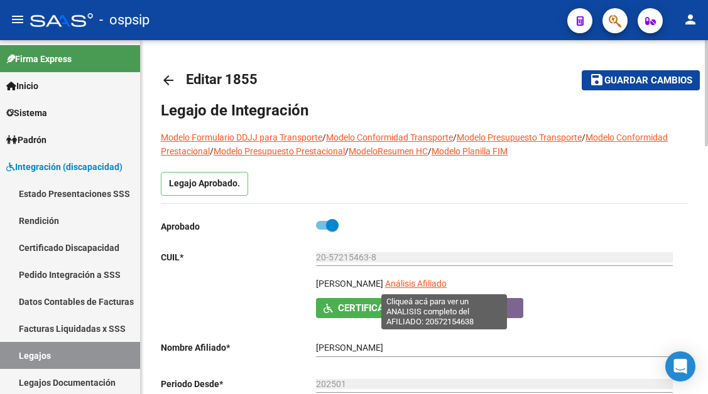
click at [422, 285] on span "Análisis Afiliado" at bounding box center [416, 284] width 62 height 10
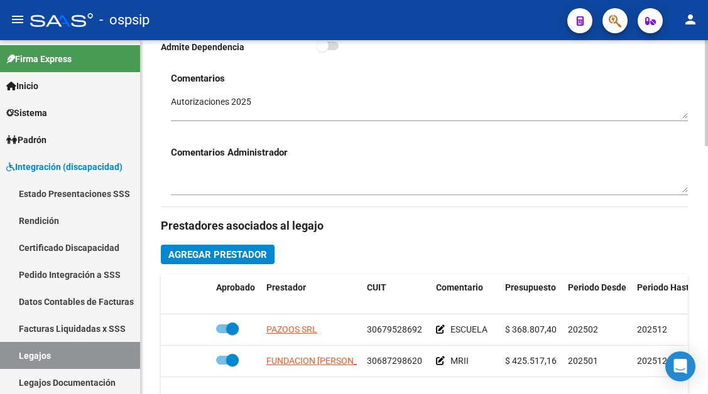
scroll to position [502, 0]
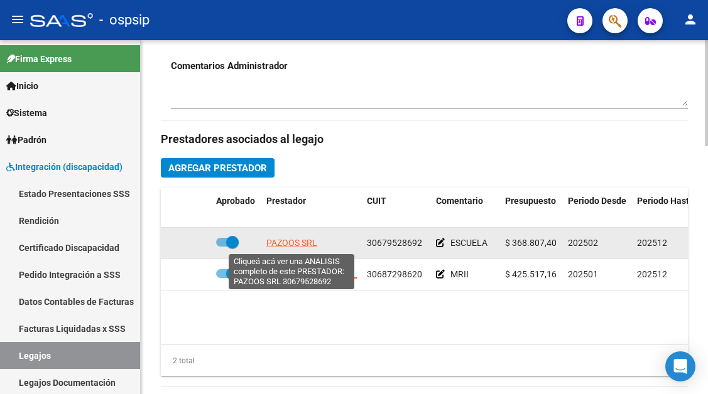
click at [291, 247] on span "PAZOOS SRL" at bounding box center [291, 243] width 51 height 10
type textarea "30679528692"
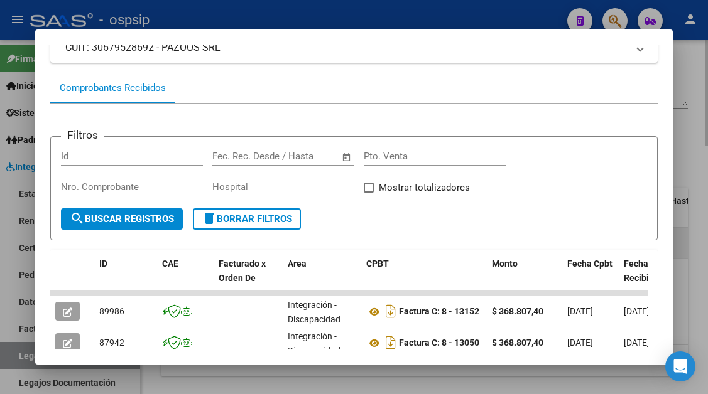
scroll to position [308, 0]
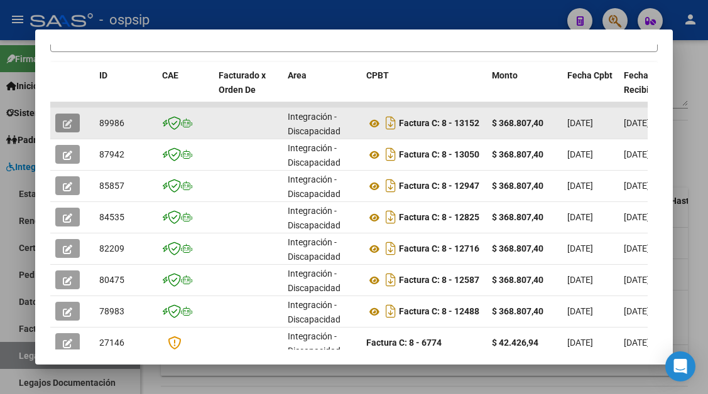
click at [79, 122] on button "button" at bounding box center [67, 123] width 24 height 19
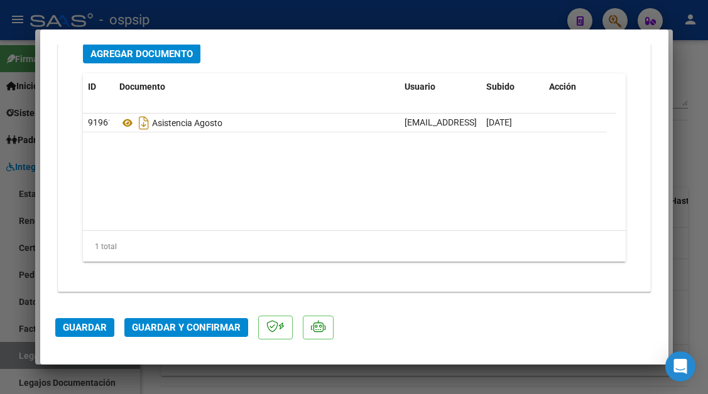
scroll to position [1583, 0]
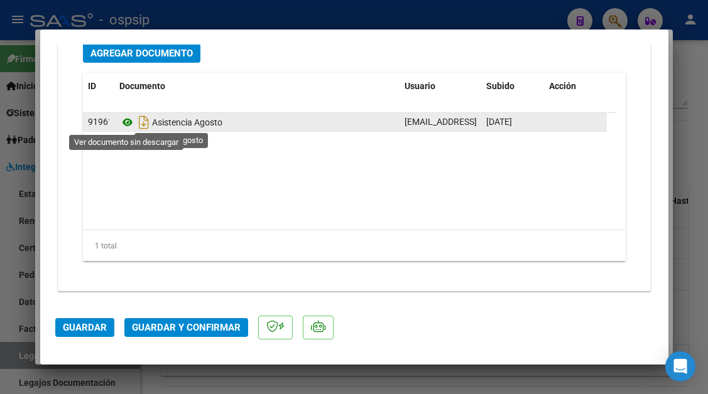
click at [126, 120] on icon at bounding box center [127, 122] width 16 height 15
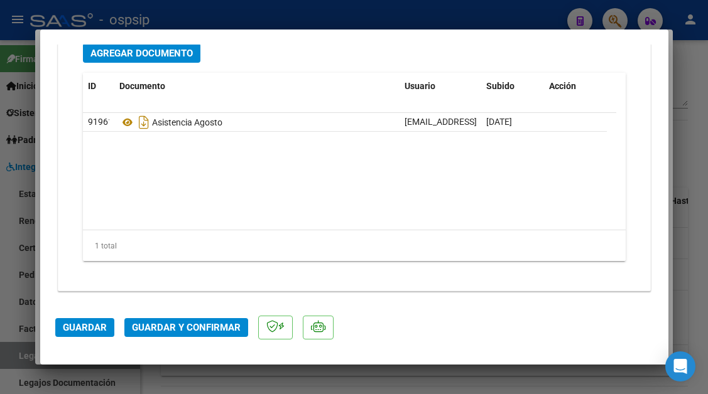
click at [168, 320] on button "Guardar y Confirmar" at bounding box center [186, 327] width 124 height 19
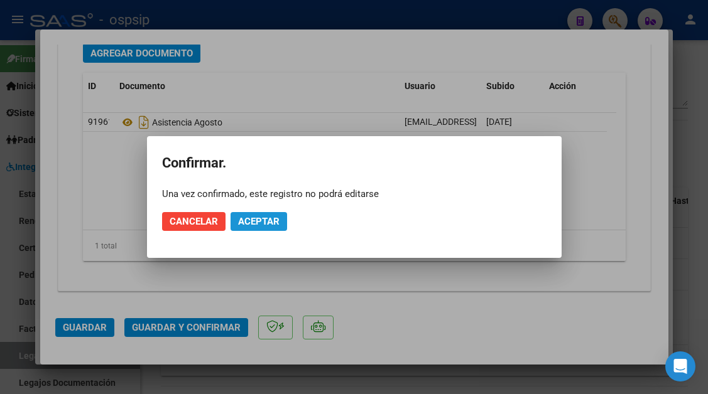
click at [258, 228] on button "Aceptar" at bounding box center [259, 221] width 57 height 19
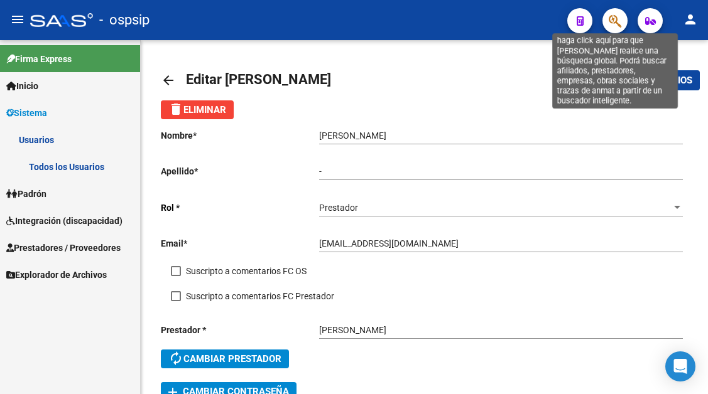
click at [609, 19] on icon "button" at bounding box center [615, 21] width 13 height 14
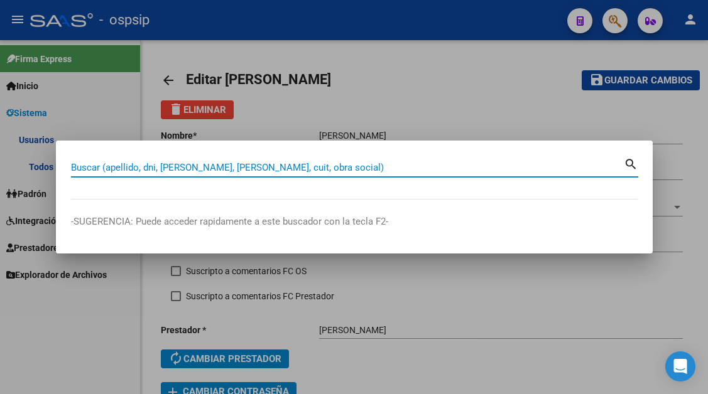
click at [93, 173] on input "Buscar (apellido, dni, cuil, nro traspaso, cuit, obra social)" at bounding box center [347, 167] width 553 height 11
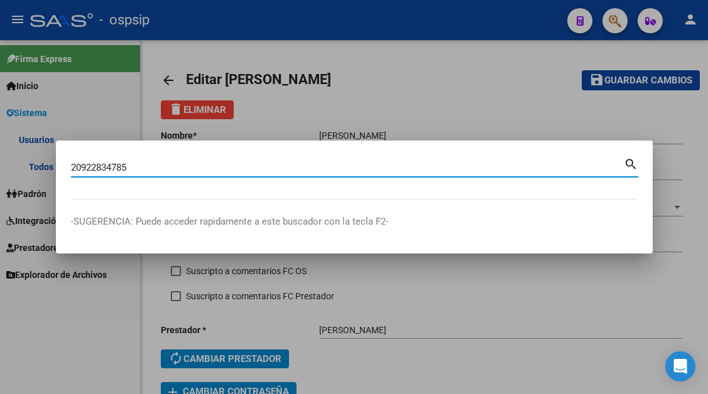
type input "20922834785"
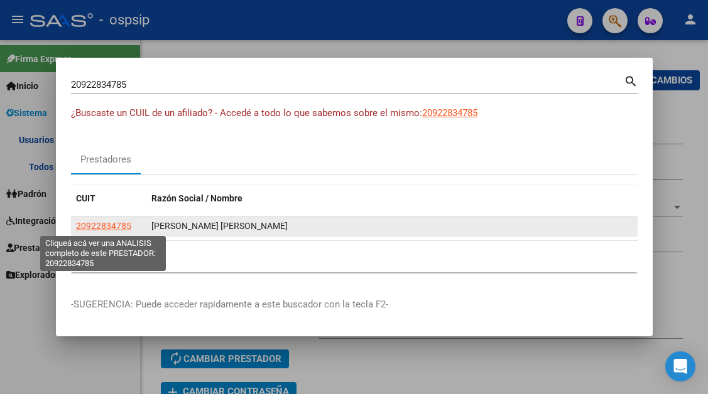
click at [93, 226] on span "20922834785" at bounding box center [103, 226] width 55 height 10
type textarea "20922834785"
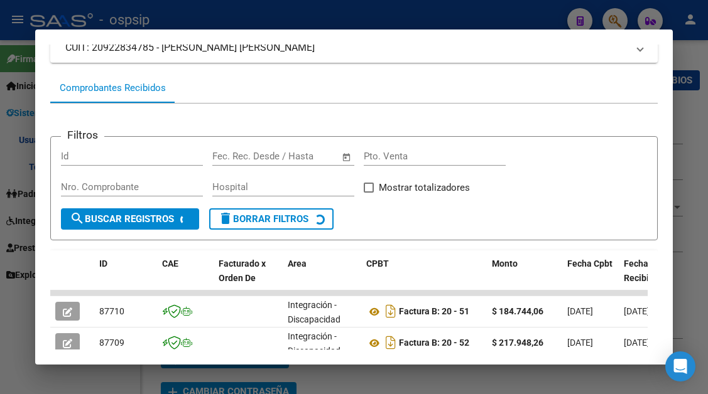
scroll to position [183, 0]
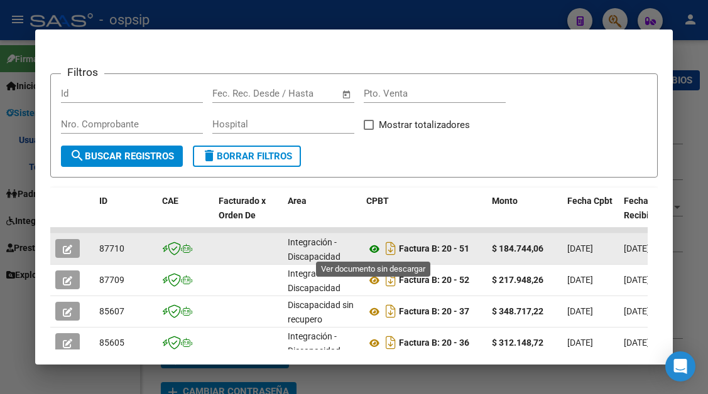
click at [374, 250] on icon at bounding box center [374, 249] width 16 height 15
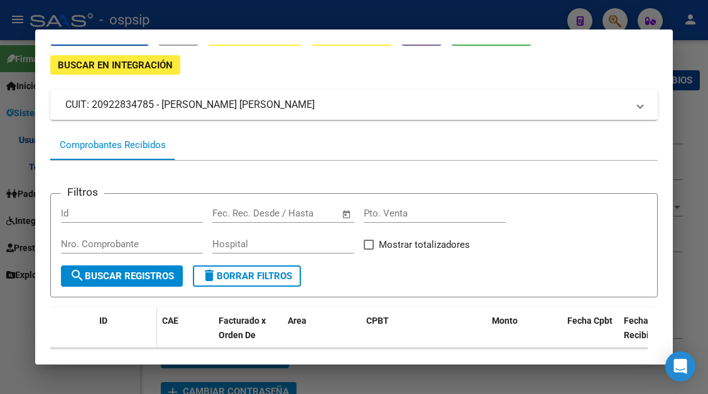
scroll to position [188, 0]
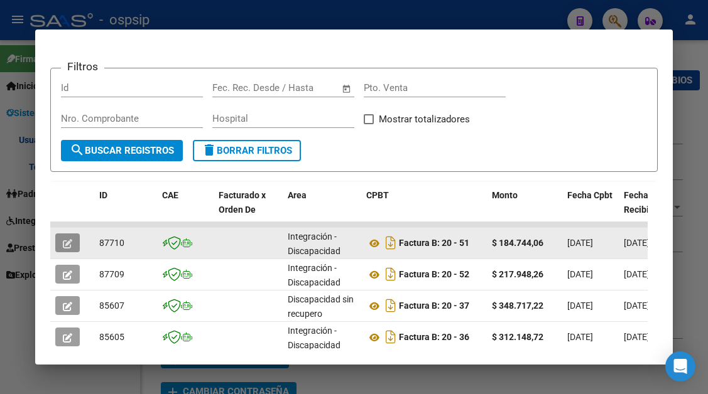
click at [67, 239] on icon "button" at bounding box center [67, 243] width 9 height 9
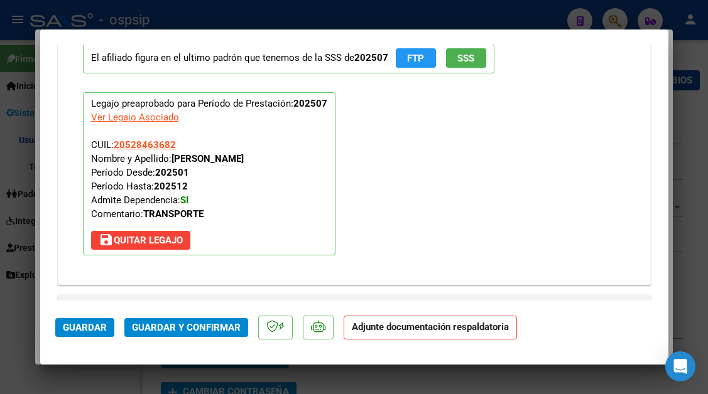
scroll to position [1507, 0]
